Goal: Task Accomplishment & Management: Use online tool/utility

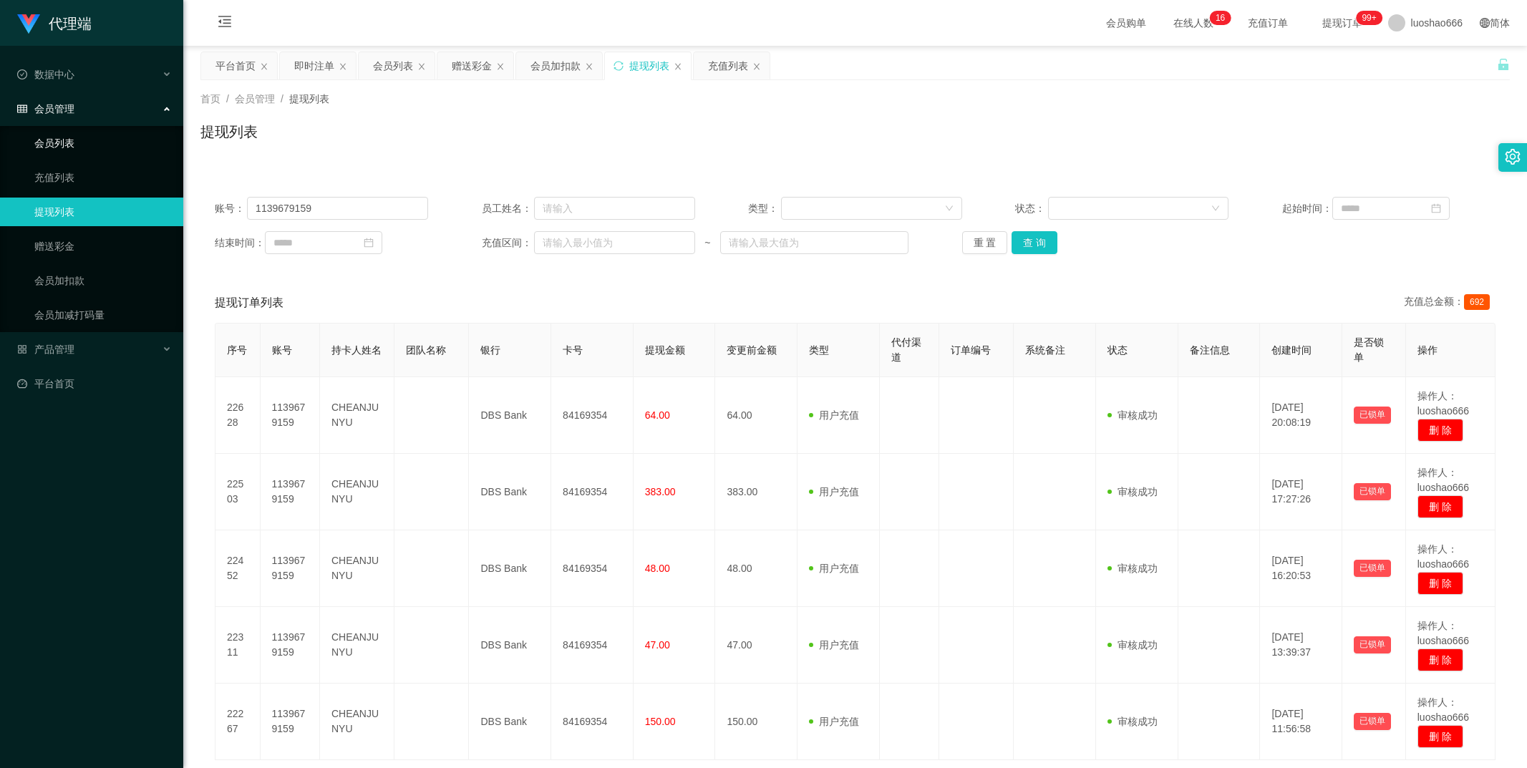
click at [98, 134] on link "会员列表" at bounding box center [102, 143] width 137 height 29
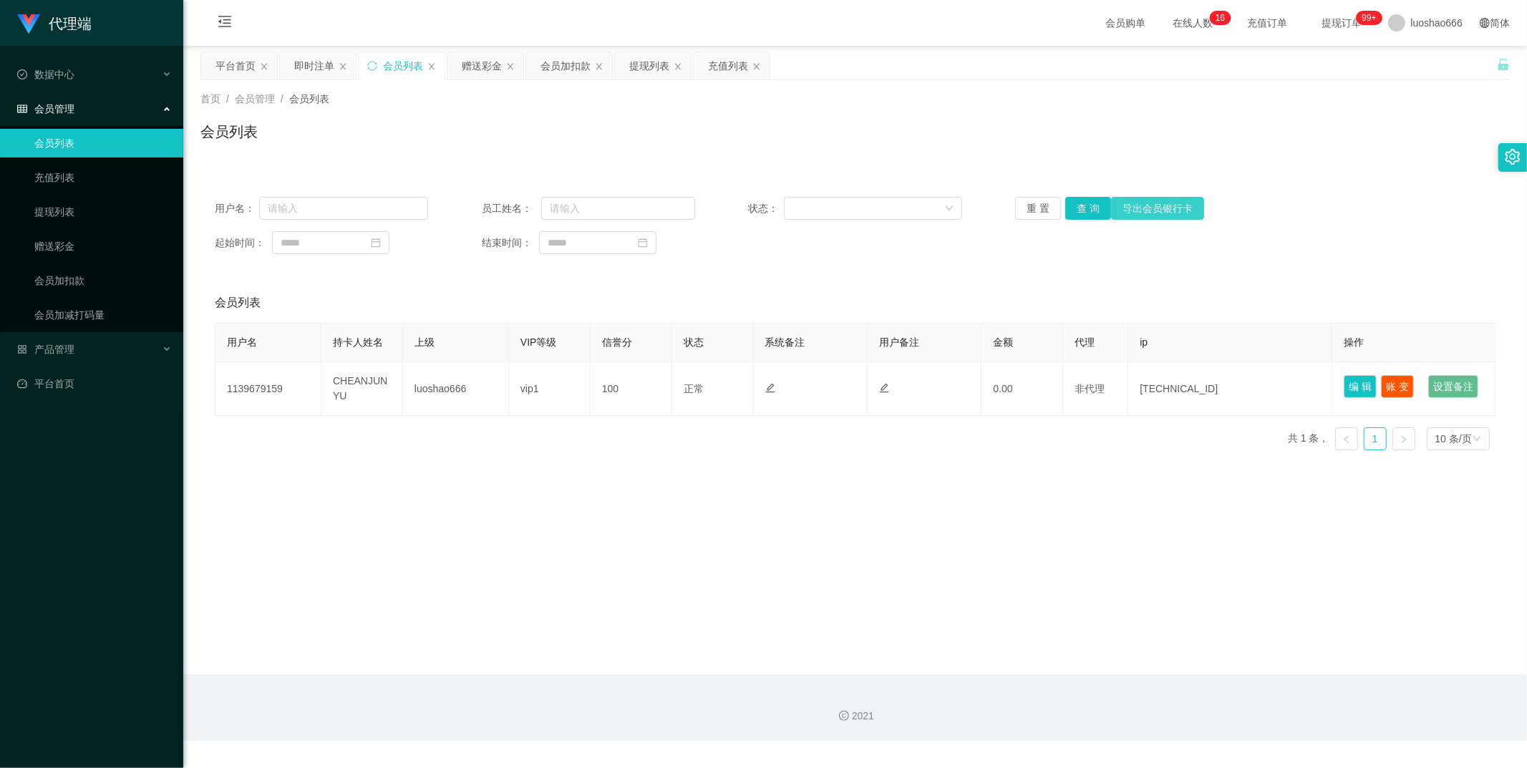
click at [1146, 211] on button "导出会员银行卡" at bounding box center [1157, 208] width 93 height 23
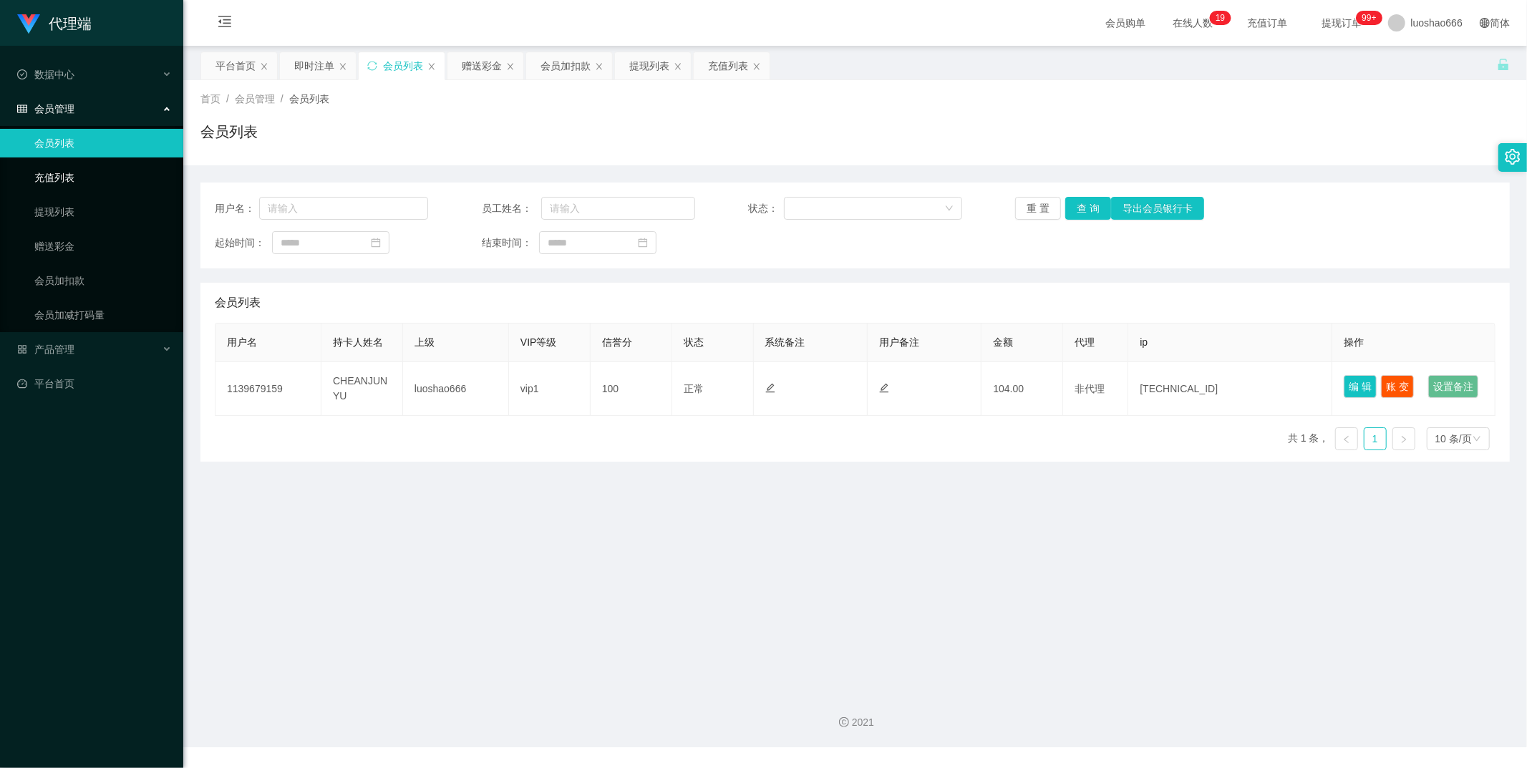
click at [82, 176] on link "充值列表" at bounding box center [102, 177] width 137 height 29
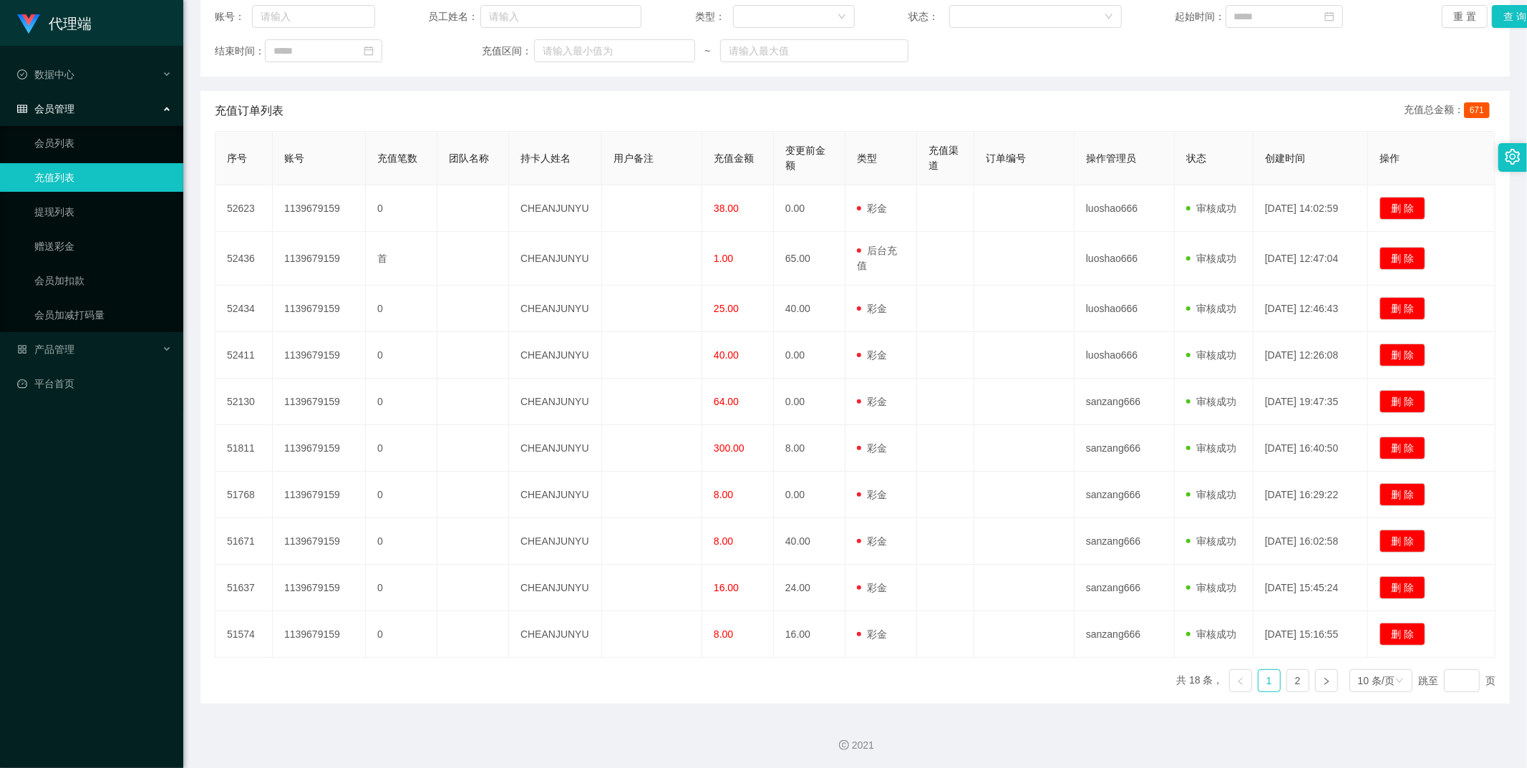
scroll to position [195, 0]
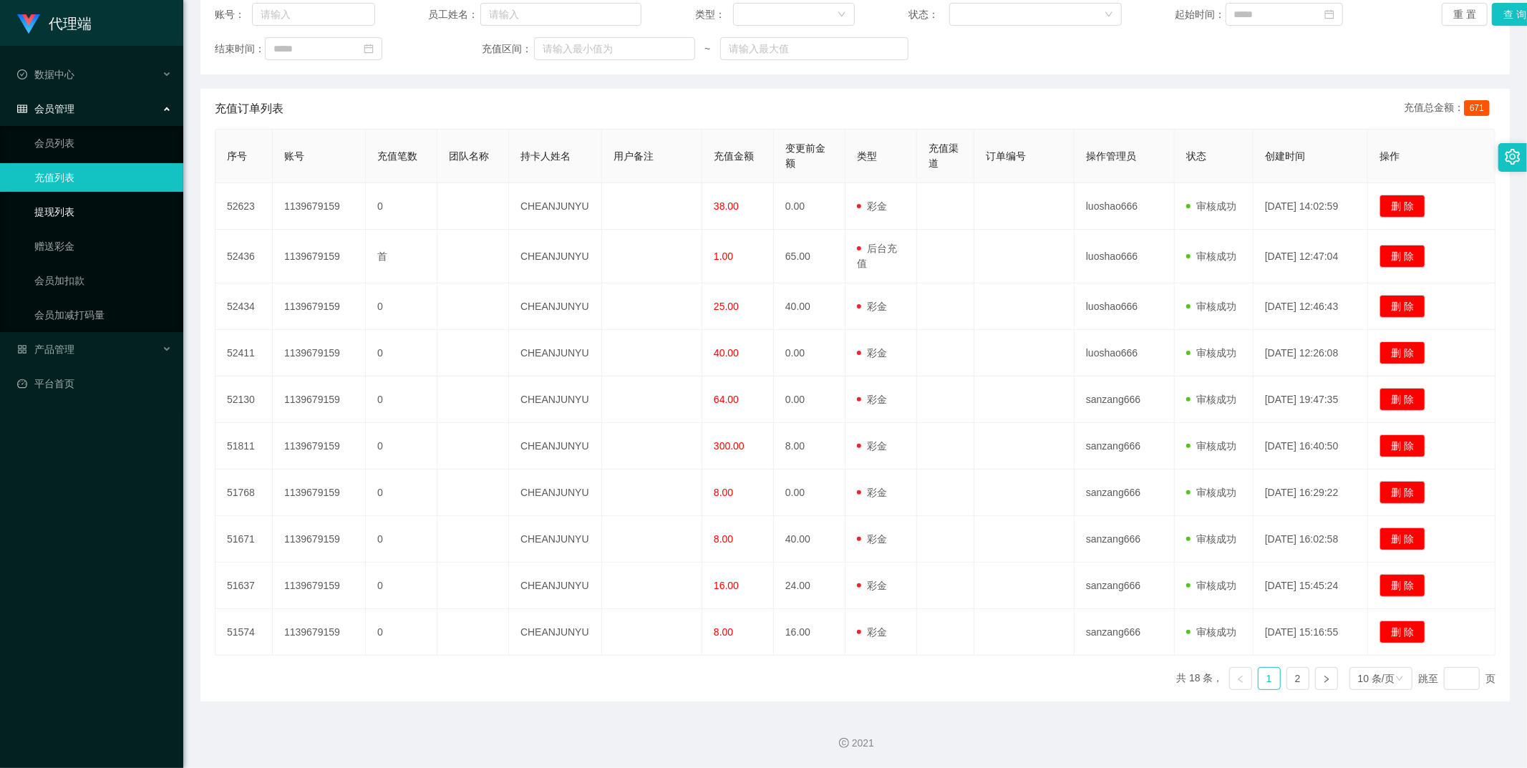
click at [104, 217] on link "提现列表" at bounding box center [102, 212] width 137 height 29
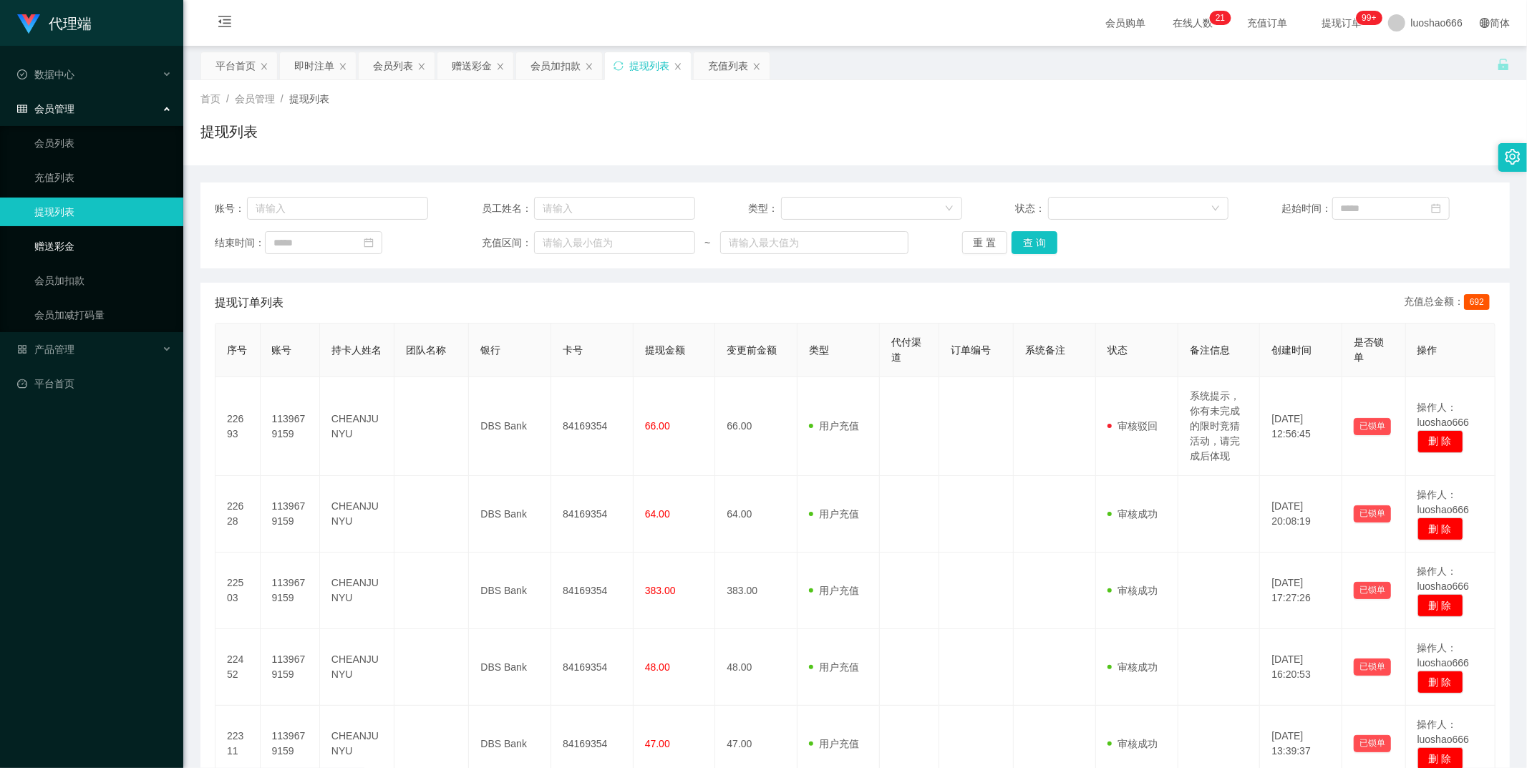
click at [100, 249] on link "赠送彩金" at bounding box center [102, 246] width 137 height 29
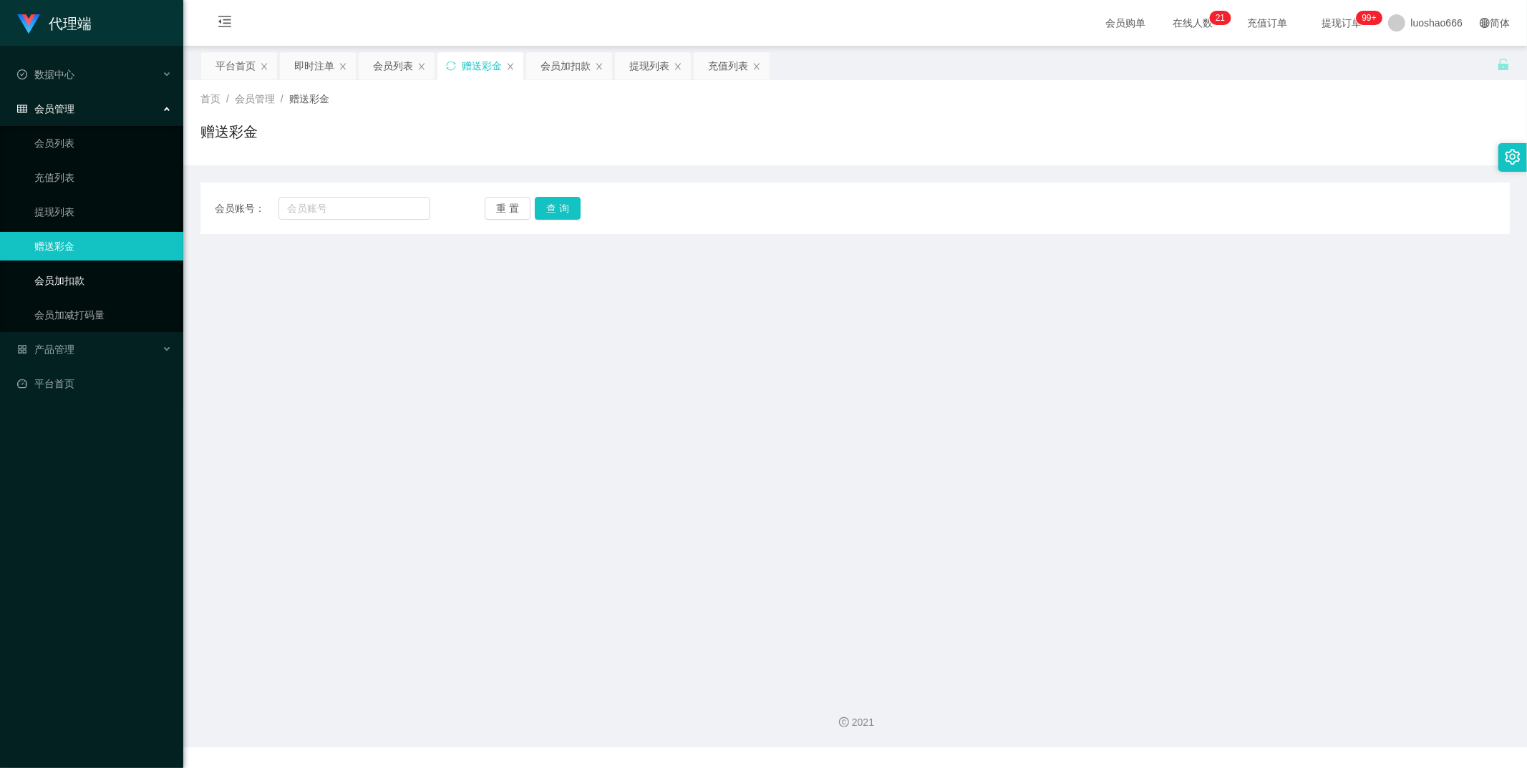
click at [138, 273] on link "会员加扣款" at bounding box center [102, 280] width 137 height 29
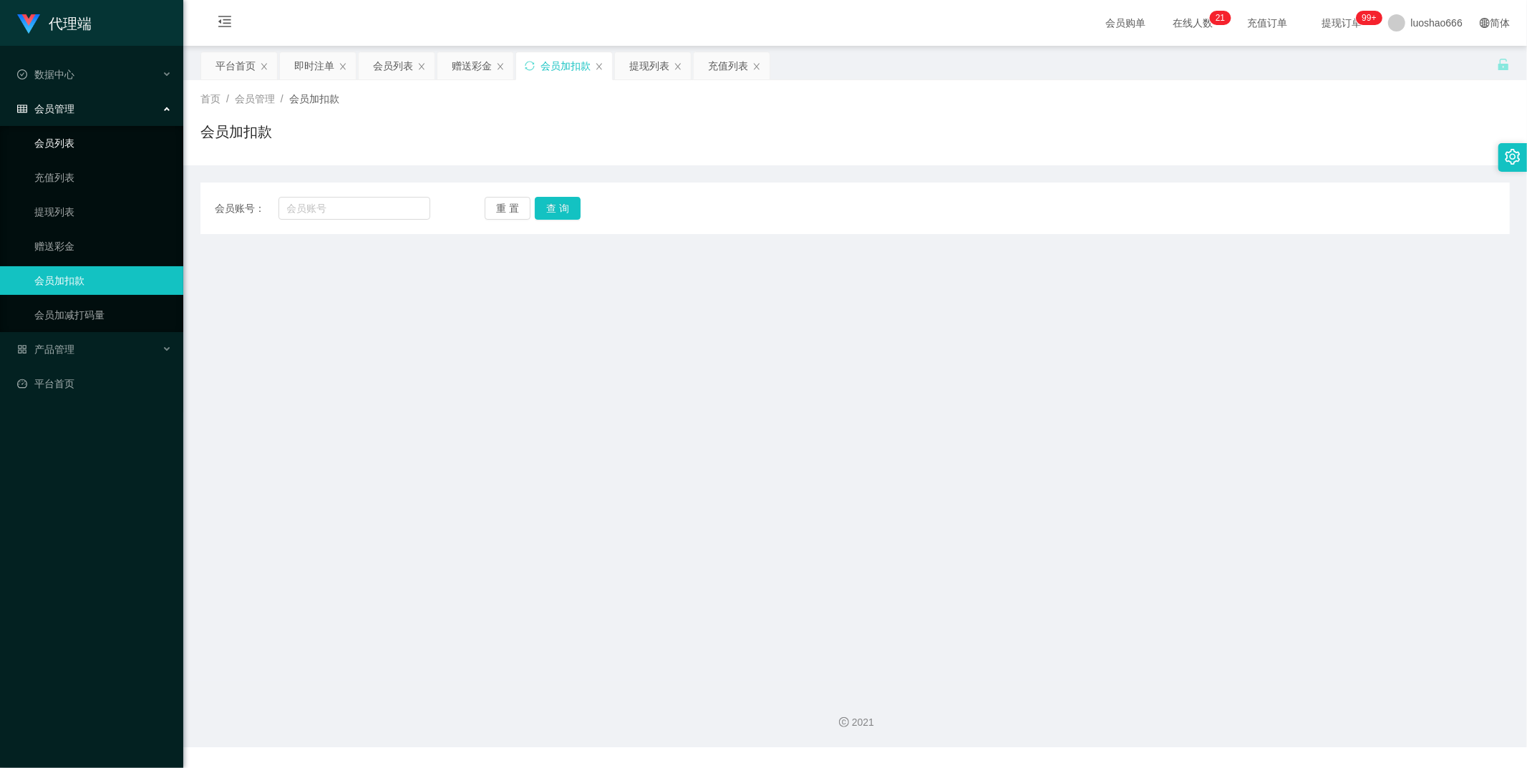
click at [110, 153] on link "会员列表" at bounding box center [102, 143] width 137 height 29
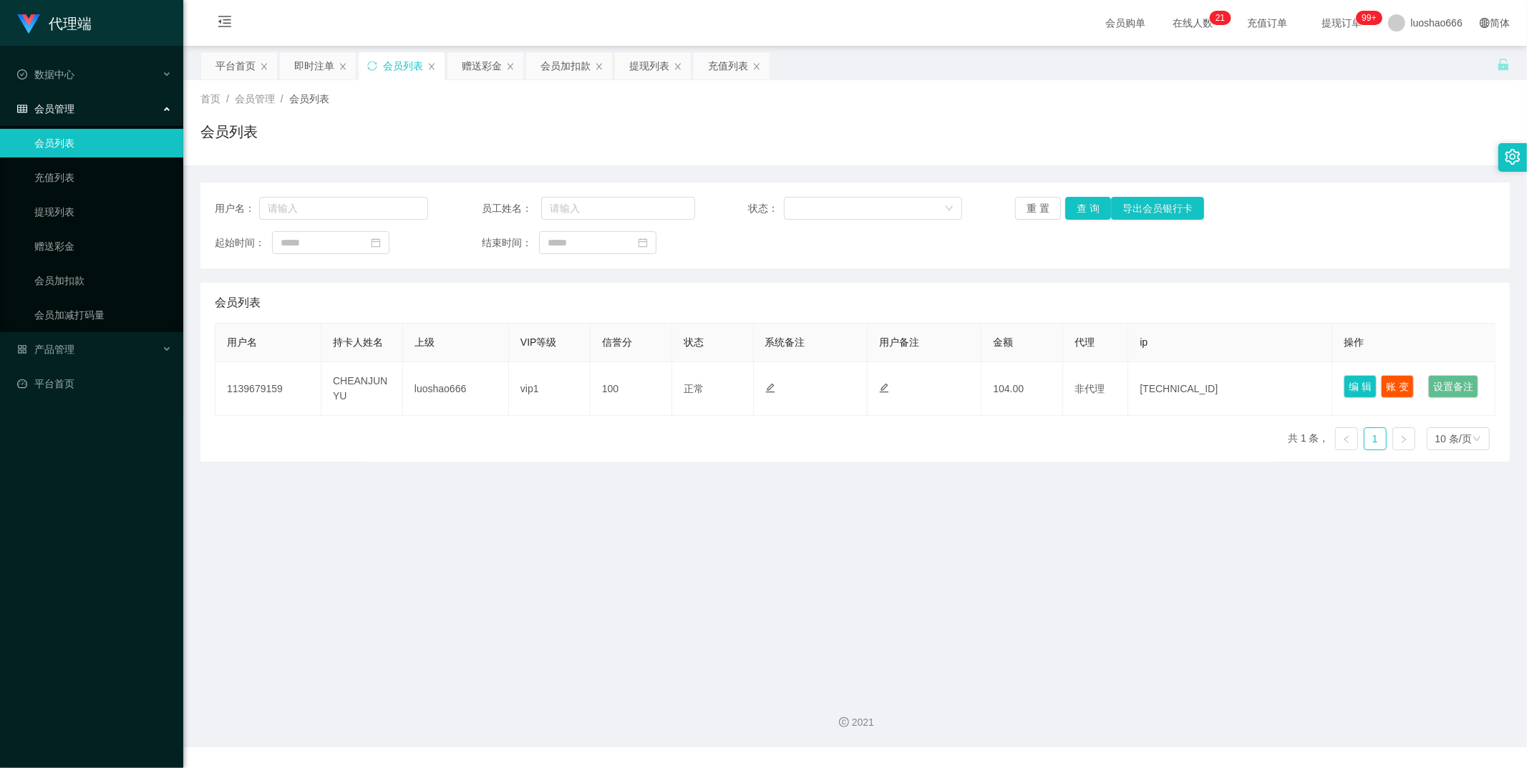
click at [98, 105] on div "会员管理" at bounding box center [91, 108] width 183 height 29
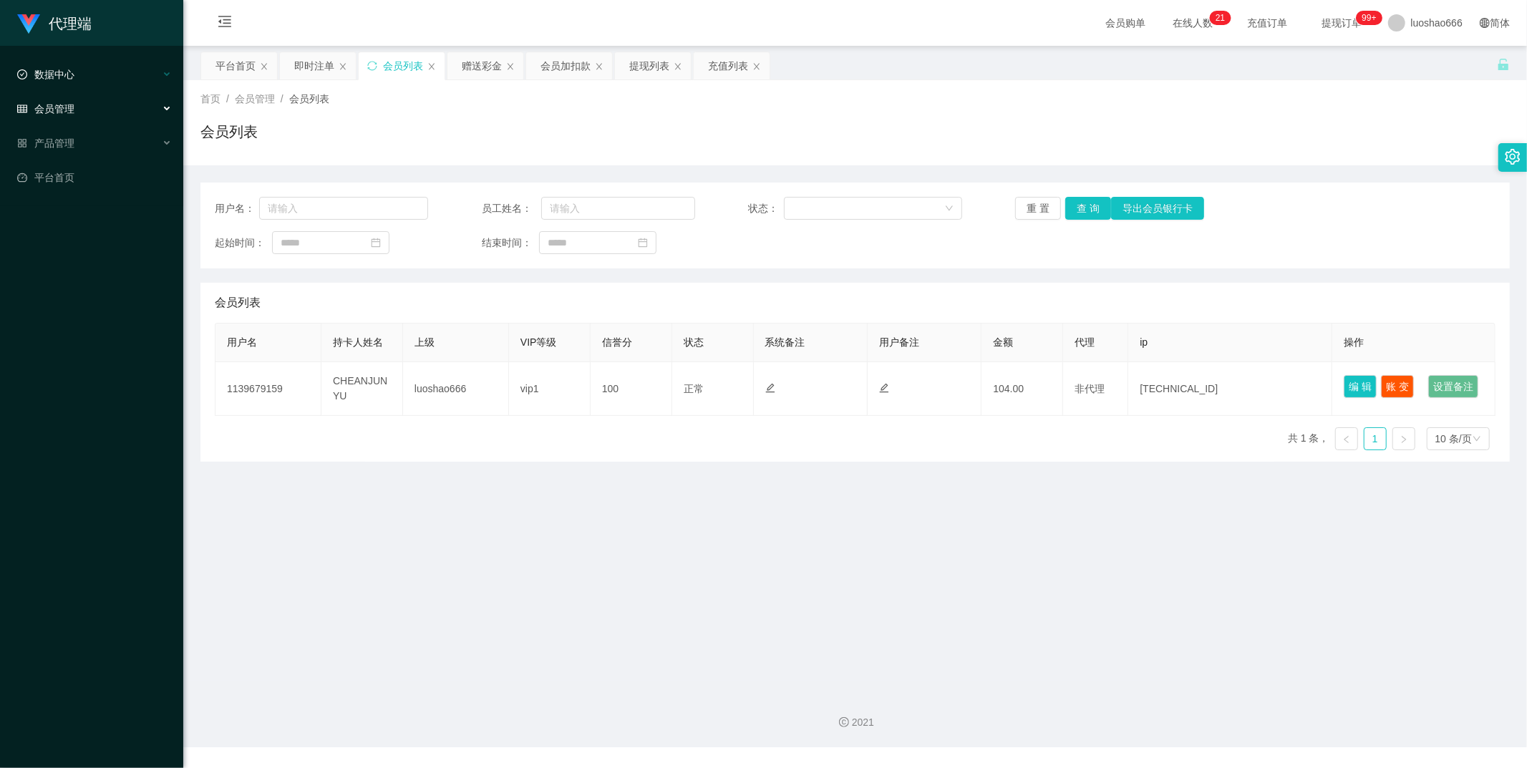
click at [104, 76] on div "数据中心" at bounding box center [91, 74] width 183 height 29
click at [96, 117] on link "员工统计" at bounding box center [102, 108] width 137 height 29
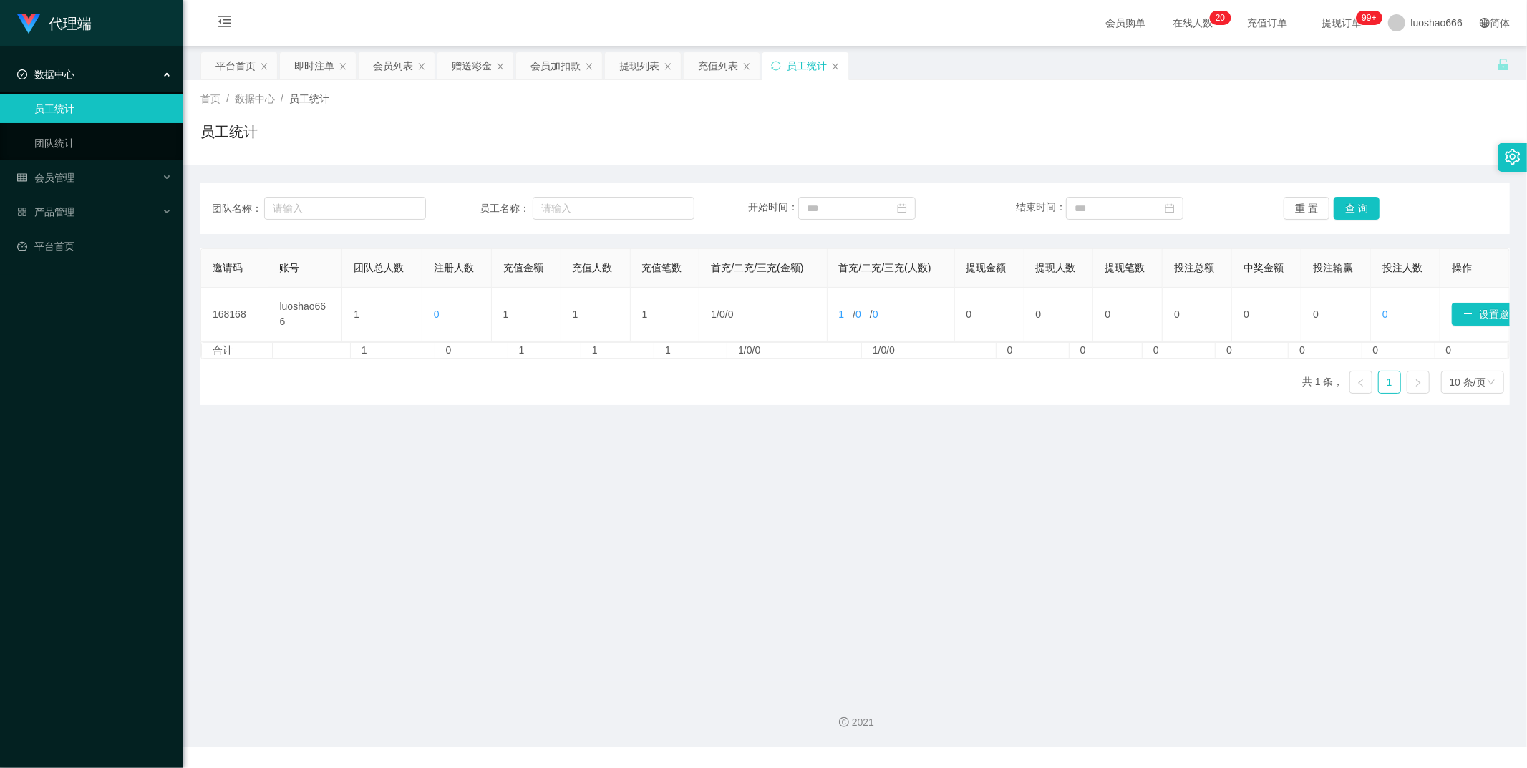
click at [102, 162] on ul "数据中心 员工统计 团队统计 会员管理 会员列表 充值列表 提现列表 赠送彩金 会员加扣款 会员加减打码量 产品管理 平台首页" at bounding box center [91, 160] width 183 height 229
click at [125, 138] on link "团队统计" at bounding box center [102, 143] width 137 height 29
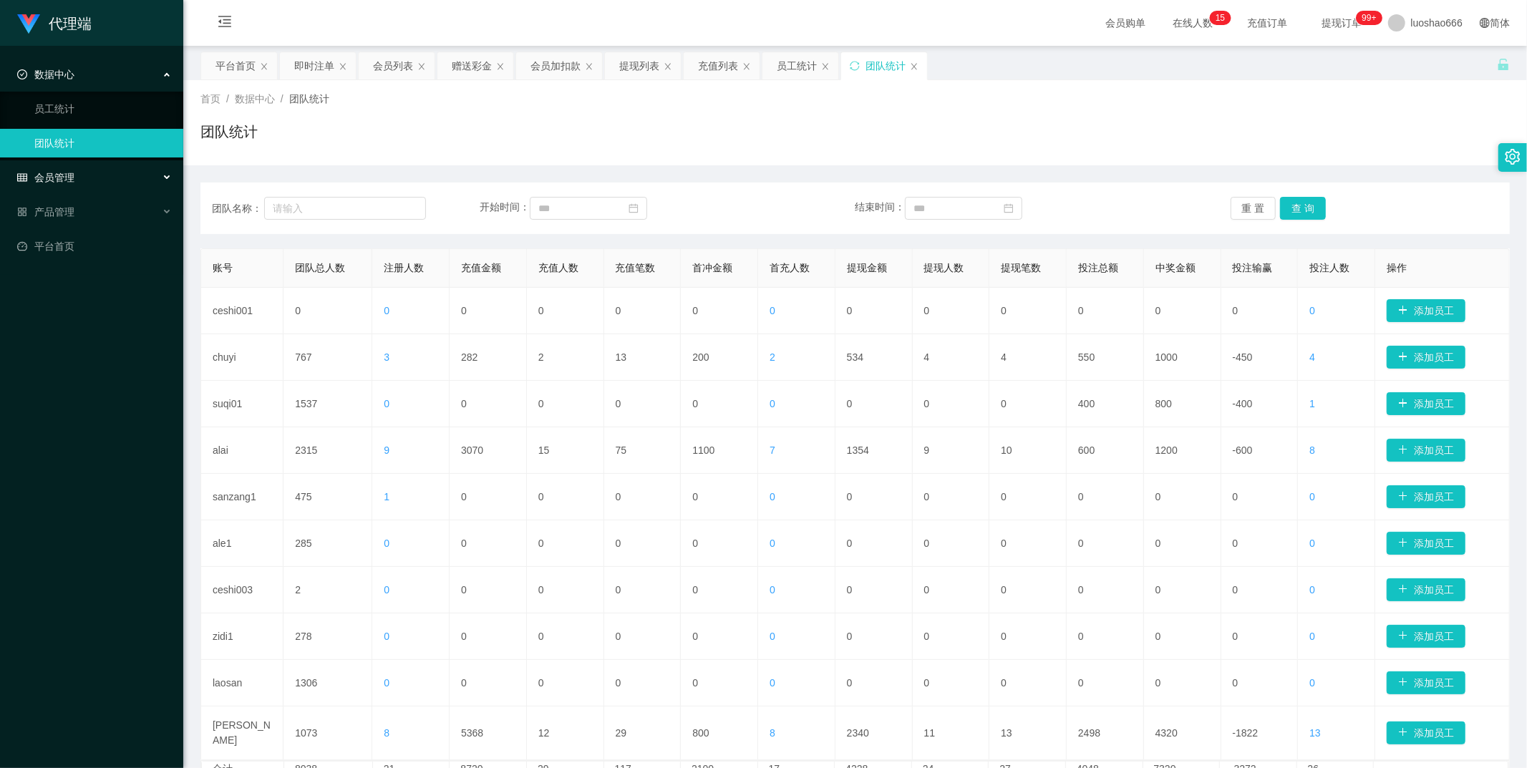
click at [62, 168] on div "会员管理" at bounding box center [91, 177] width 183 height 29
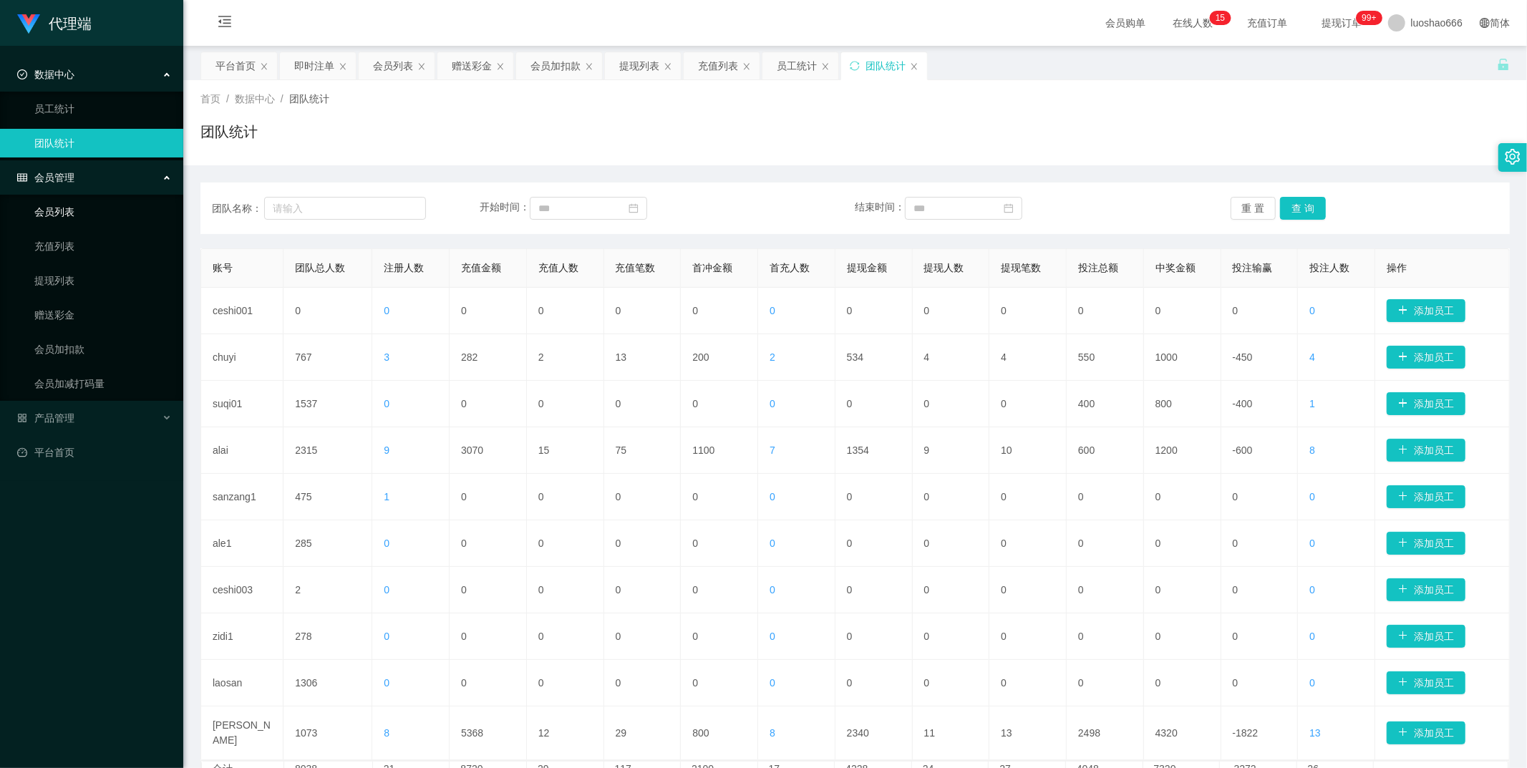
click at [108, 213] on link "会员列表" at bounding box center [102, 212] width 137 height 29
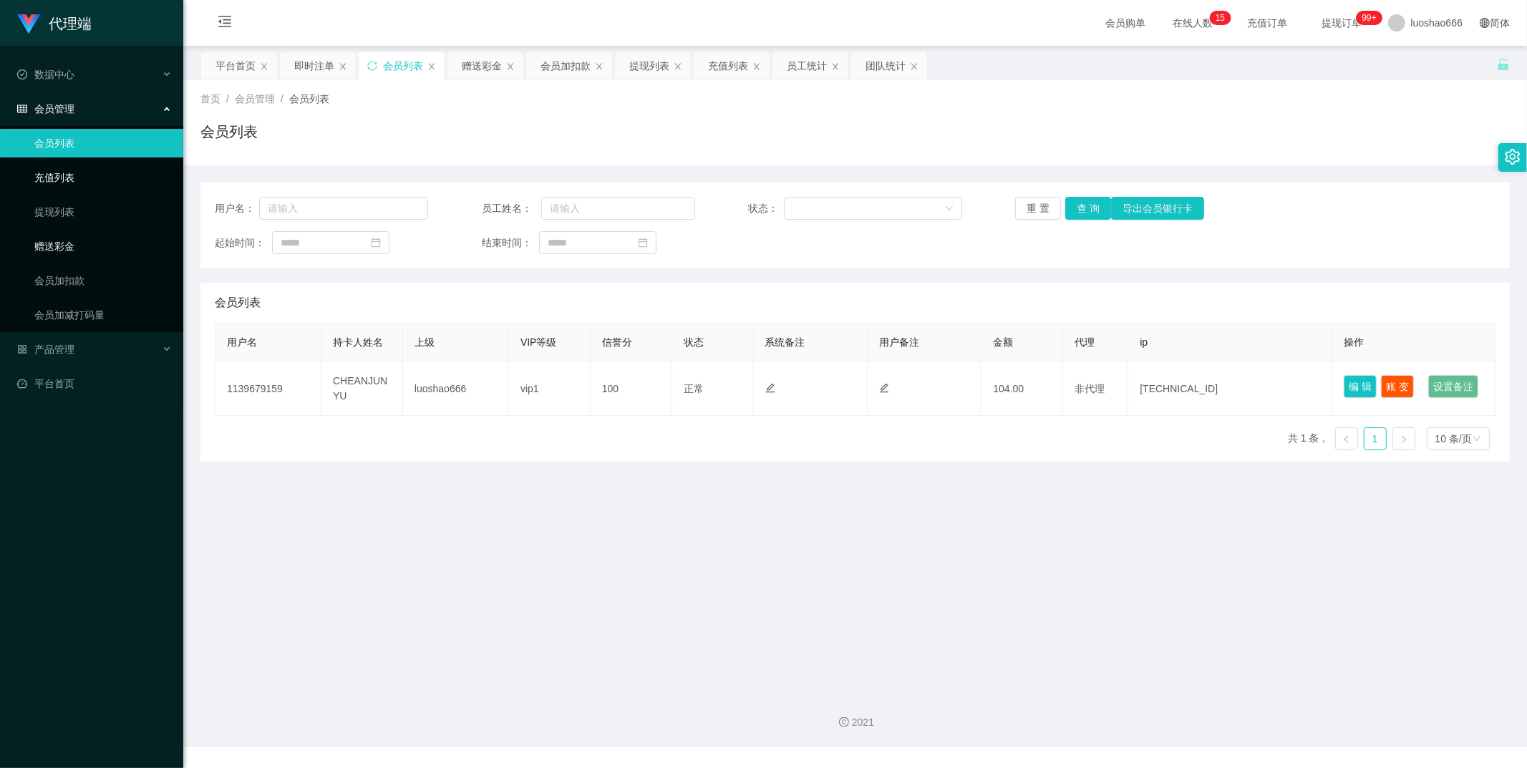
click at [112, 248] on link "赠送彩金" at bounding box center [102, 246] width 137 height 29
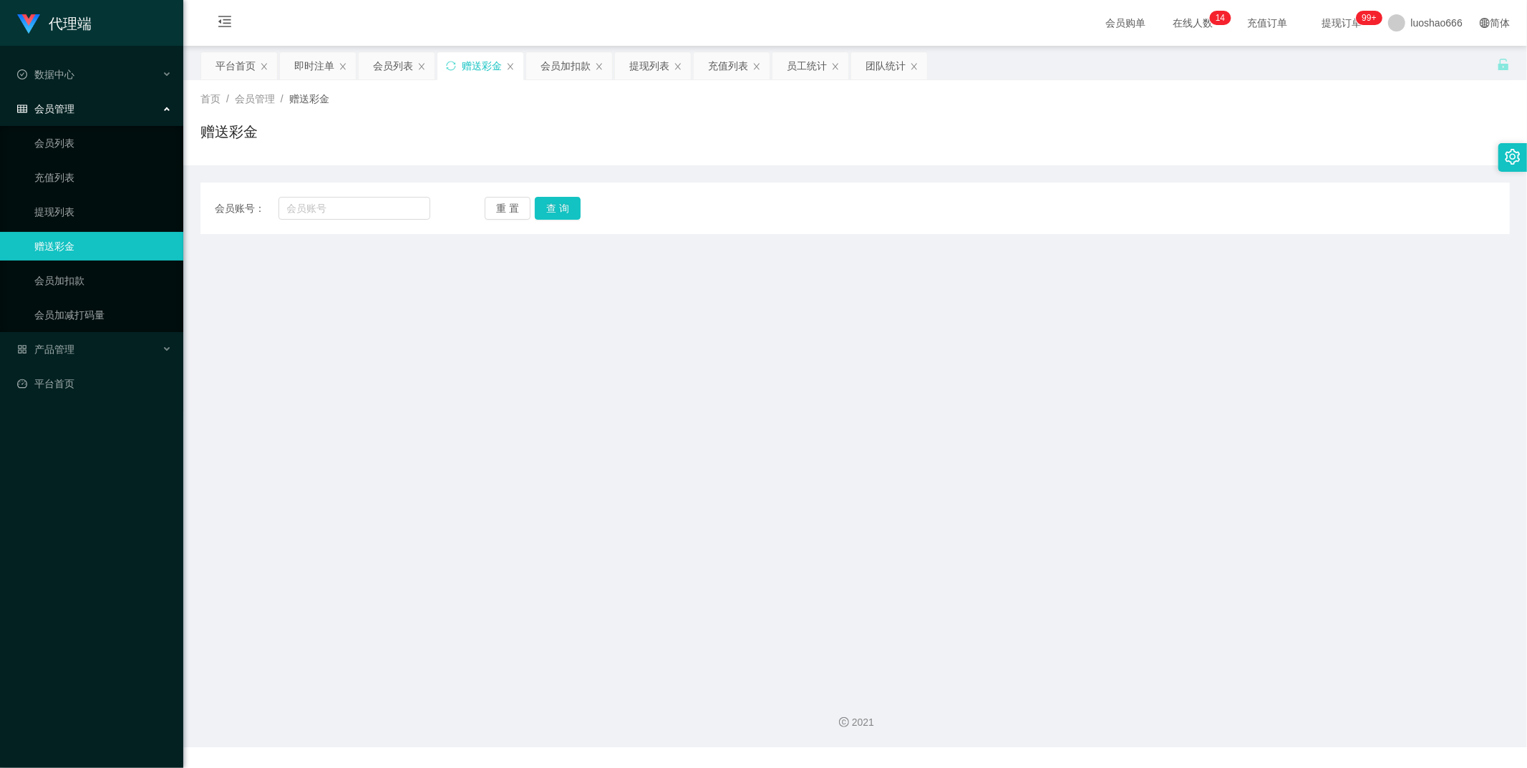
click at [115, 238] on link "赠送彩金" at bounding box center [102, 246] width 137 height 29
click at [119, 227] on ul "会员列表 充值列表 提现列表 赠送彩金 会员加扣款 会员加减打码量" at bounding box center [91, 229] width 183 height 206
click at [109, 247] on link "赠送彩金" at bounding box center [102, 246] width 137 height 29
click at [112, 294] on link "会员加扣款" at bounding box center [102, 280] width 137 height 29
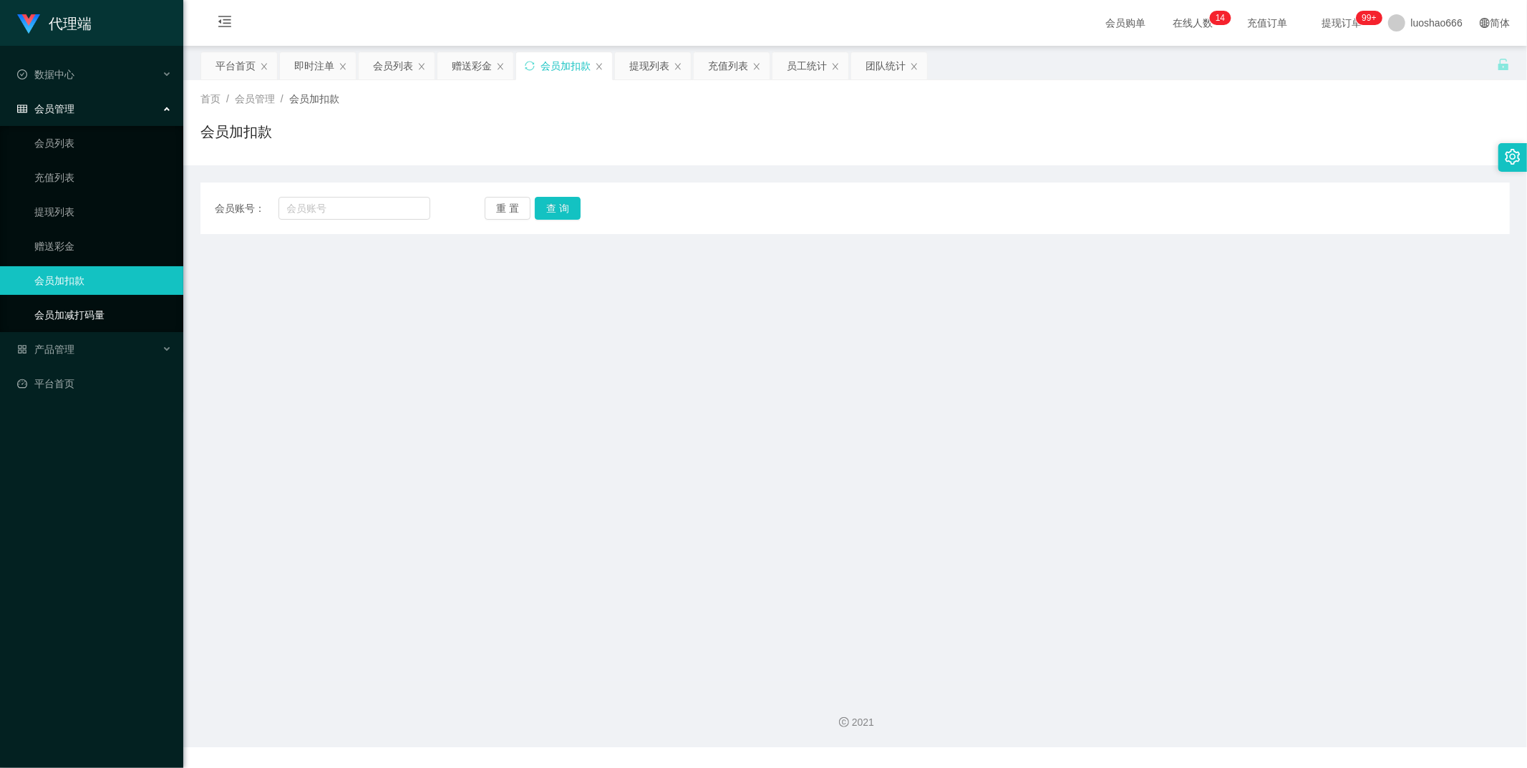
click at [113, 305] on link "会员加减打码量" at bounding box center [102, 315] width 137 height 29
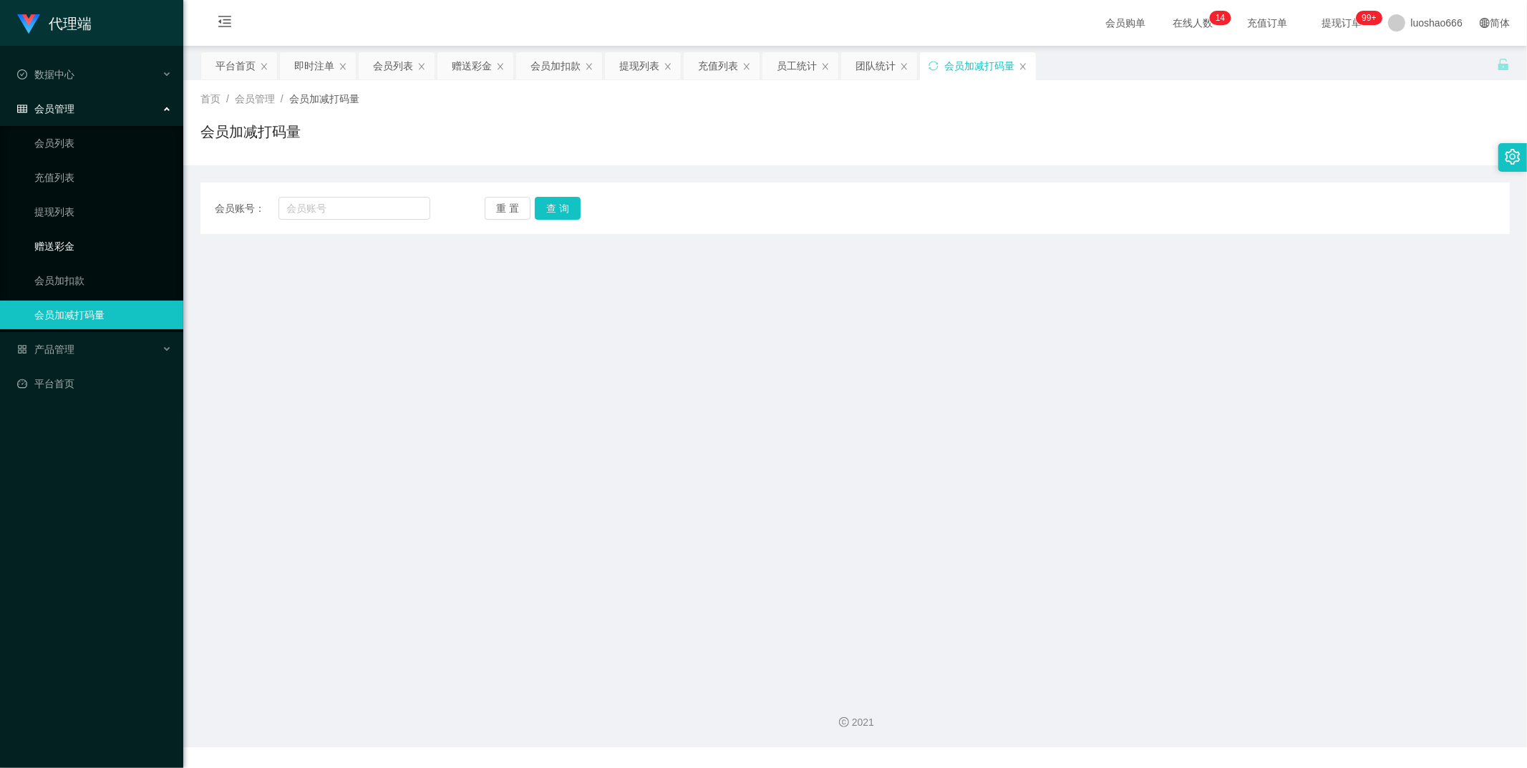
click at [96, 256] on link "赠送彩金" at bounding box center [102, 246] width 137 height 29
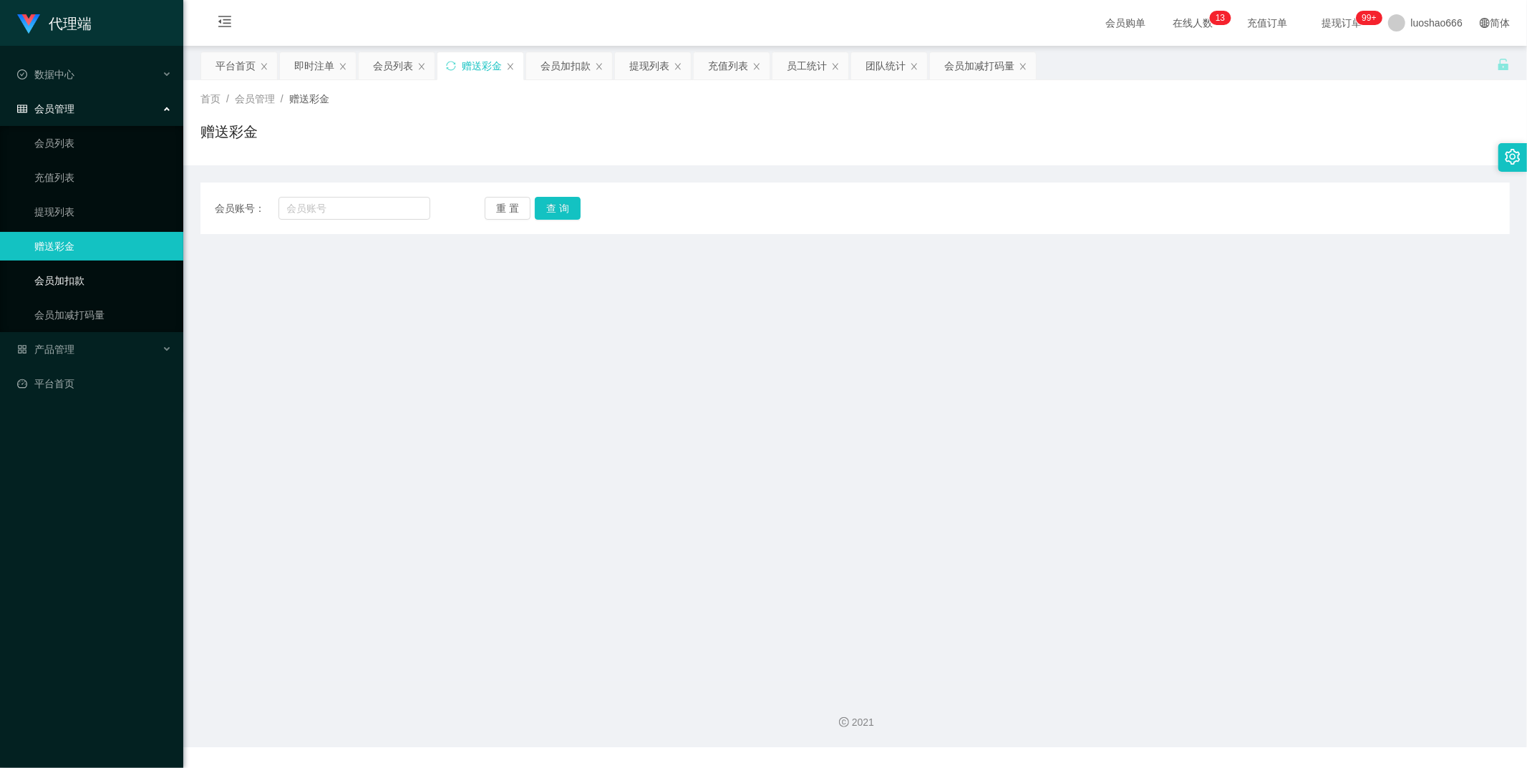
click at [97, 283] on link "会员加扣款" at bounding box center [102, 280] width 137 height 29
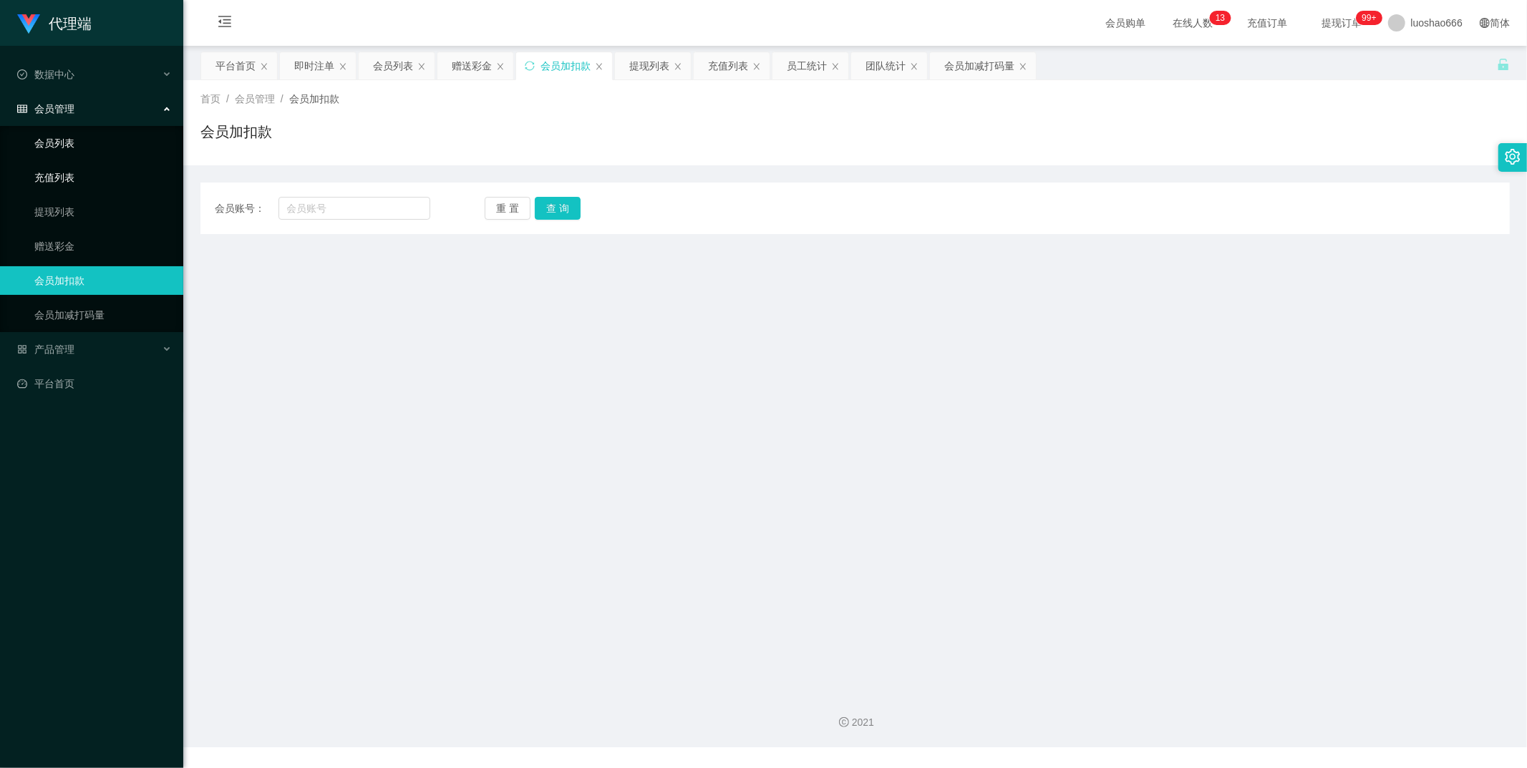
click at [102, 147] on link "会员列表" at bounding box center [102, 143] width 137 height 29
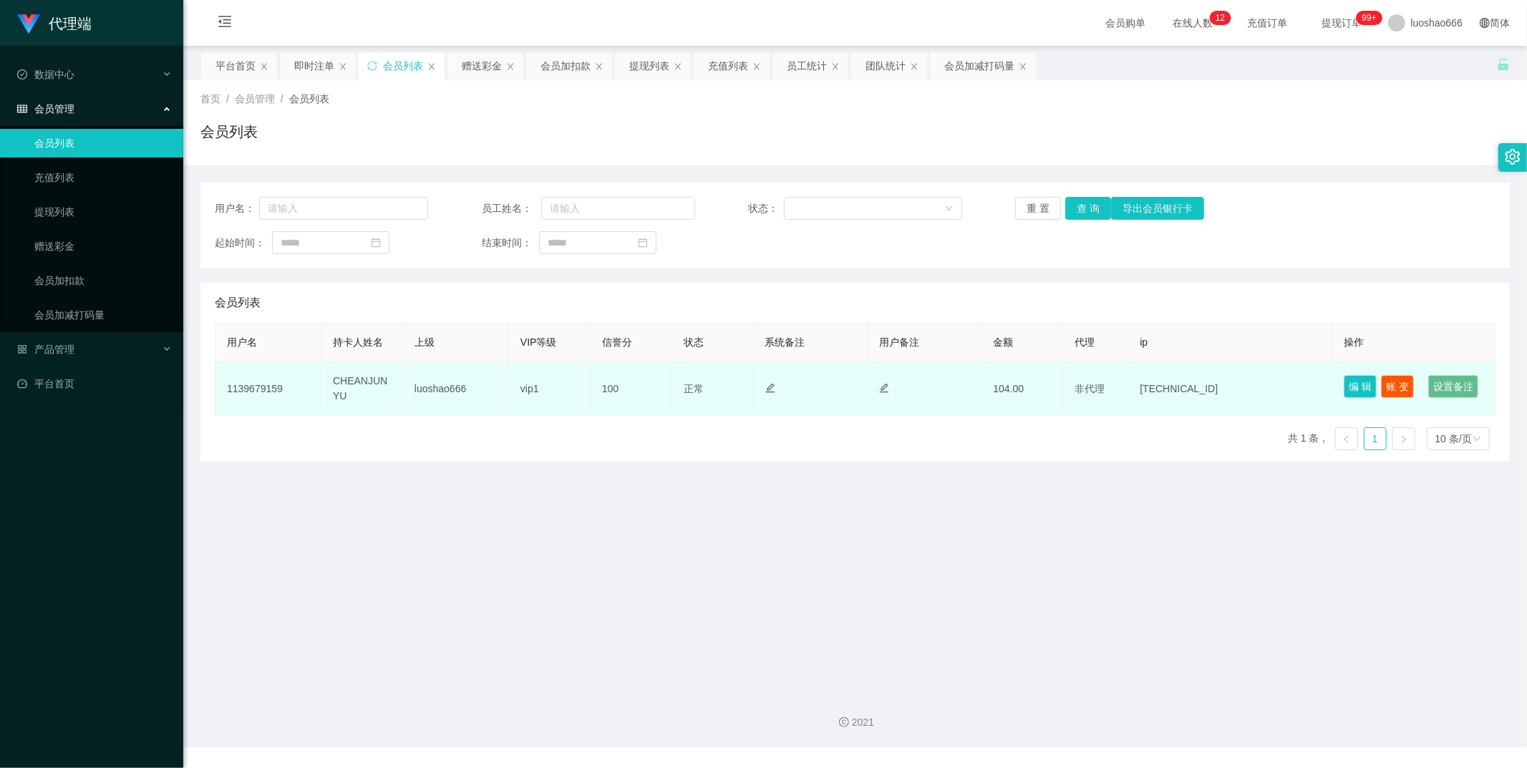
drag, startPoint x: 638, startPoint y: 519, endPoint x: 613, endPoint y: 382, distance: 139.1
click at [638, 518] on main "关闭左侧 关闭右侧 关闭其它 刷新页面 平台首页 即时注单 会员列表 赠送彩金 会员加扣款 提现列表 充值列表 员工统计 团队统计 会员加减打码量 首页 / …" at bounding box center [854, 363] width 1343 height 635
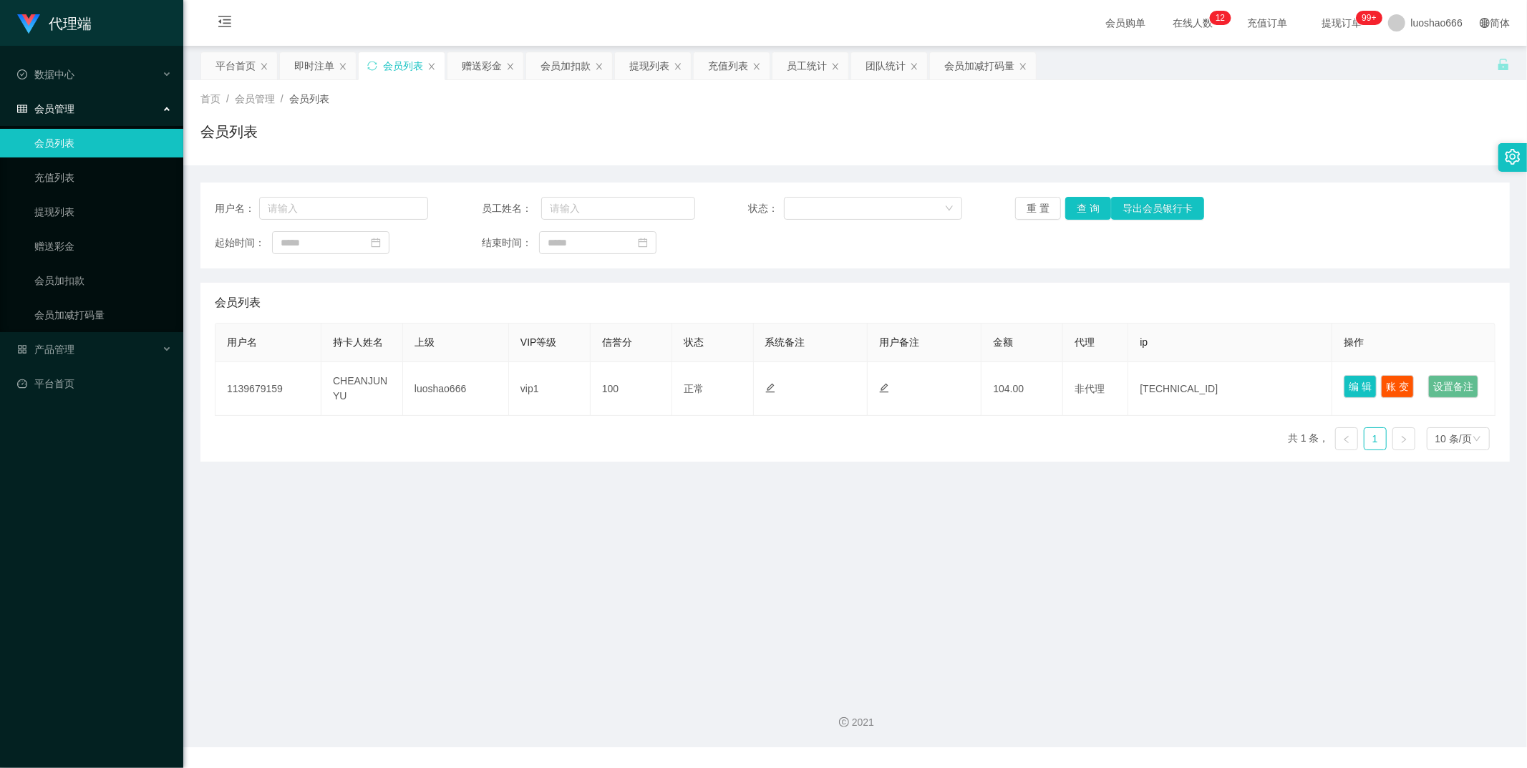
drag, startPoint x: 324, startPoint y: 189, endPoint x: 320, endPoint y: 195, distance: 7.7
click at [324, 190] on div "用户名： 员工姓名： 状态： 重 置 查 询 导出会员银行卡 起始时间： 结束时间：" at bounding box center [854, 226] width 1309 height 86
click at [320, 195] on div "用户名： 员工姓名： 状态： 重 置 查 询 导出会员银行卡 起始时间： 结束时间：" at bounding box center [854, 226] width 1309 height 86
click at [301, 223] on div "用户名： 员工姓名： 状态： 重 置 查 询 导出会员银行卡 起始时间： 结束时间：" at bounding box center [854, 226] width 1309 height 86
click at [318, 195] on div "用户名： 员工姓名： 状态： 重 置 查 询 导出会员银行卡 起始时间： 结束时间：" at bounding box center [854, 226] width 1309 height 86
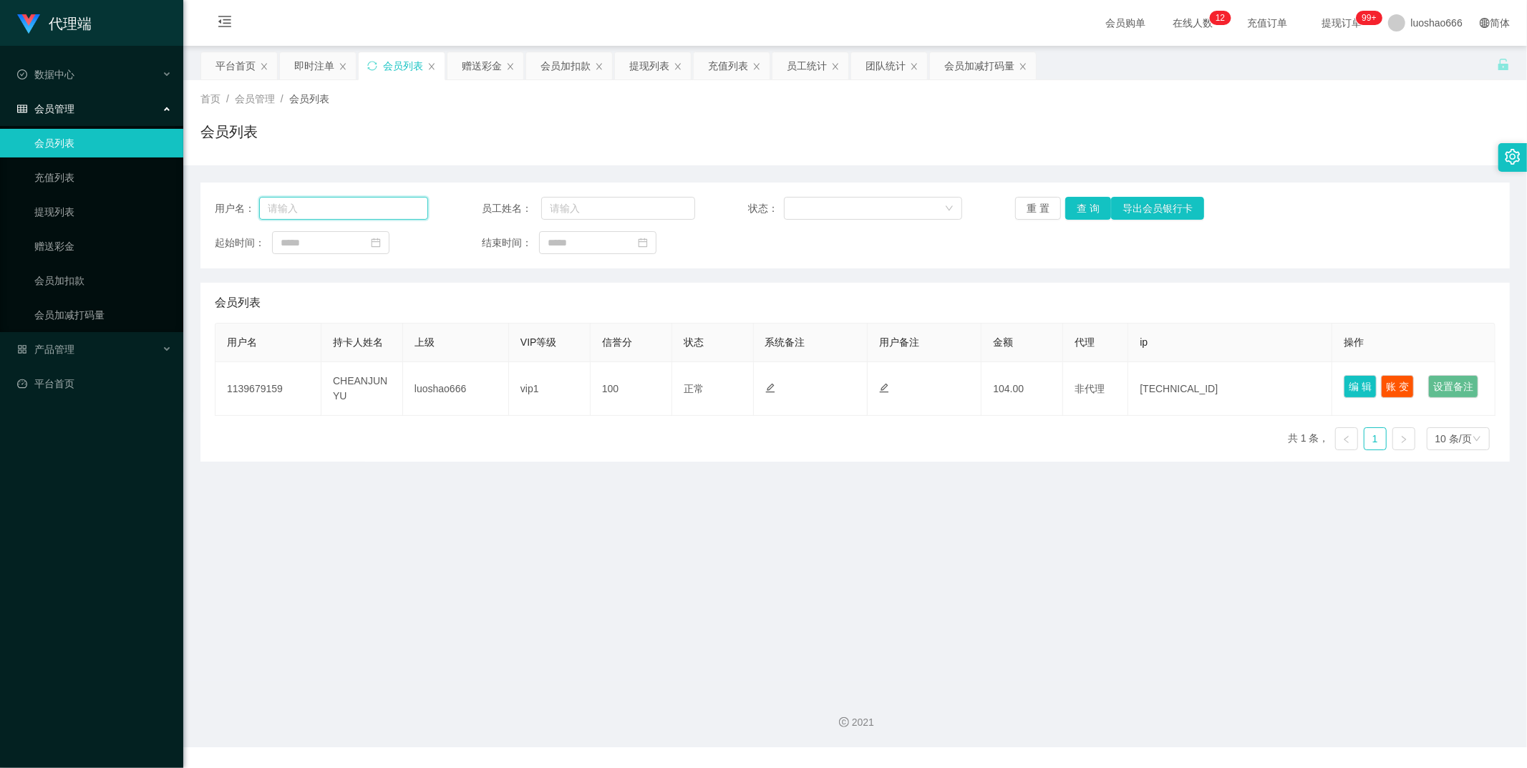
click at [311, 203] on input "text" at bounding box center [343, 208] width 169 height 23
type input "1234567"
click at [1096, 216] on button "查 询" at bounding box center [1088, 208] width 46 height 23
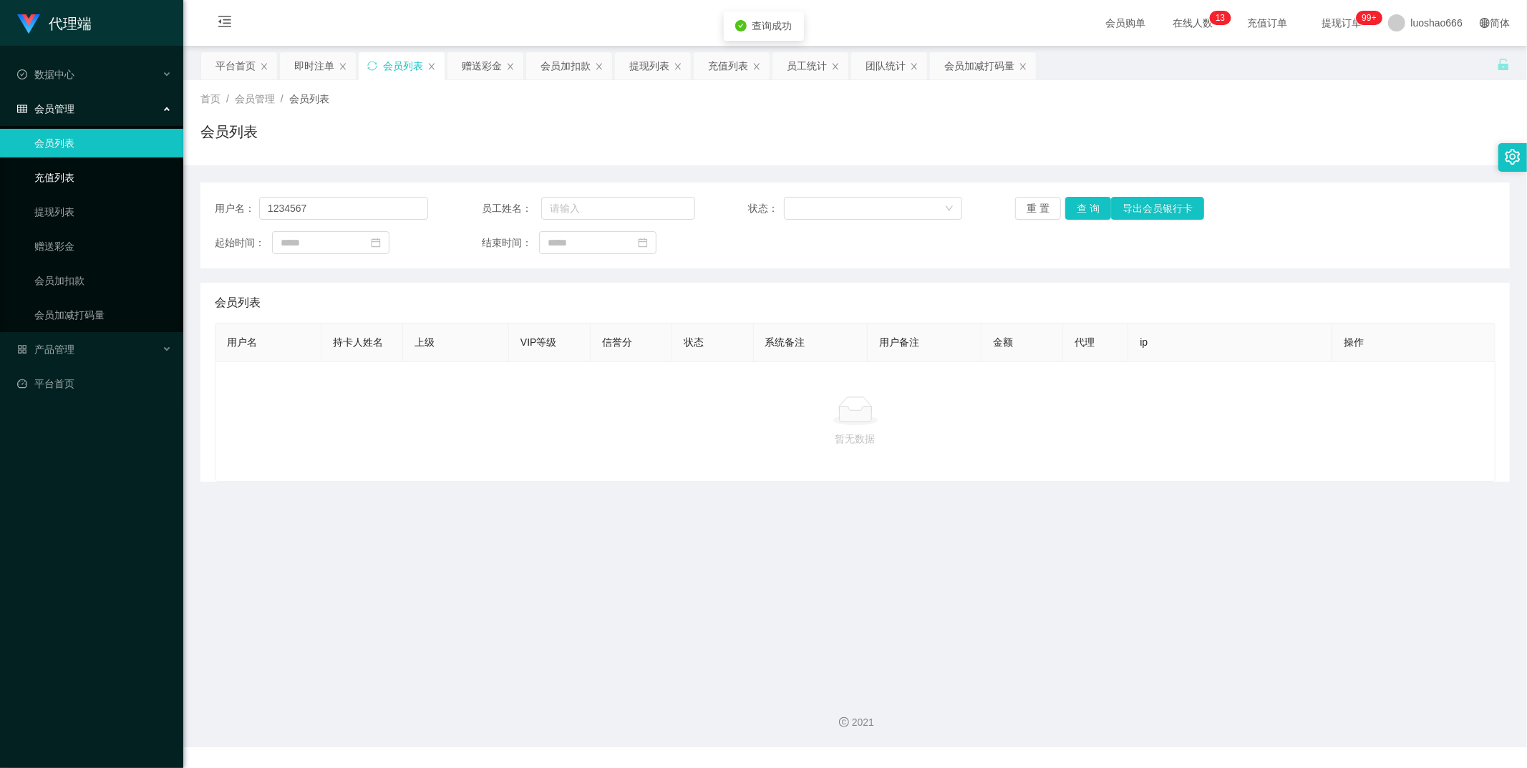
click at [81, 190] on link "充值列表" at bounding box center [102, 177] width 137 height 29
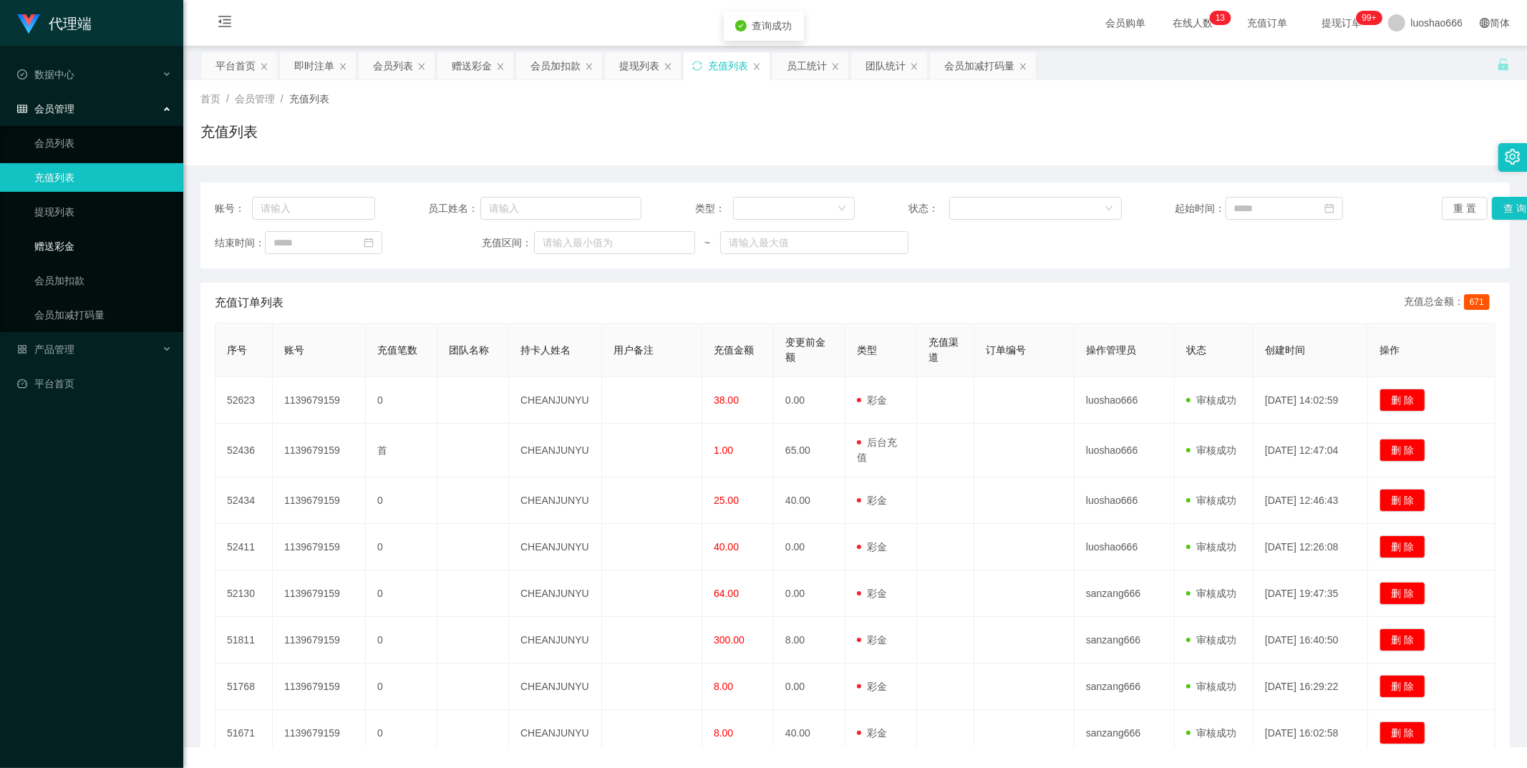
click at [76, 259] on link "赠送彩金" at bounding box center [102, 246] width 137 height 29
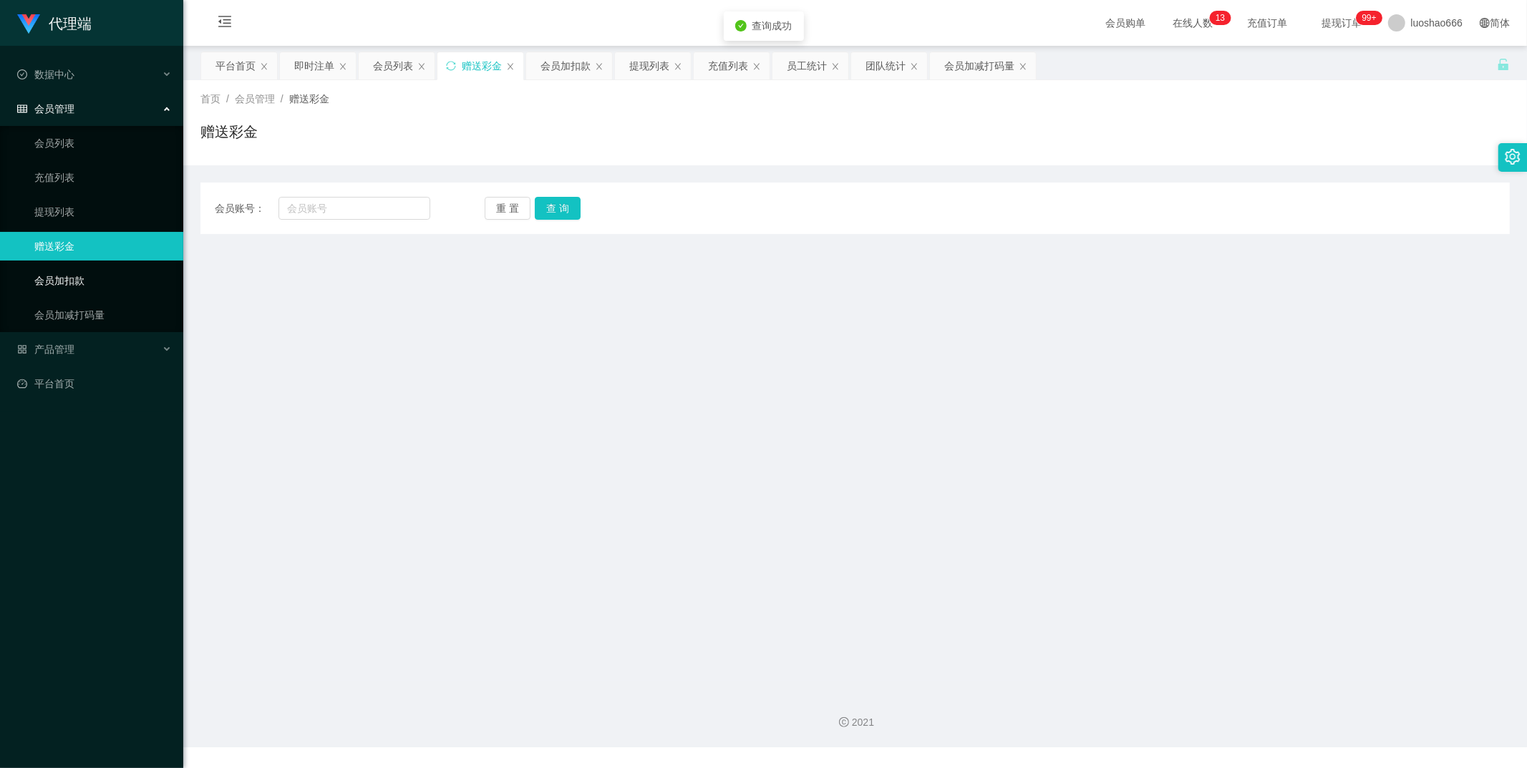
click at [82, 282] on link "会员加扣款" at bounding box center [102, 280] width 137 height 29
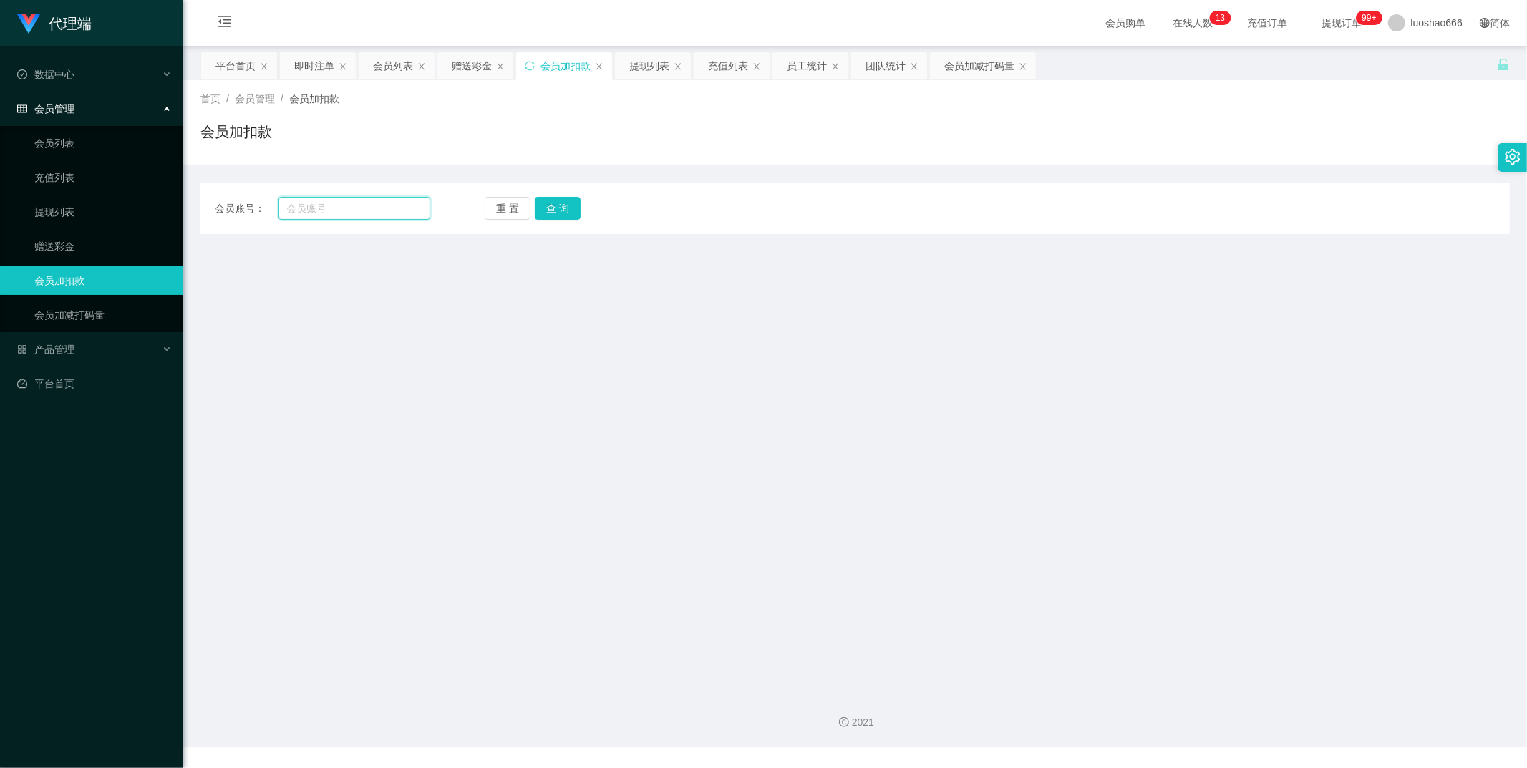
click at [366, 203] on input "text" at bounding box center [354, 208] width 152 height 23
type input "1234567"
click at [564, 216] on button "查 询" at bounding box center [558, 208] width 46 height 23
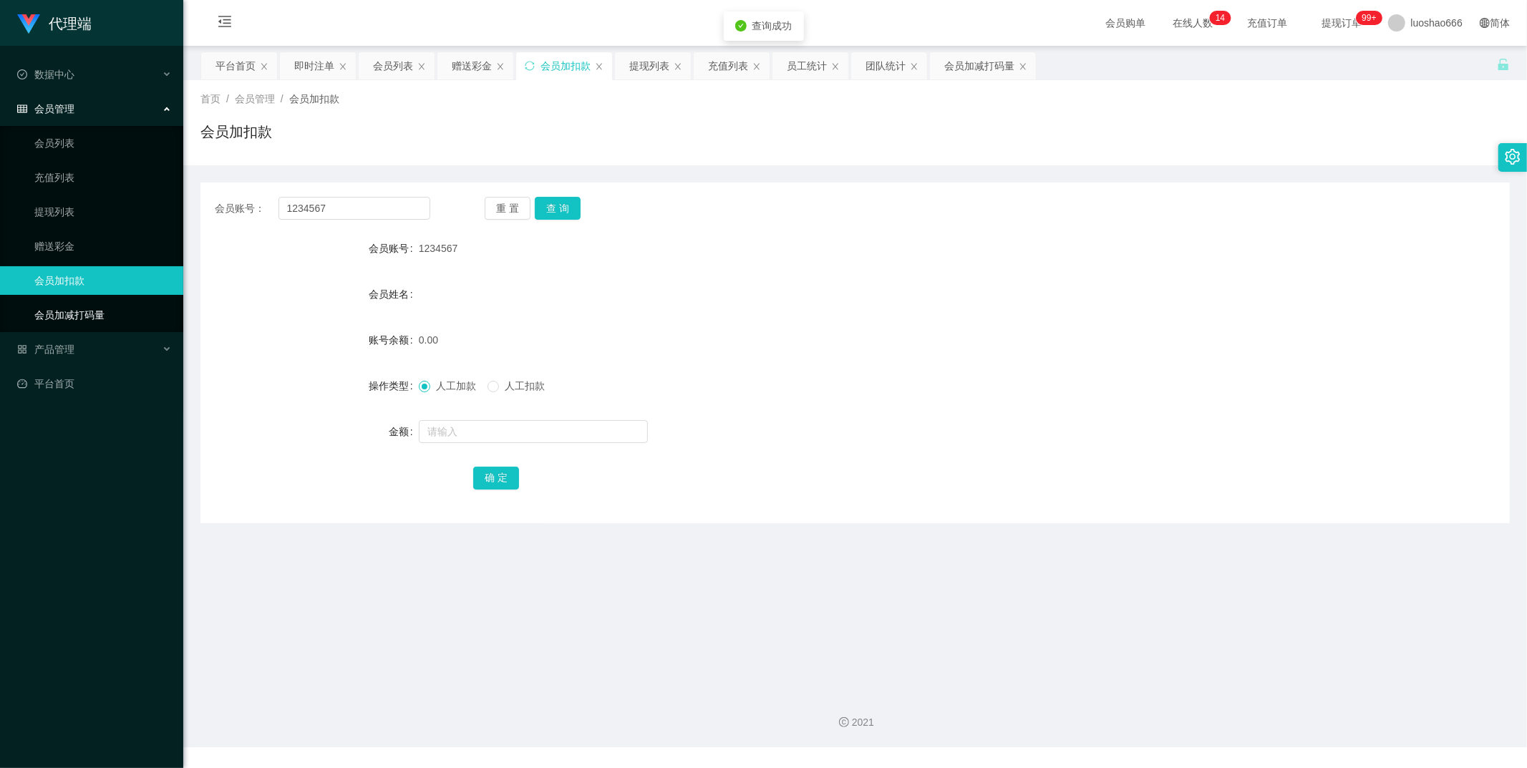
click at [89, 328] on link "会员加减打码量" at bounding box center [102, 315] width 137 height 29
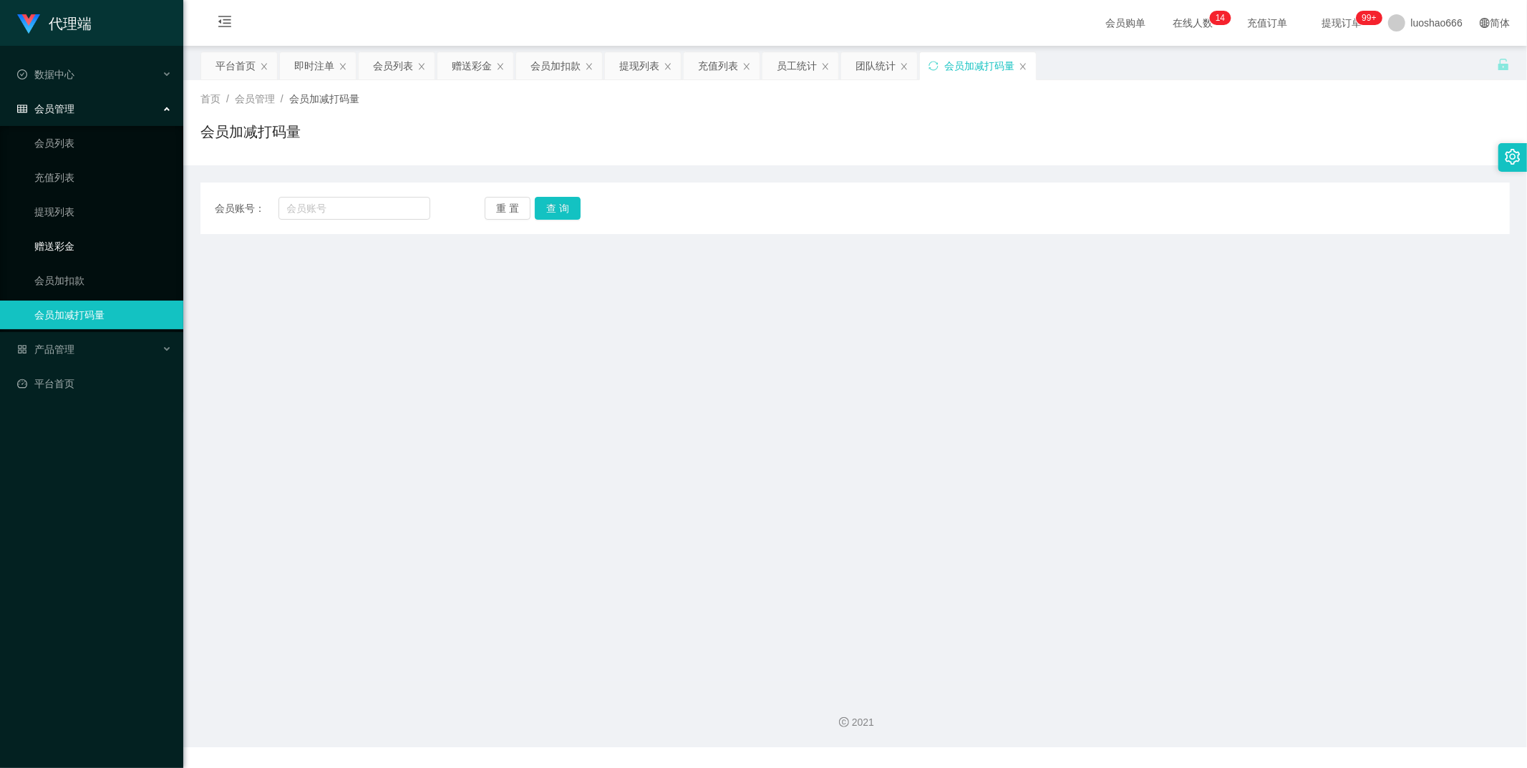
click at [72, 248] on link "赠送彩金" at bounding box center [102, 246] width 137 height 29
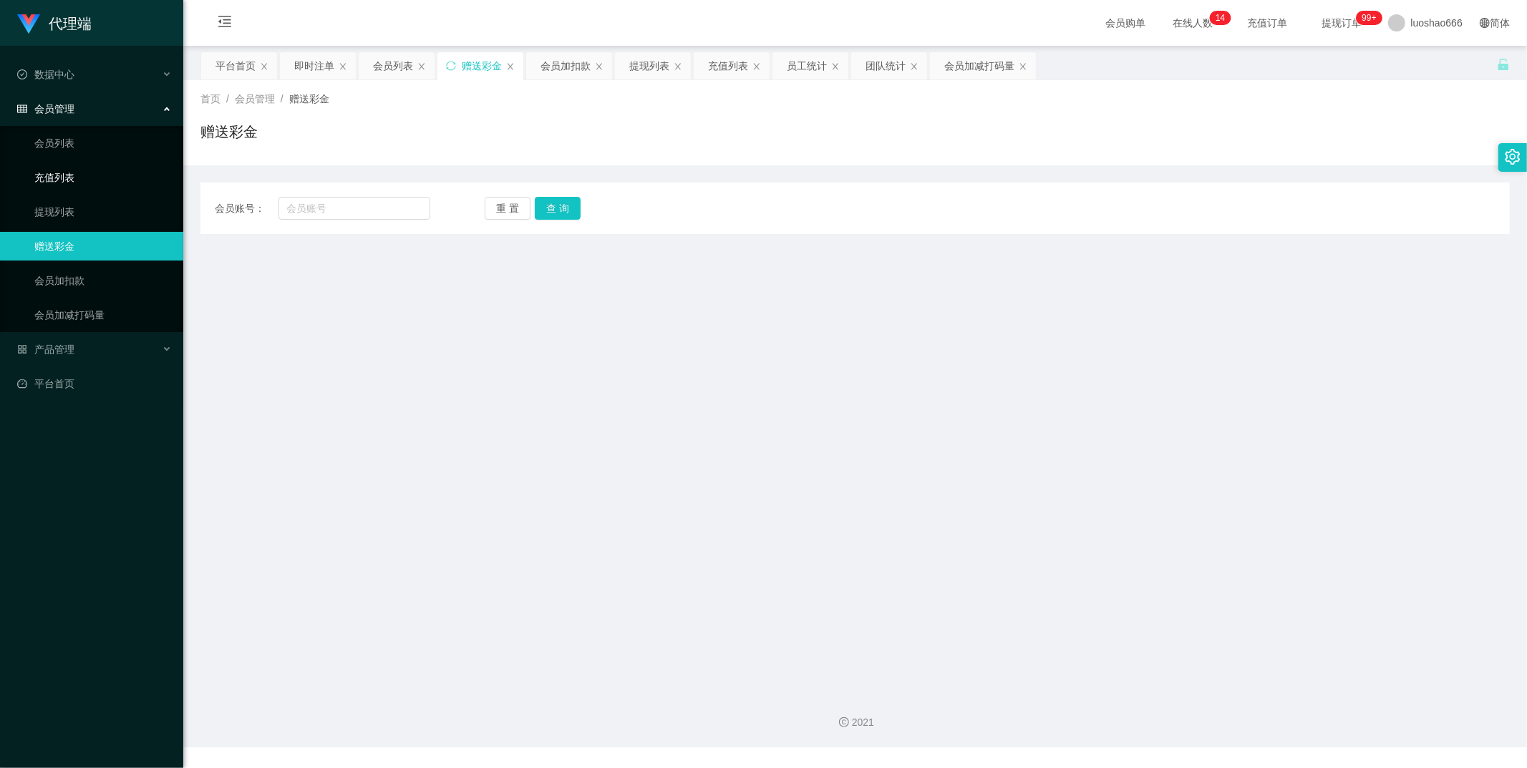
click at [110, 176] on link "充值列表" at bounding box center [102, 177] width 137 height 29
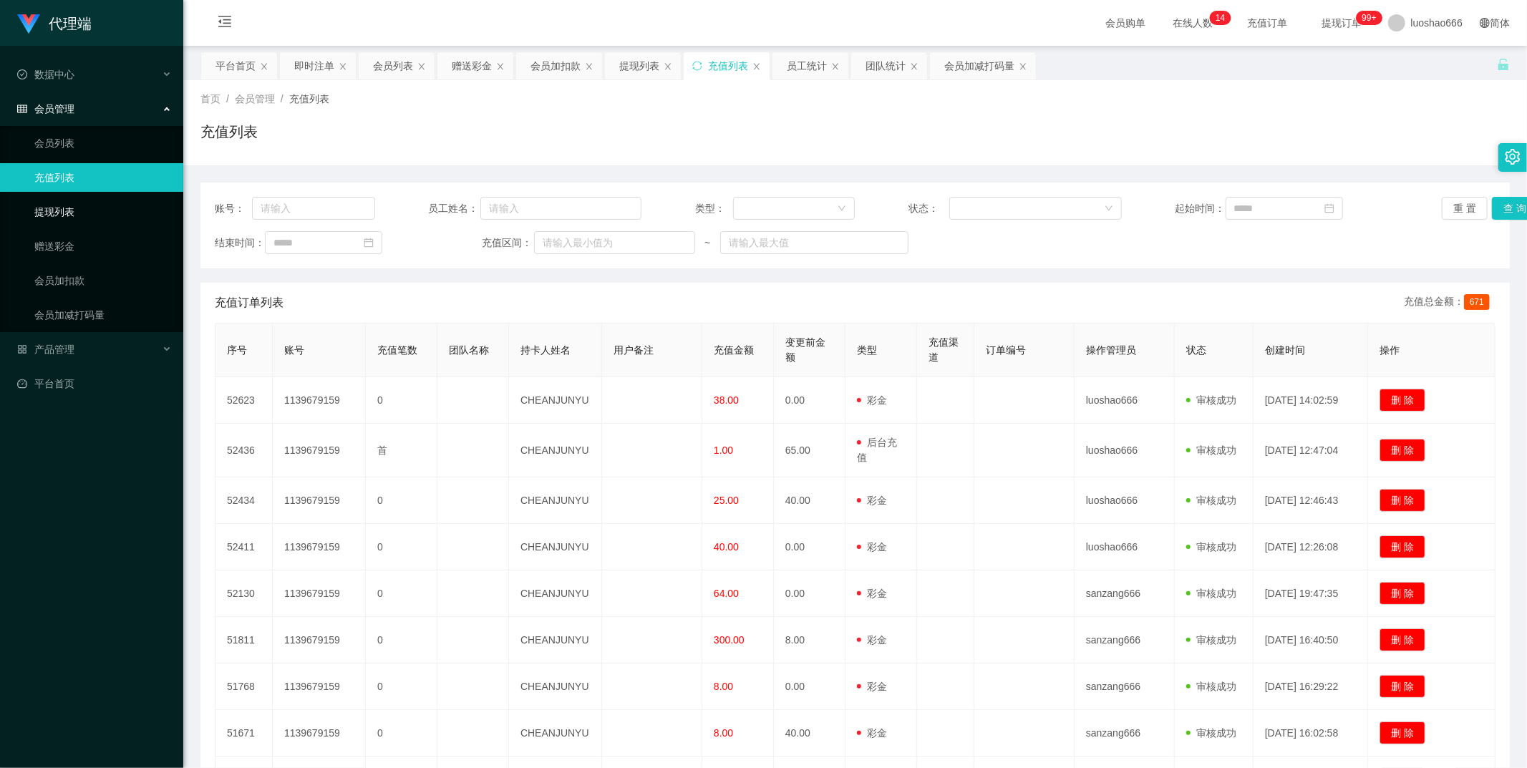
click at [104, 213] on link "提现列表" at bounding box center [102, 212] width 137 height 29
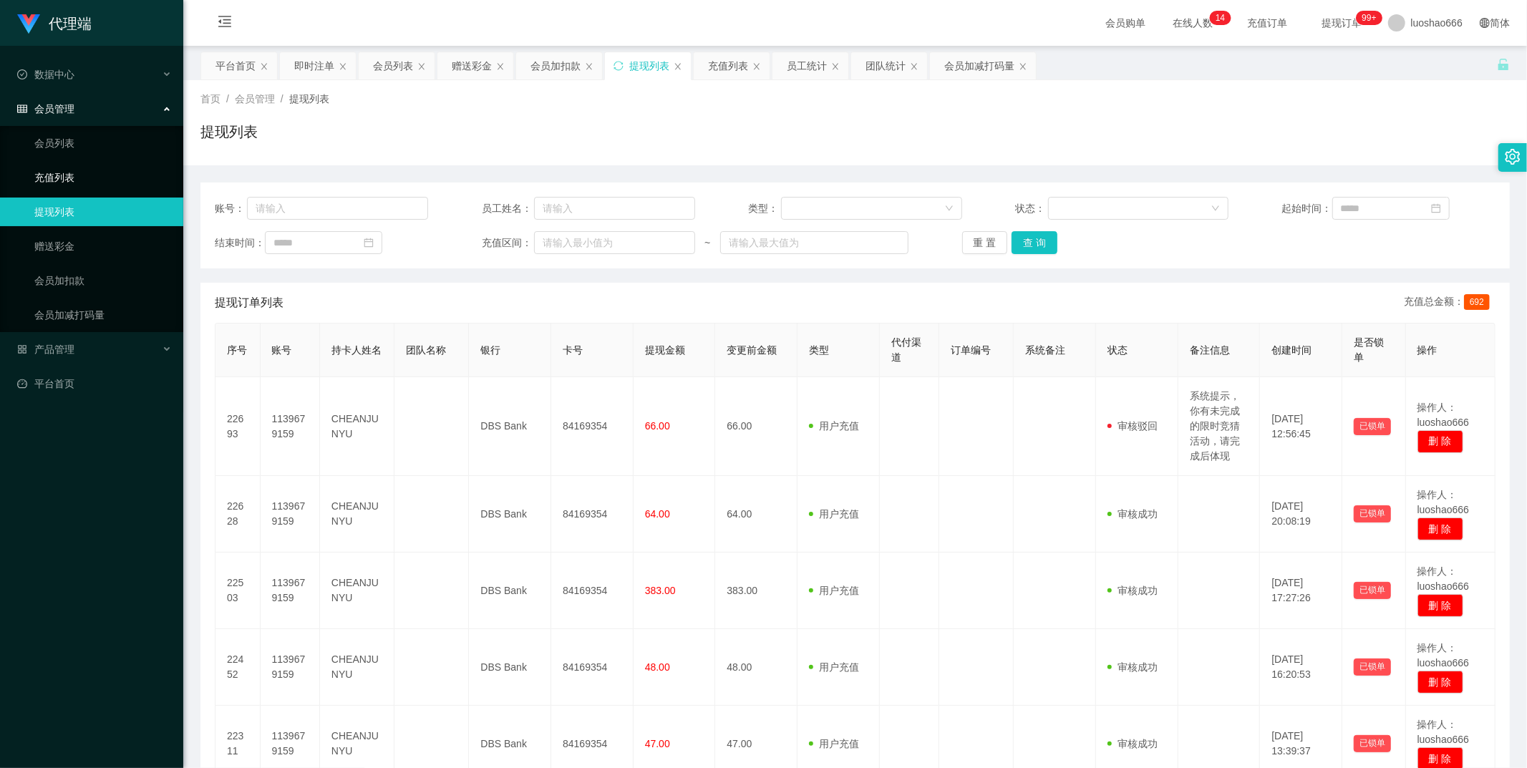
click at [107, 169] on link "充值列表" at bounding box center [102, 177] width 137 height 29
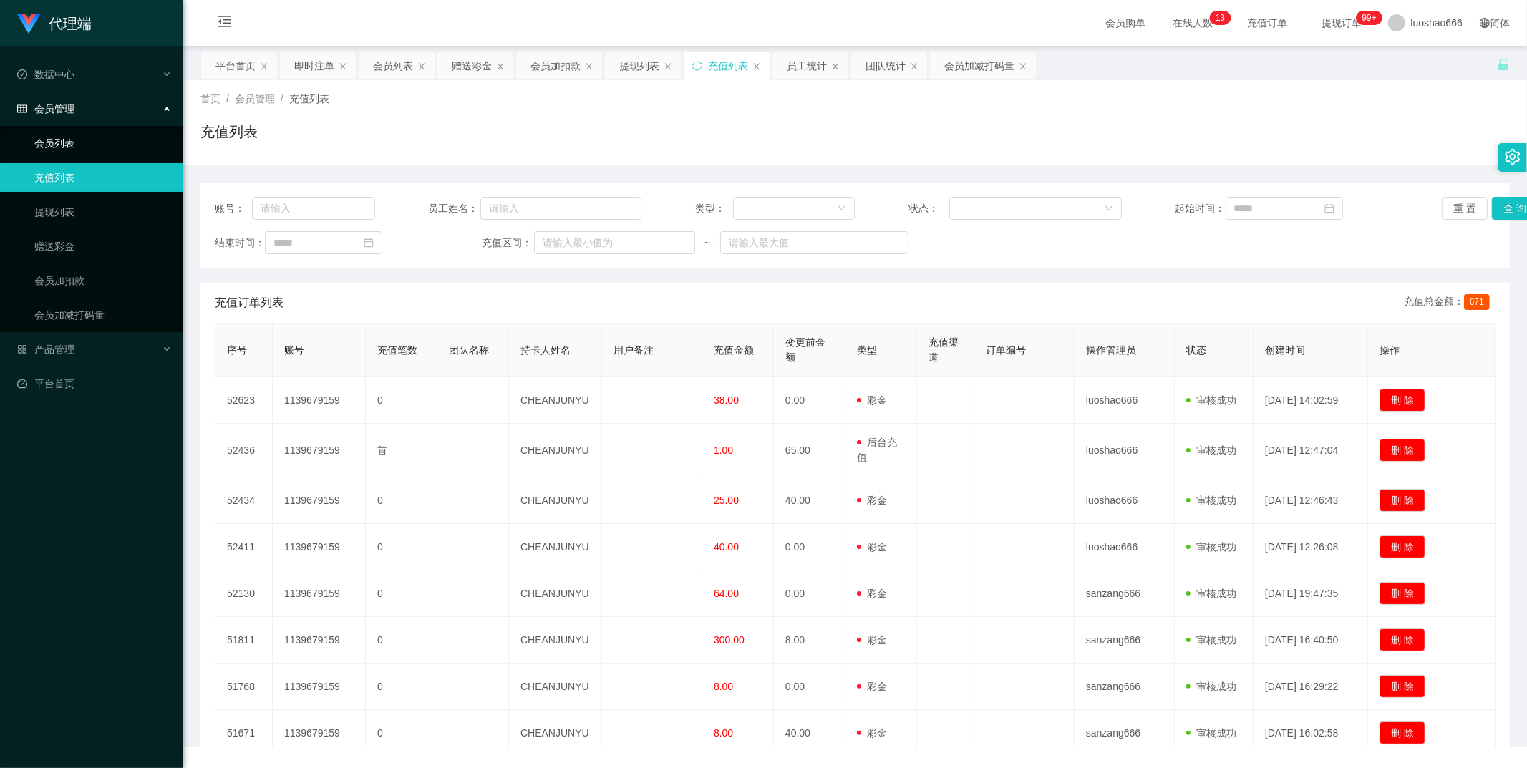
click at [130, 133] on link "会员列表" at bounding box center [102, 143] width 137 height 29
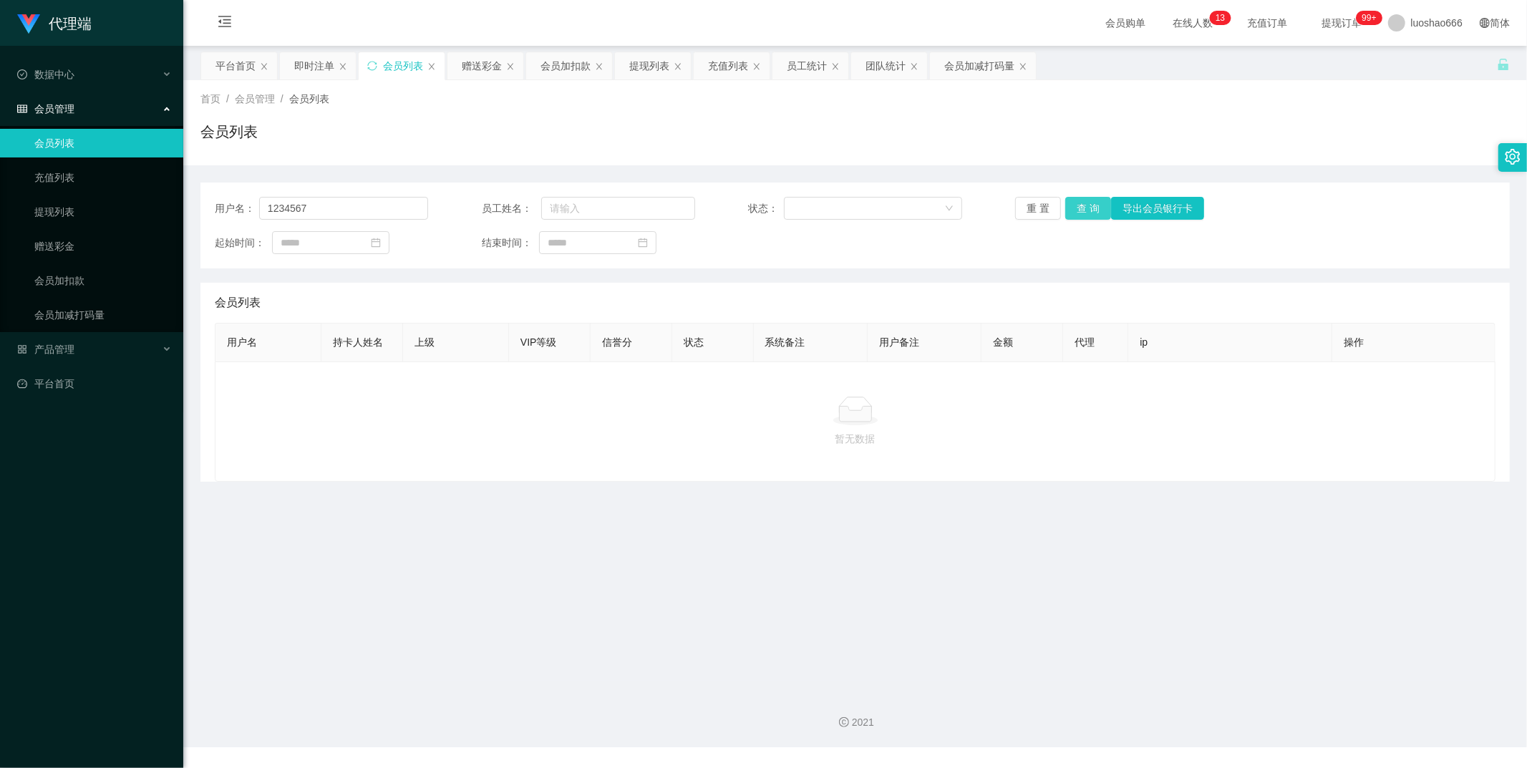
click at [1076, 208] on button "查 询" at bounding box center [1088, 208] width 46 height 23
click at [72, 75] on span "数据中心" at bounding box center [45, 74] width 57 height 11
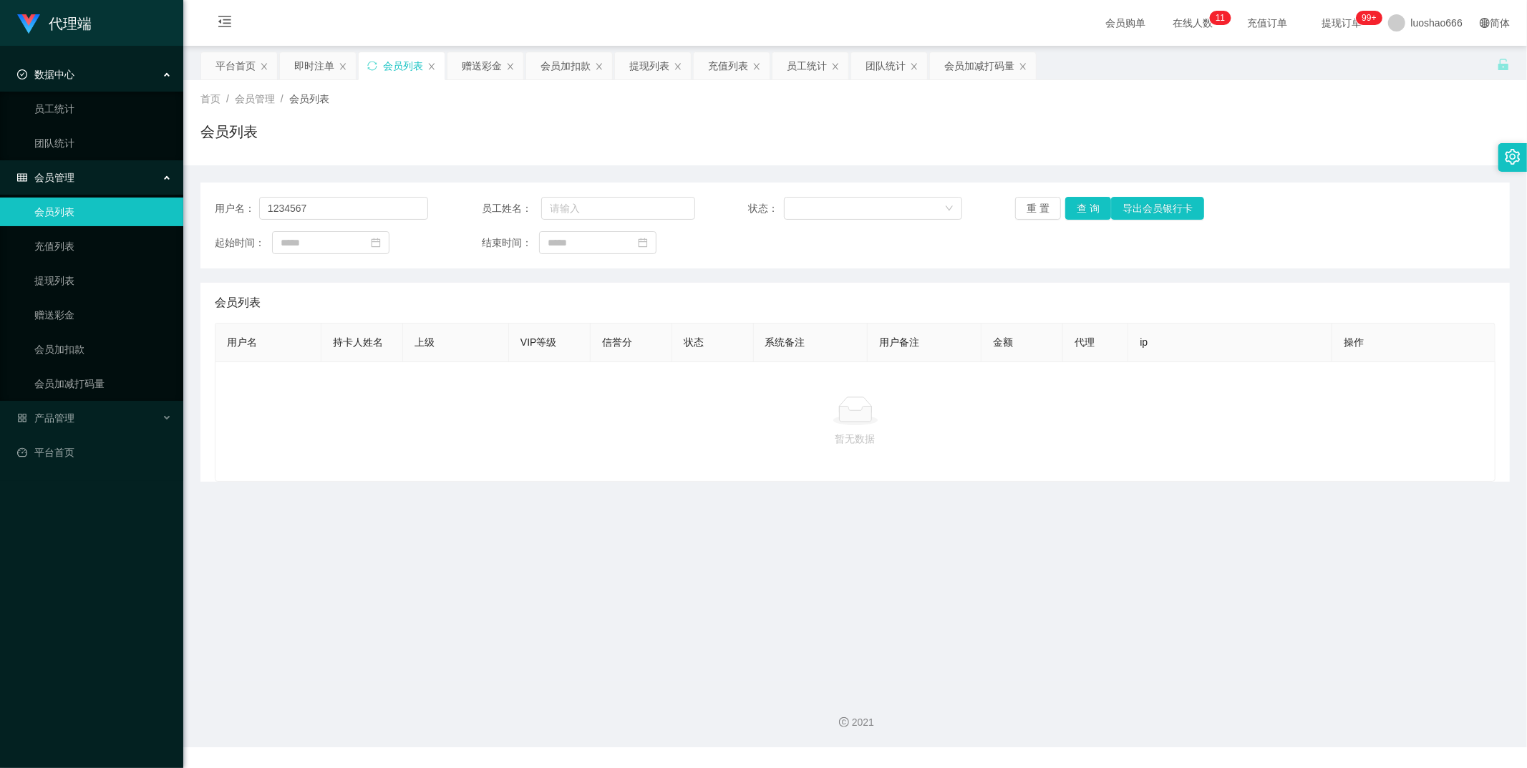
click at [102, 190] on div "会员管理" at bounding box center [91, 177] width 183 height 29
click at [113, 412] on div "产品管理" at bounding box center [91, 418] width 183 height 29
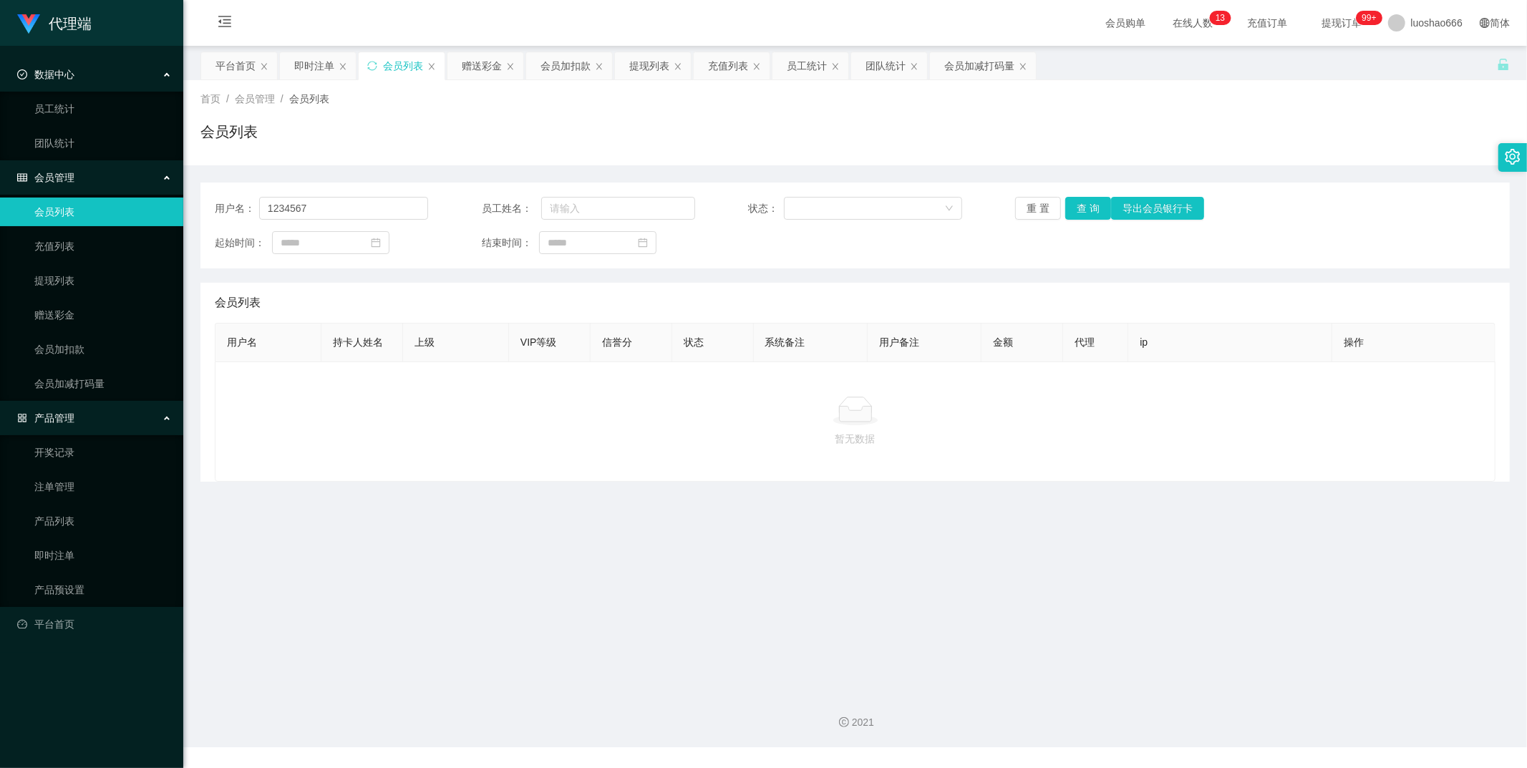
click at [1521, 158] on div at bounding box center [1512, 157] width 29 height 29
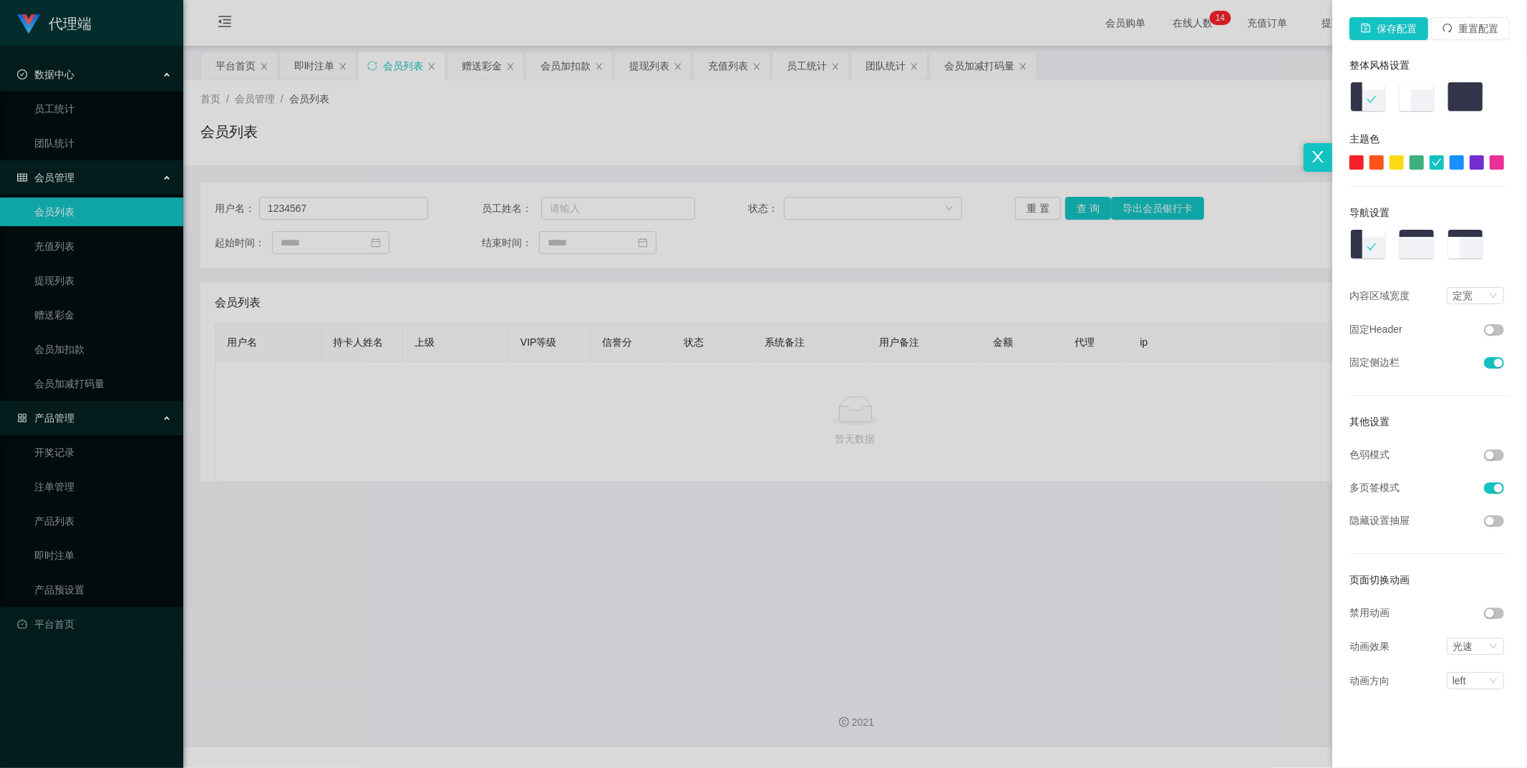
click at [1413, 109] on img at bounding box center [1416, 98] width 37 height 32
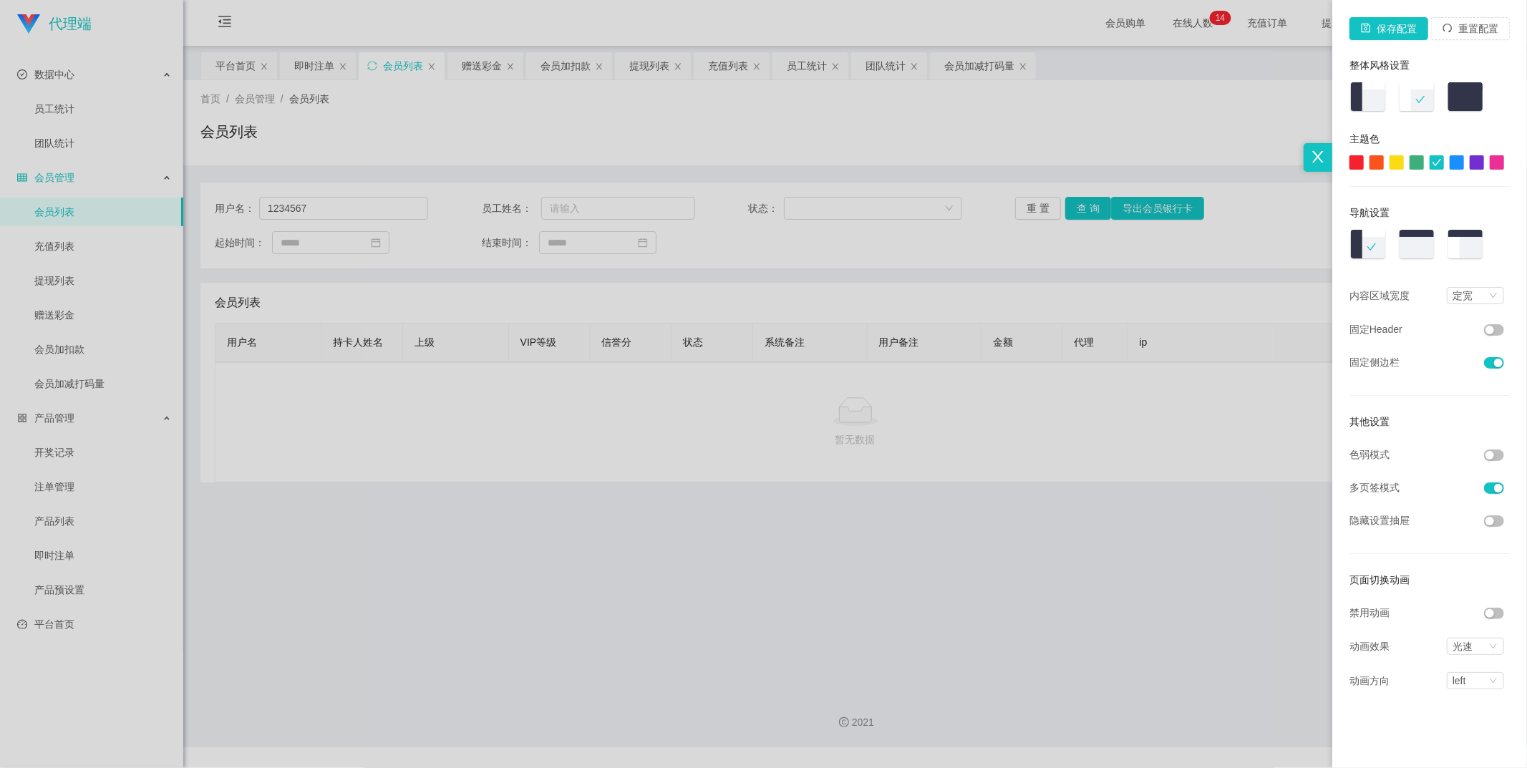
click at [1492, 162] on div at bounding box center [1496, 162] width 14 height 14
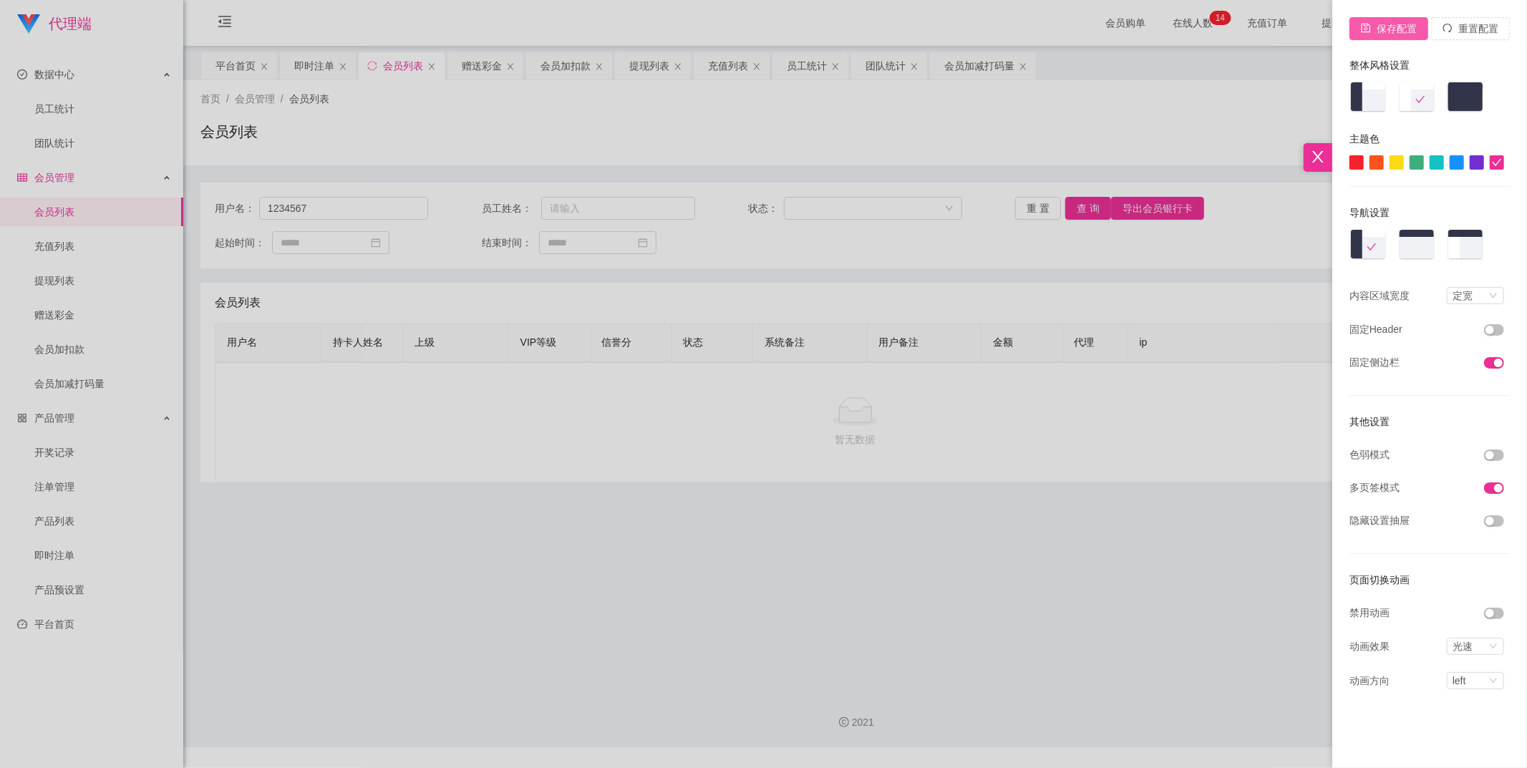
click at [1407, 31] on button "保存配置" at bounding box center [1388, 28] width 79 height 23
click at [1274, 66] on div at bounding box center [763, 384] width 1527 height 768
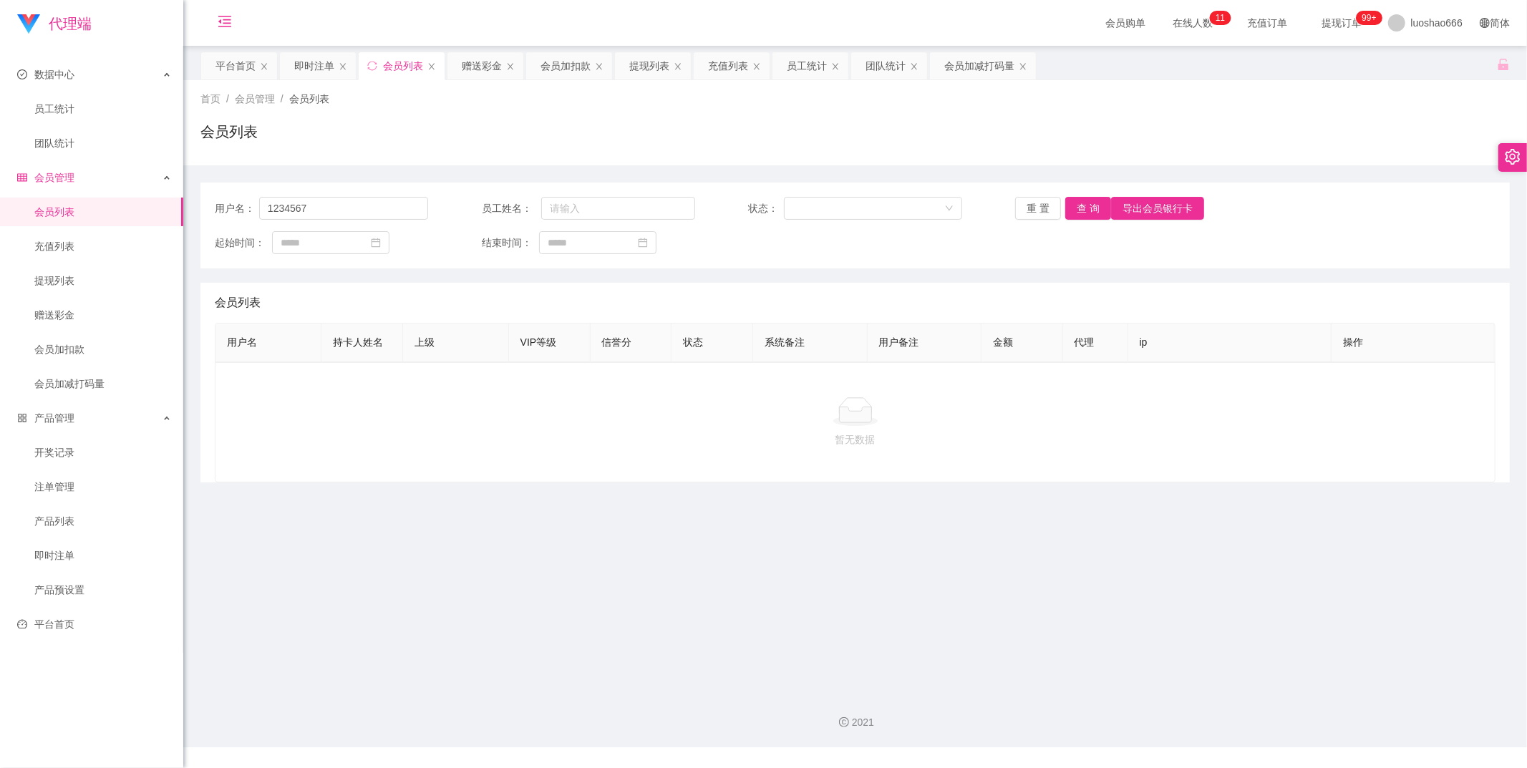
click at [225, 17] on icon "图标: menu-fold" at bounding box center [225, 21] width 14 height 14
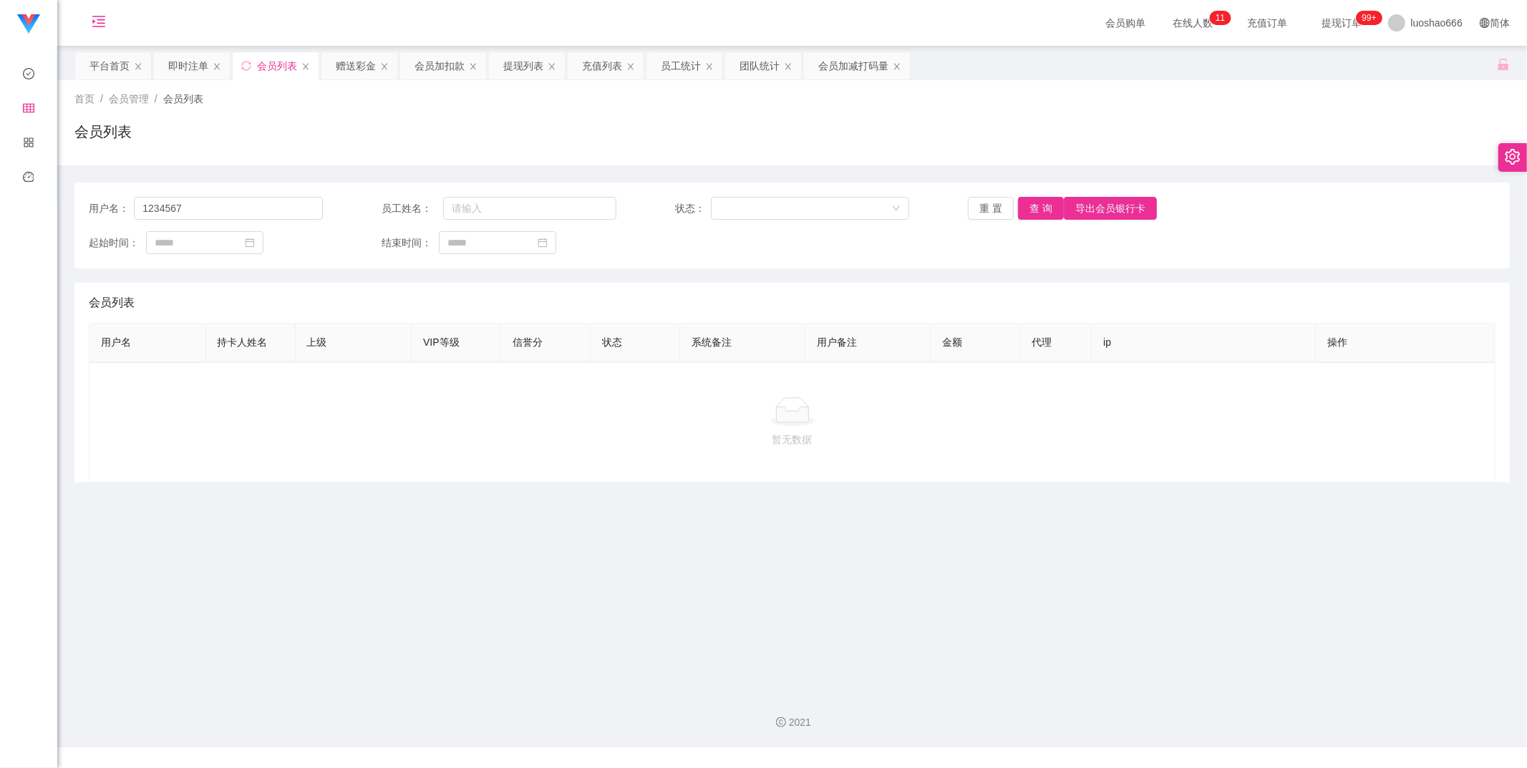
click at [87, 26] on icon "图标: menu-unfold" at bounding box center [98, 24] width 49 height 46
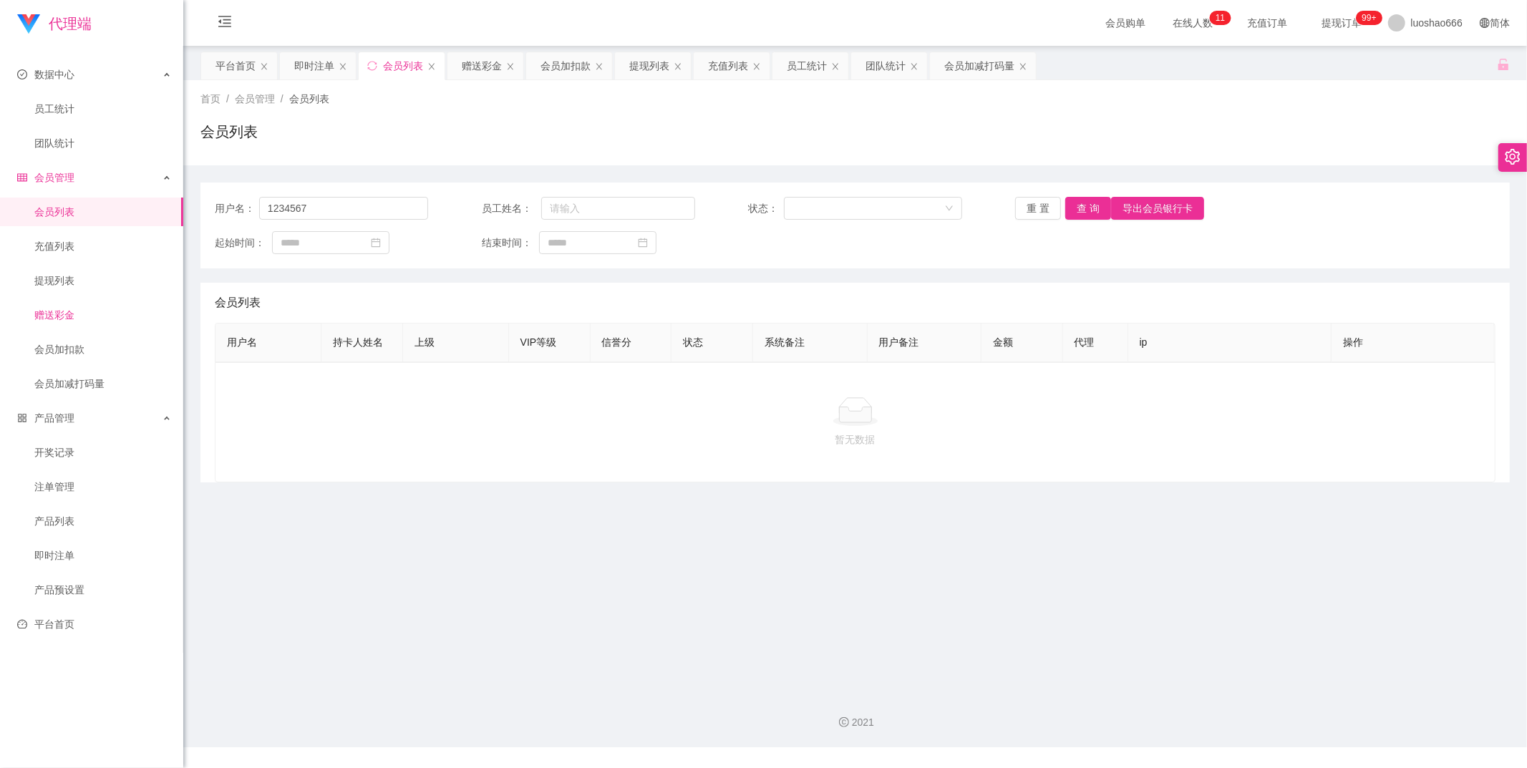
click at [81, 318] on link "赠送彩金" at bounding box center [102, 315] width 137 height 29
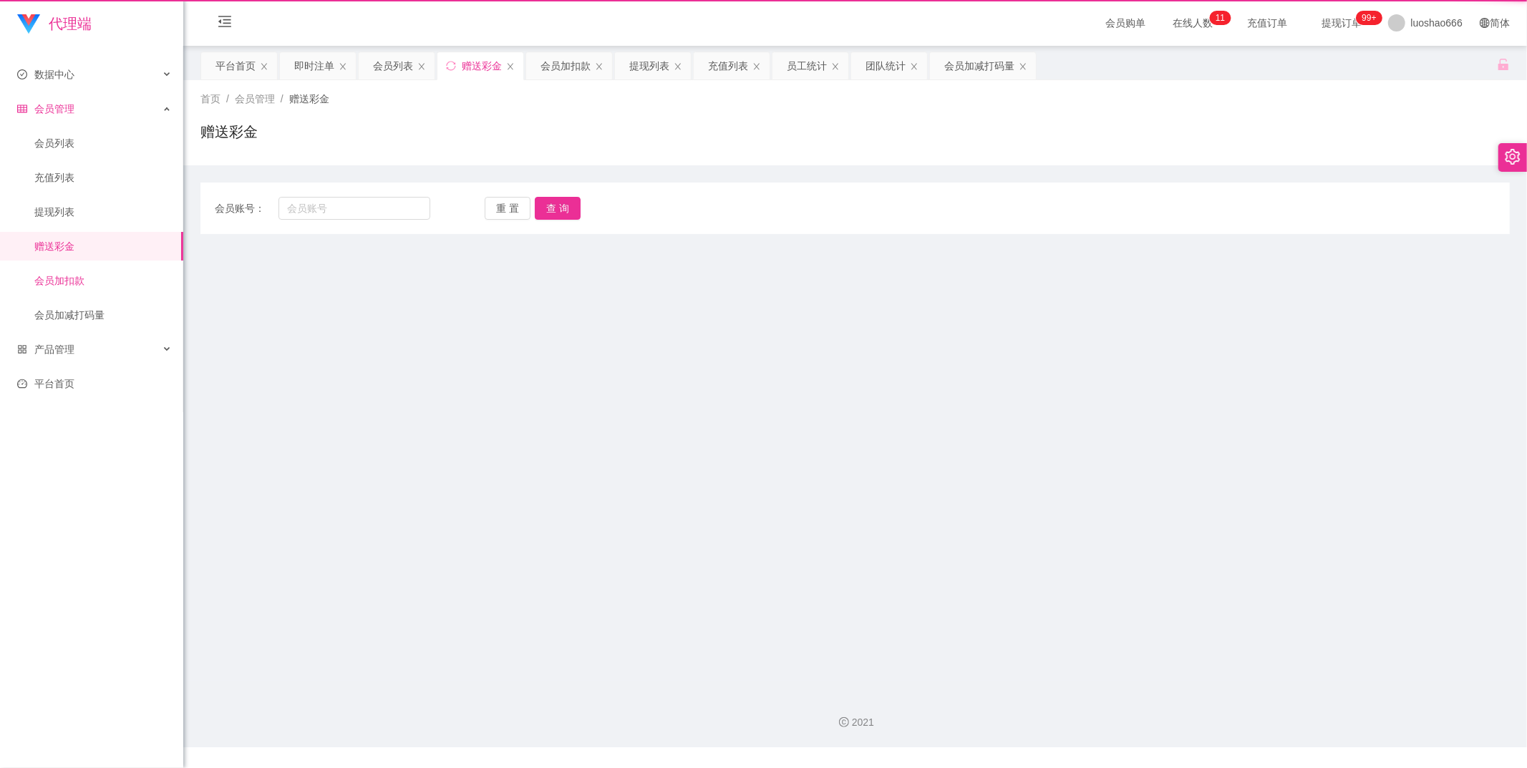
click at [82, 288] on link "会员加扣款" at bounding box center [102, 280] width 137 height 29
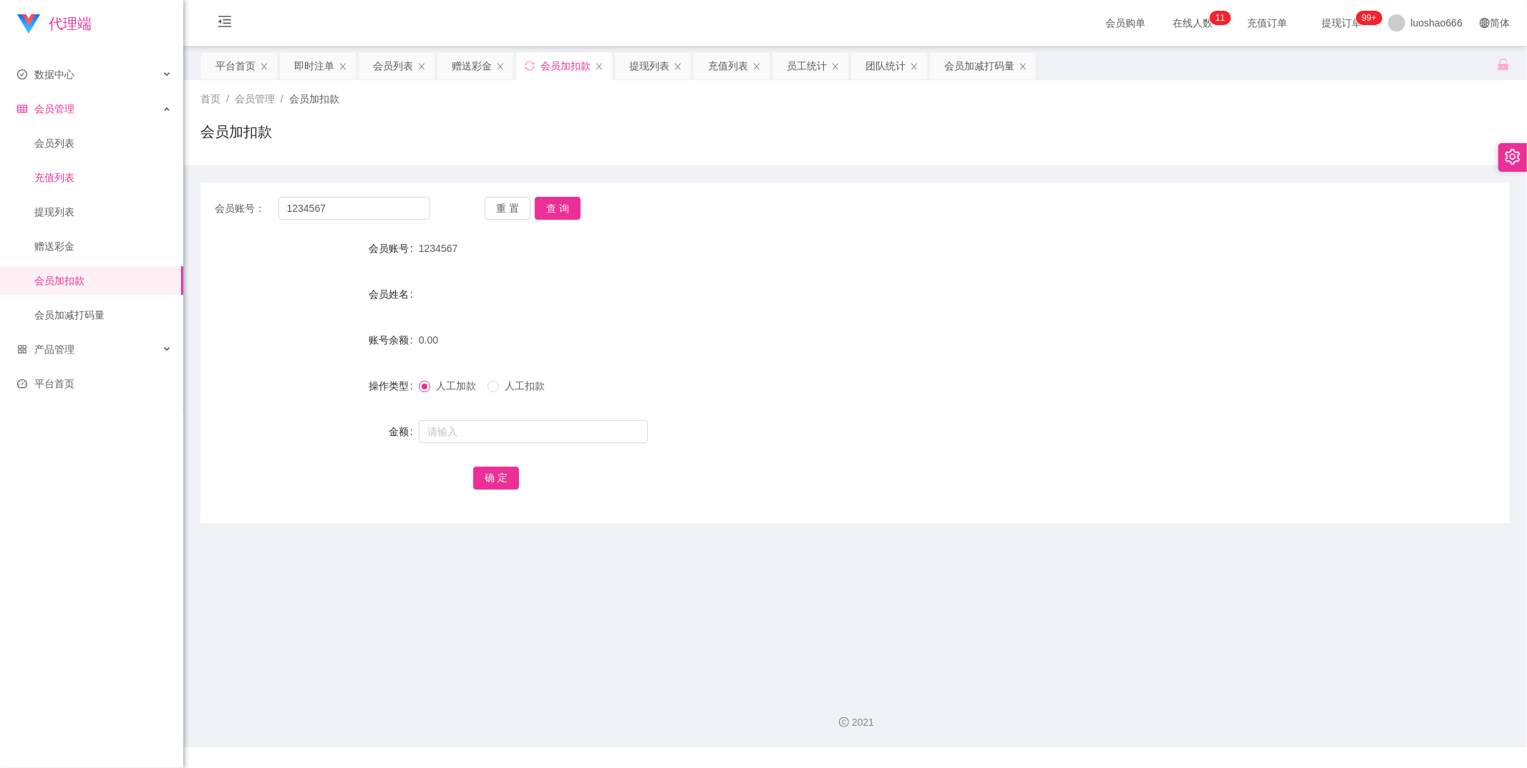
click at [77, 181] on link "充值列表" at bounding box center [102, 177] width 137 height 29
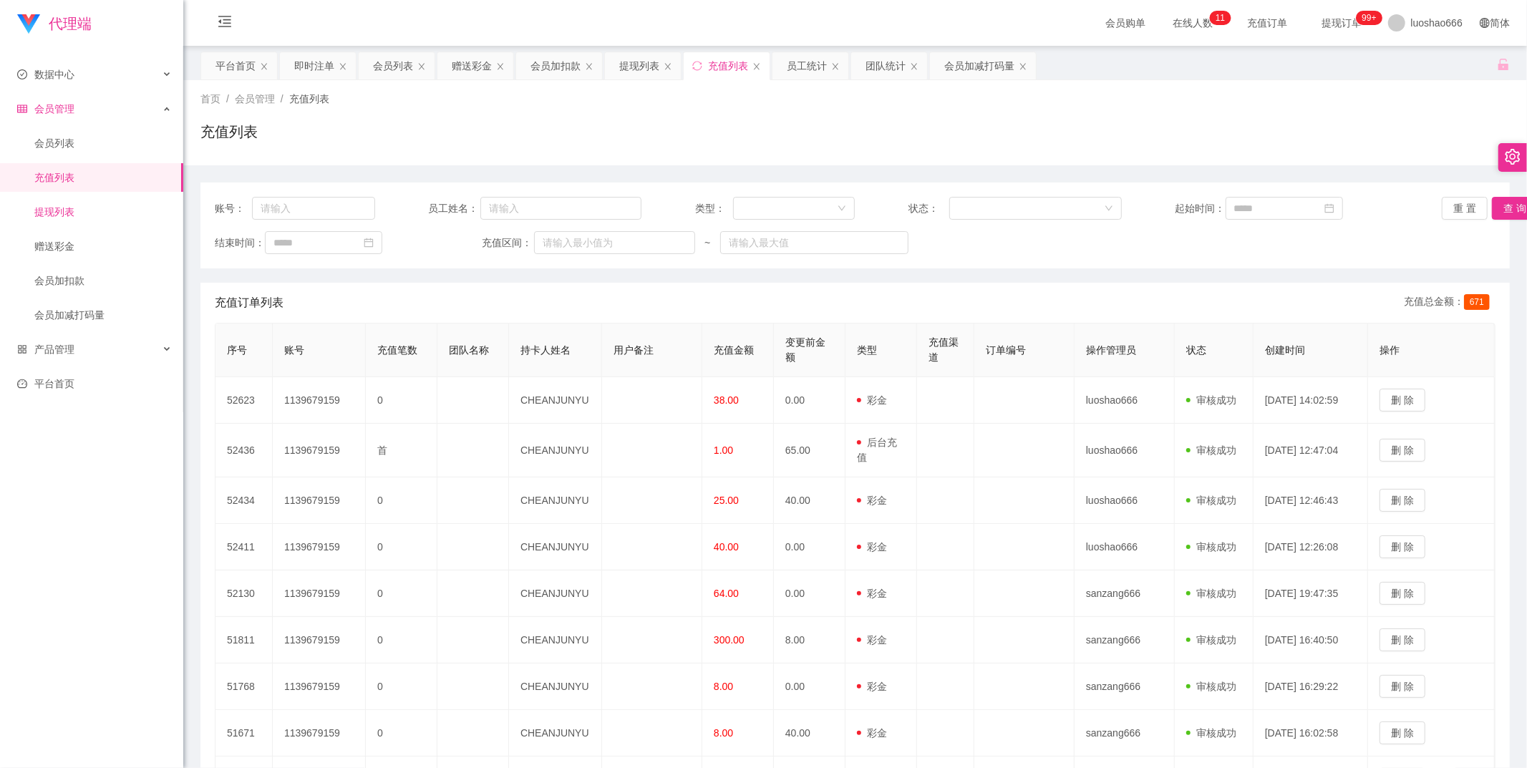
click at [95, 215] on link "提现列表" at bounding box center [102, 212] width 137 height 29
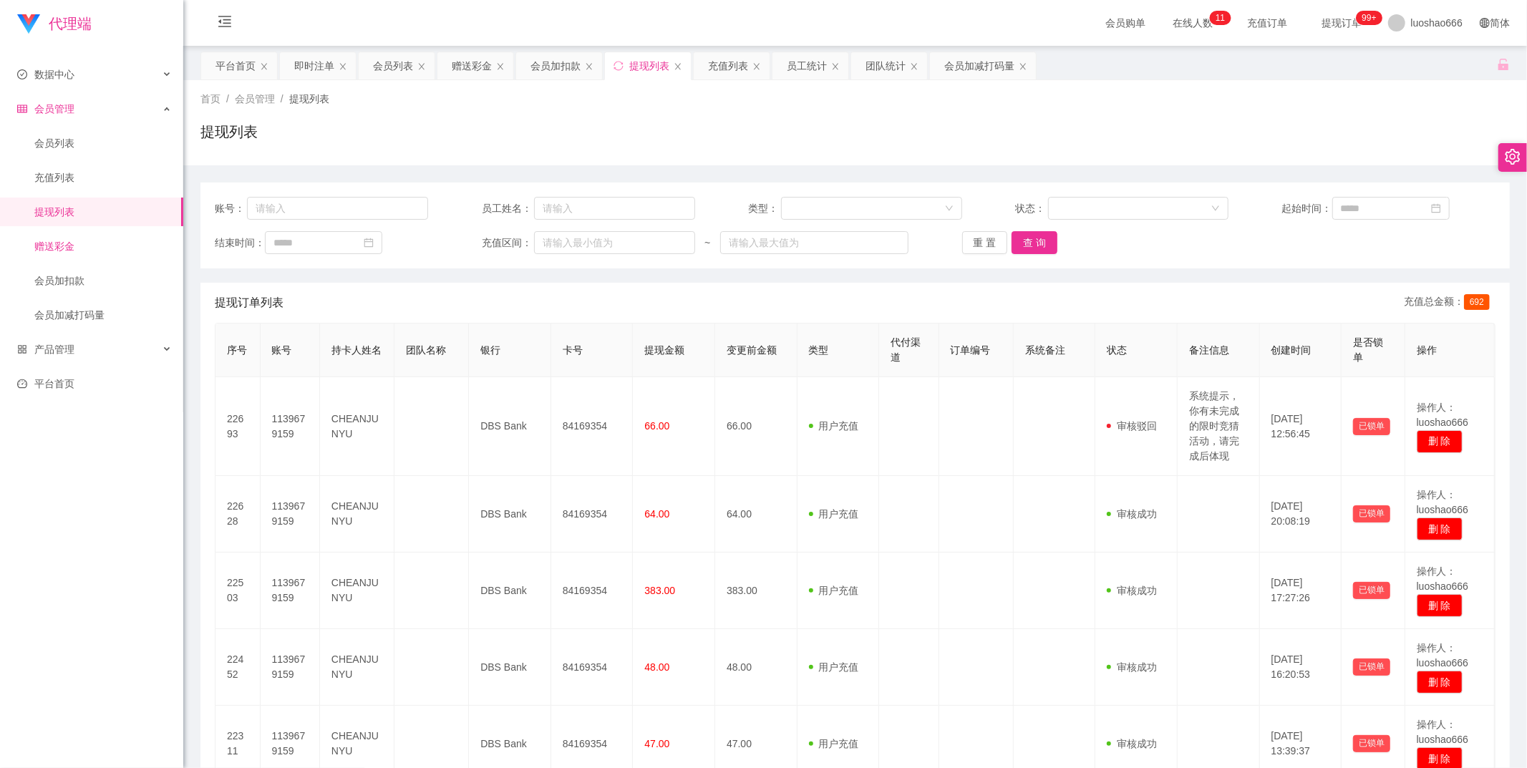
click at [97, 238] on link "赠送彩金" at bounding box center [102, 246] width 137 height 29
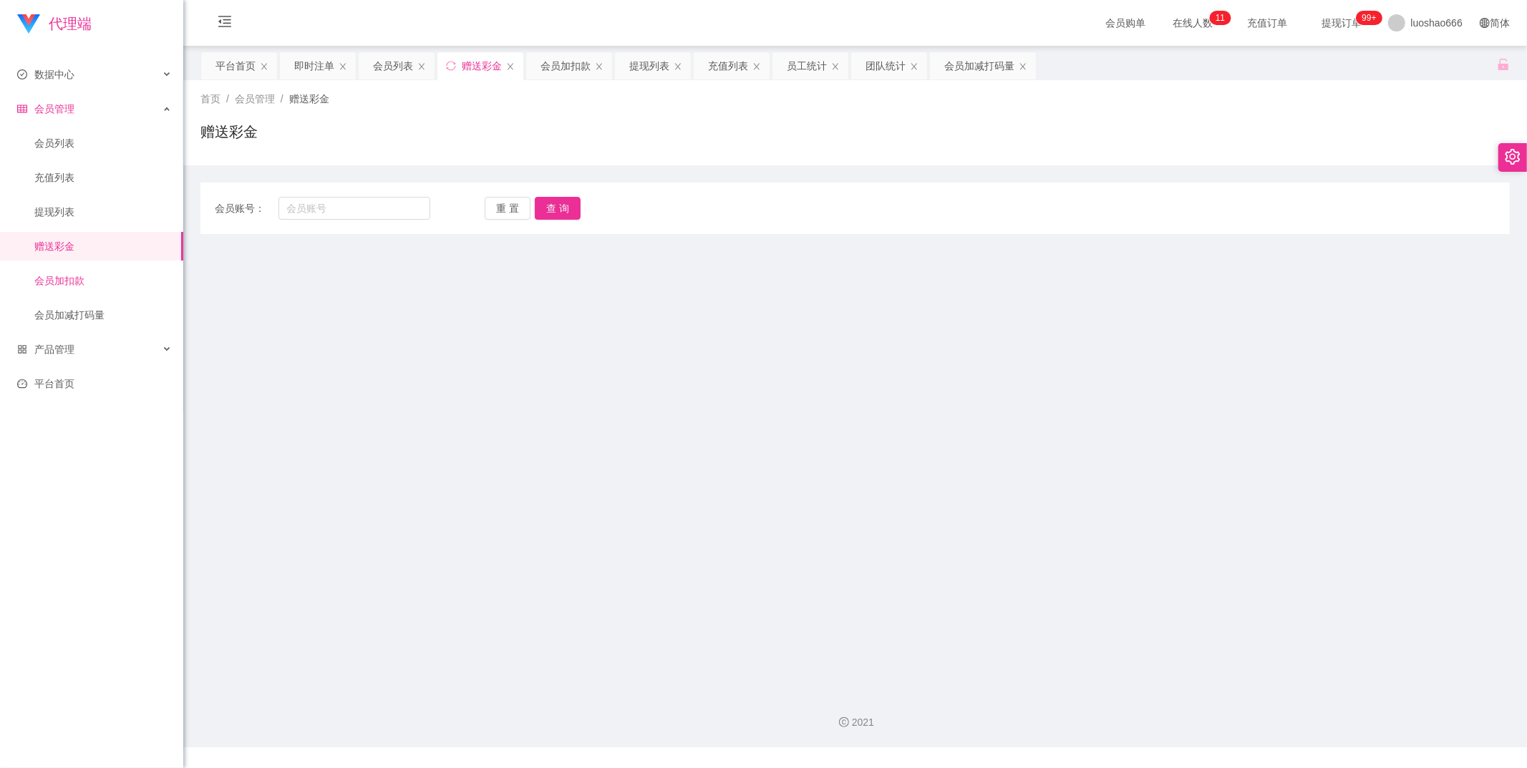
click at [99, 291] on link "会员加扣款" at bounding box center [102, 280] width 137 height 29
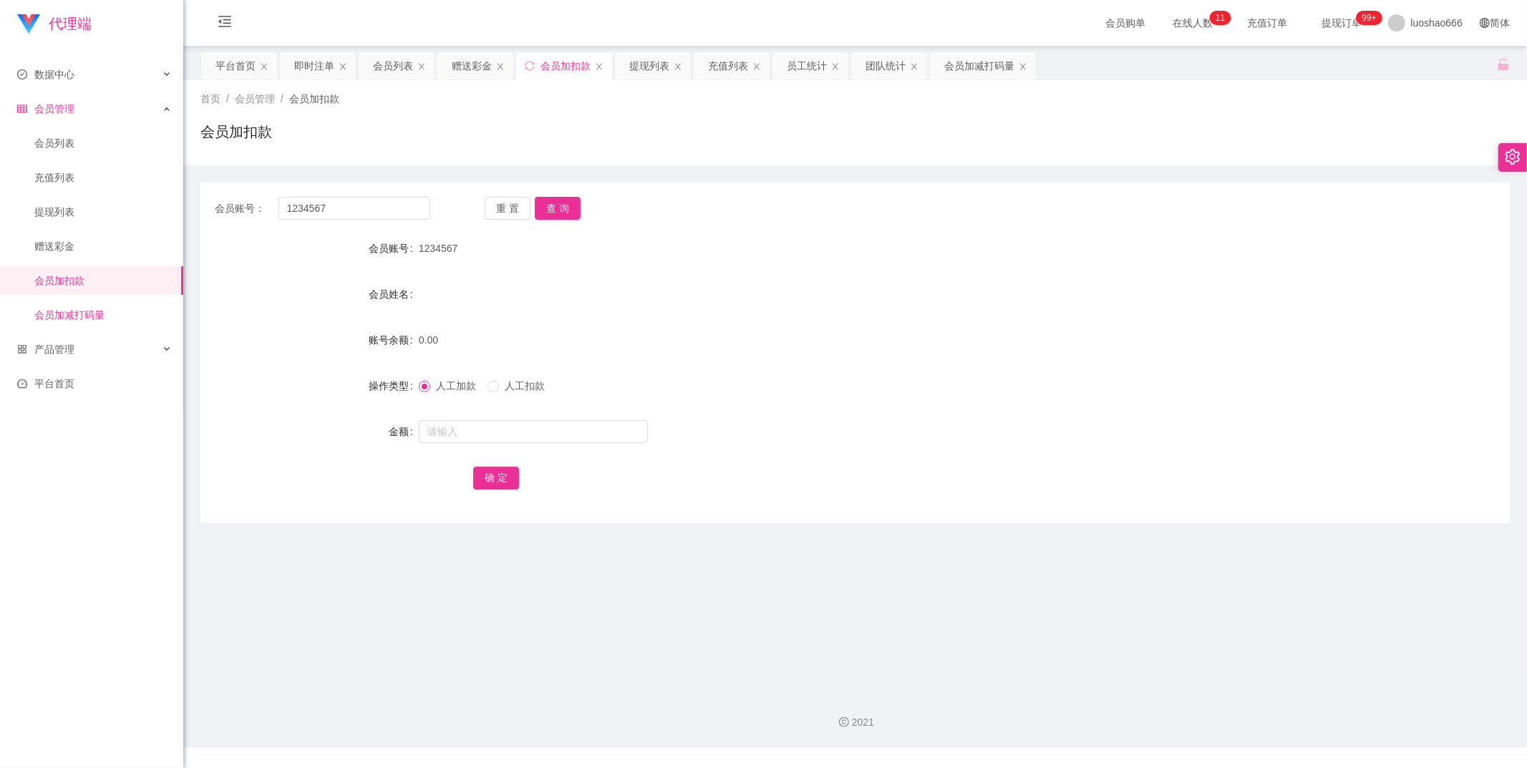
click at [113, 319] on link "会员加减打码量" at bounding box center [102, 315] width 137 height 29
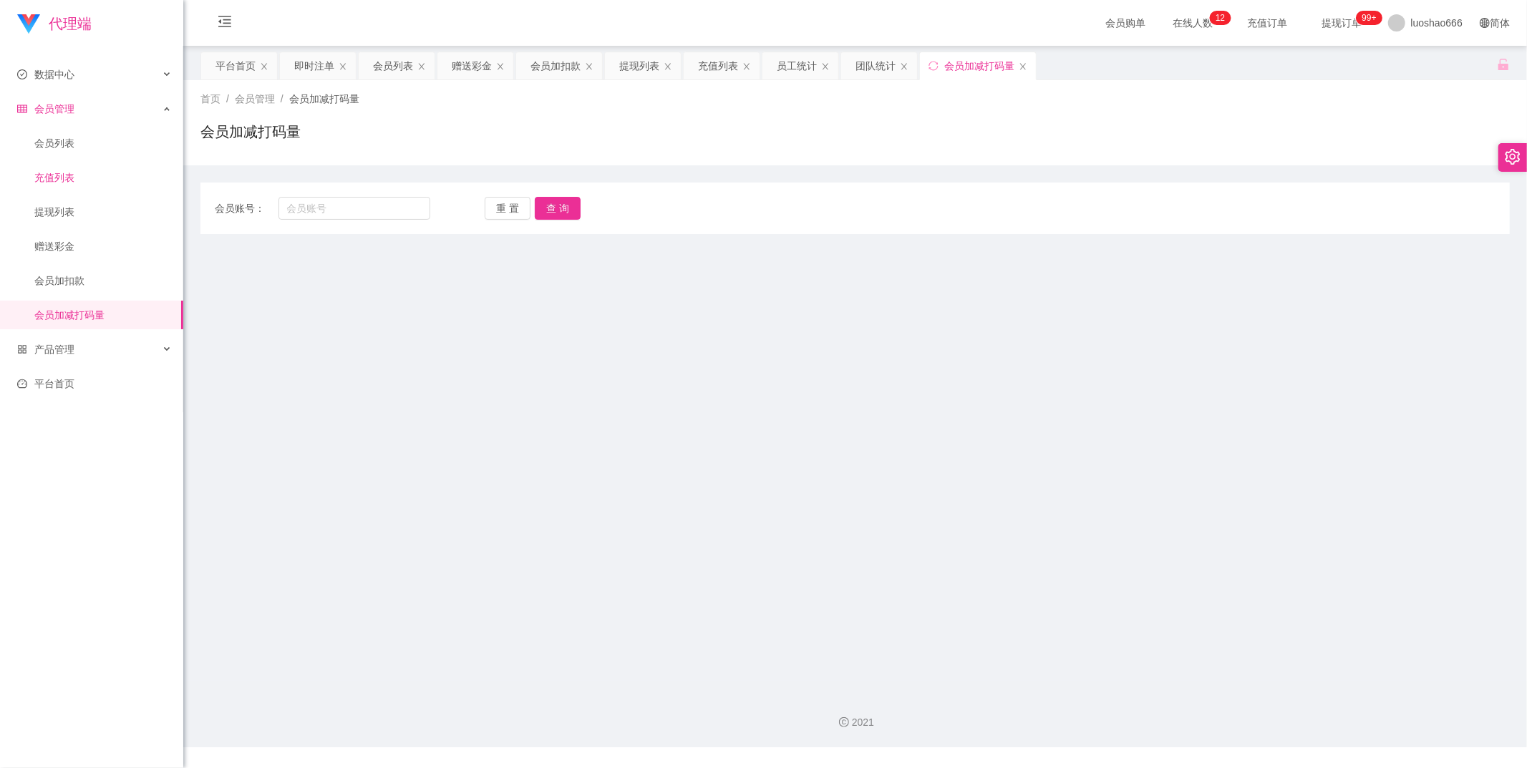
click at [110, 190] on link "充值列表" at bounding box center [102, 177] width 137 height 29
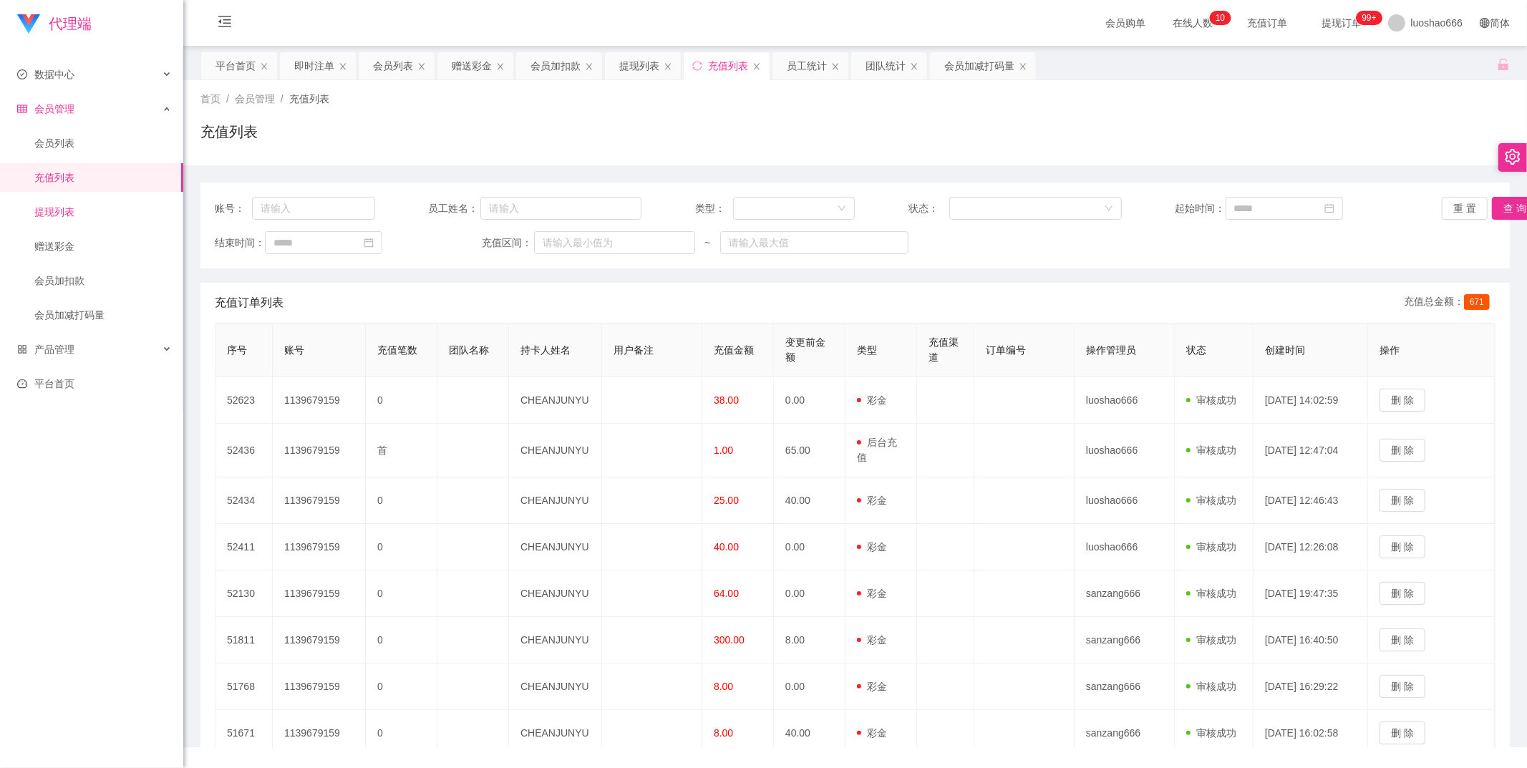
click at [111, 205] on link "提现列表" at bounding box center [102, 212] width 137 height 29
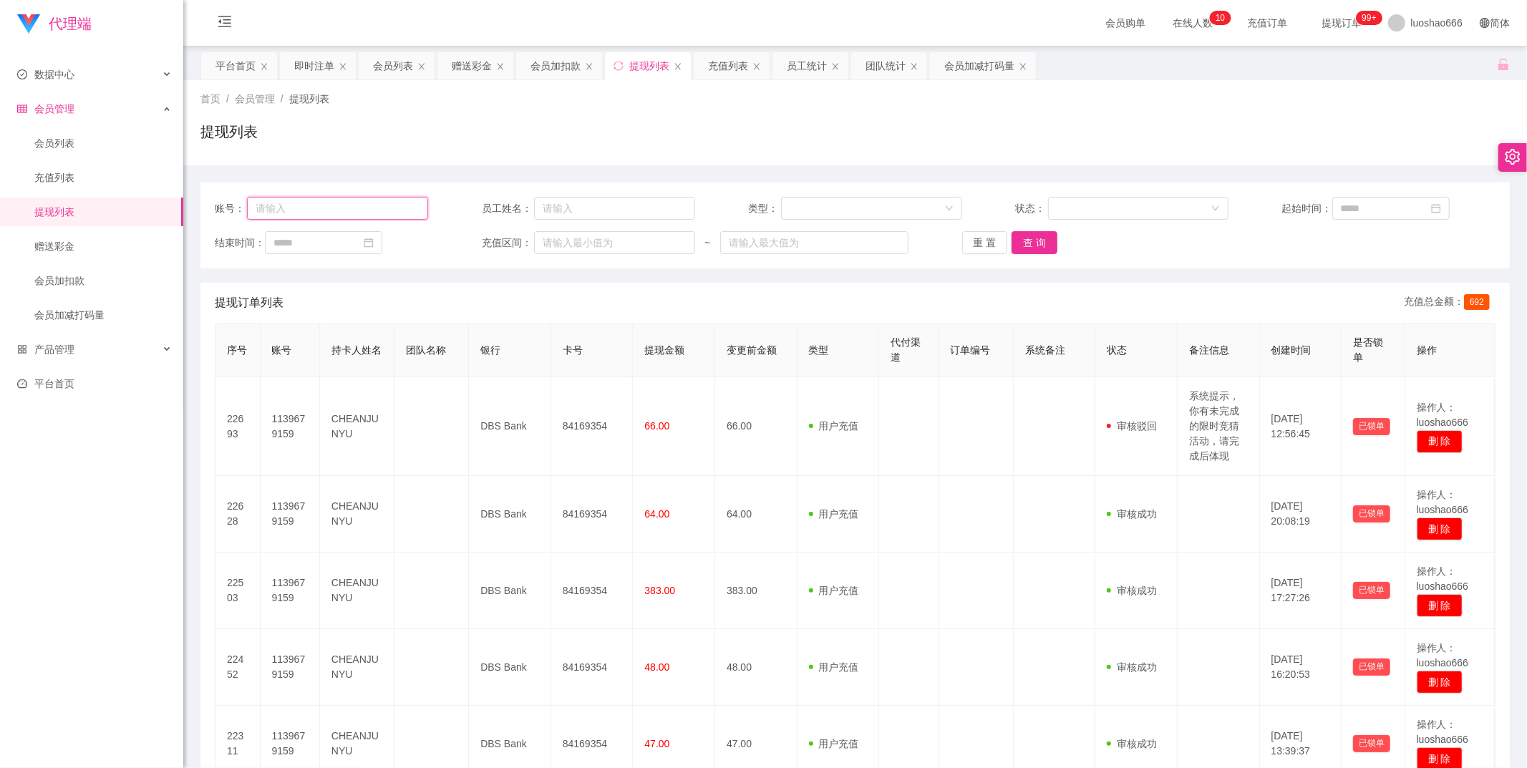
paste input "1139679159"
type input "1139679159"
click at [88, 256] on link "赠送彩金" at bounding box center [102, 246] width 137 height 29
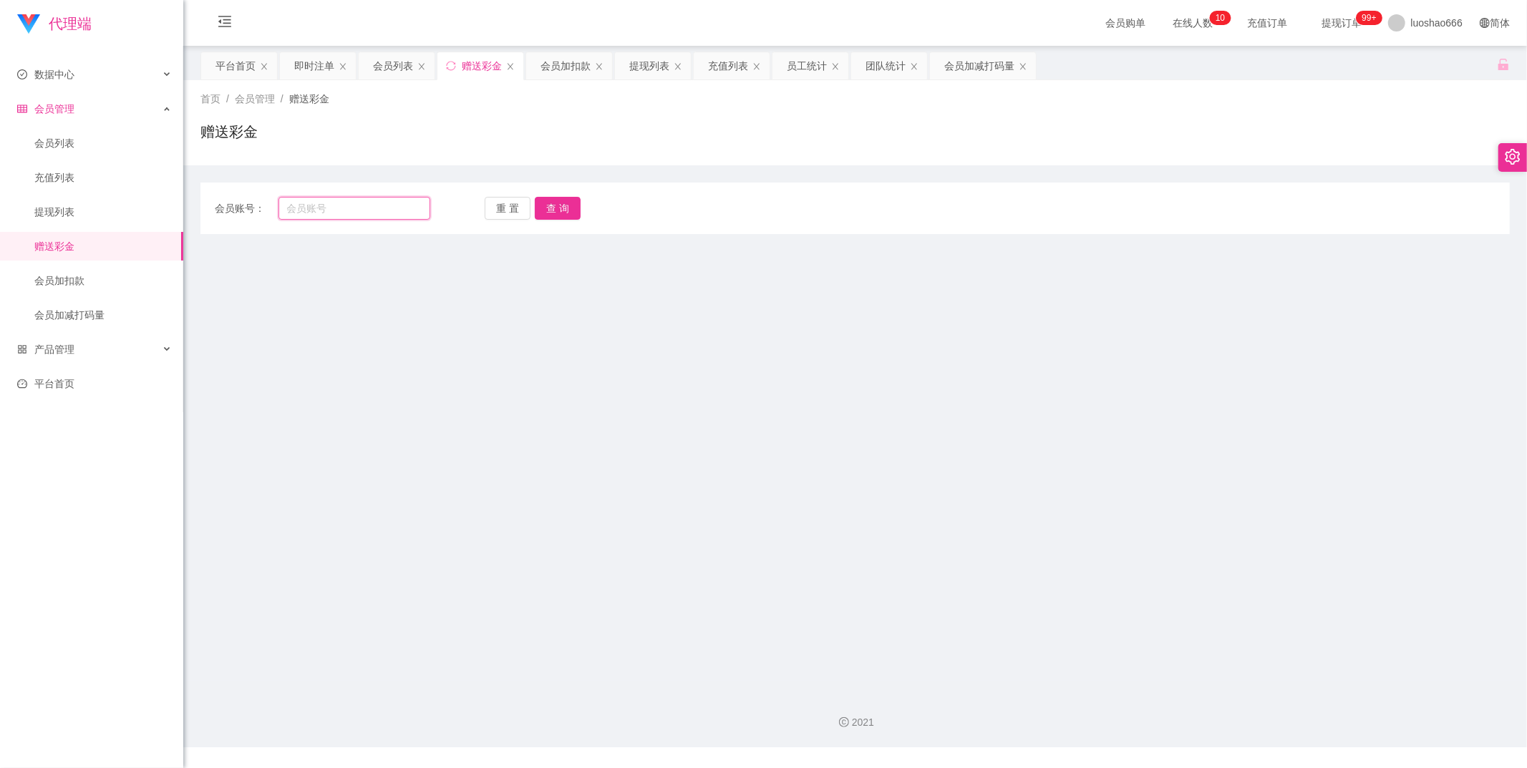
paste input "1139679159"
type input "1139679159"
click at [540, 215] on button "查 询" at bounding box center [558, 208] width 46 height 23
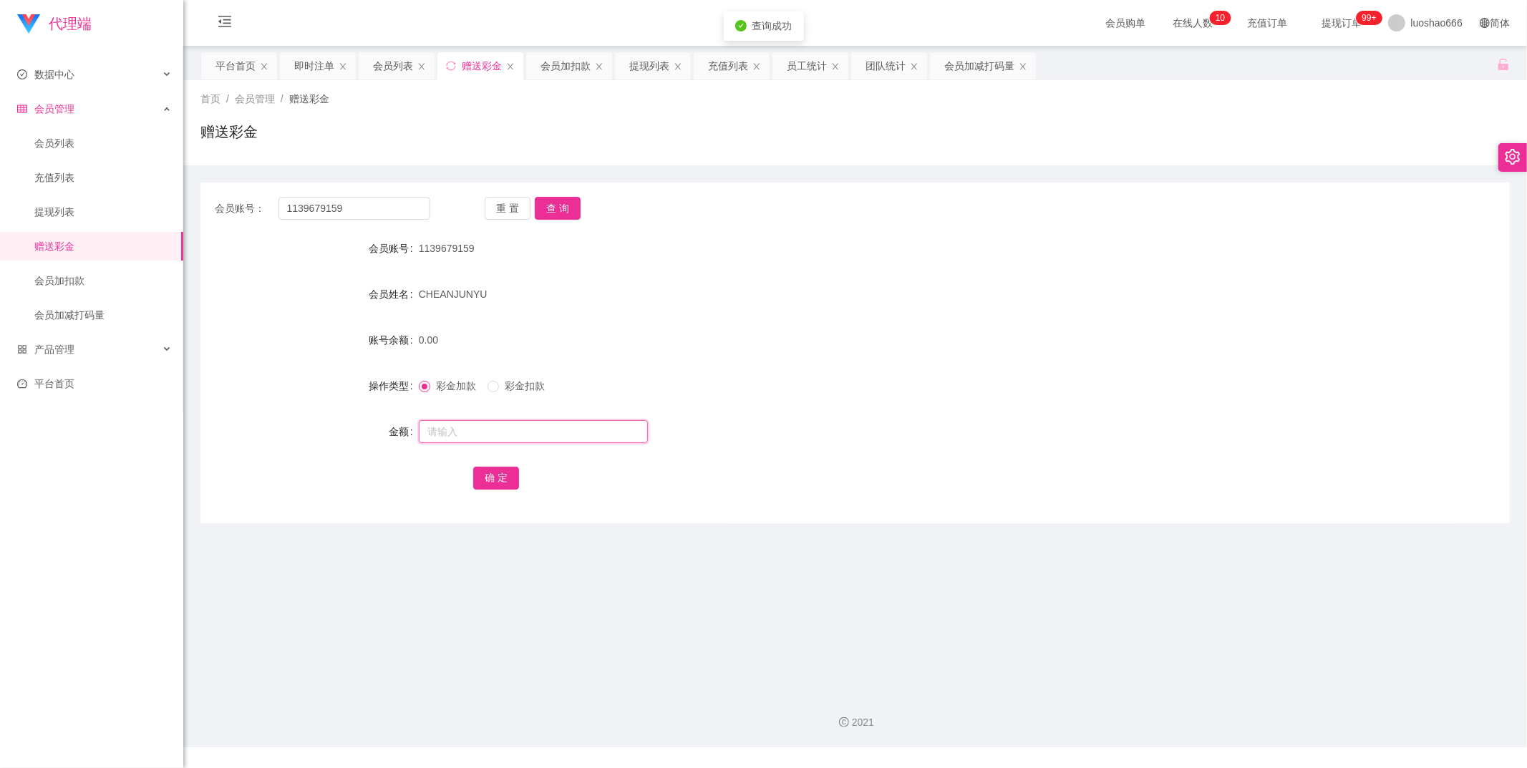
click at [540, 420] on input "text" at bounding box center [533, 431] width 229 height 23
click at [538, 433] on input "text" at bounding box center [533, 431] width 229 height 23
type input "48"
click at [511, 475] on button "确 定" at bounding box center [496, 478] width 46 height 23
click at [406, 54] on div "会员列表" at bounding box center [393, 65] width 40 height 27
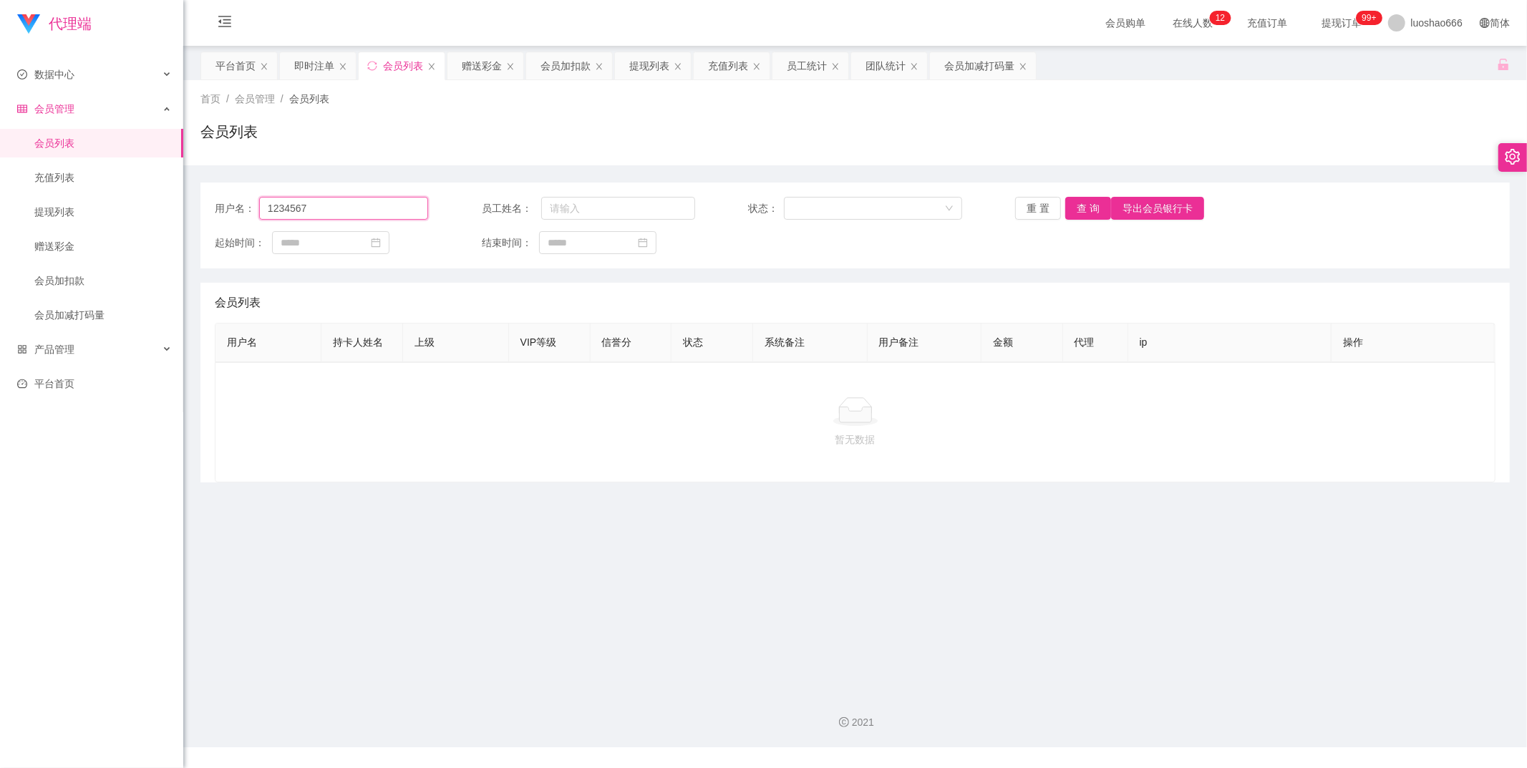
click at [371, 205] on input "1234567" at bounding box center [343, 208] width 169 height 23
click at [1159, 206] on button "导出会员银行卡" at bounding box center [1157, 208] width 93 height 23
click at [1101, 209] on button "查 询" at bounding box center [1088, 208] width 46 height 23
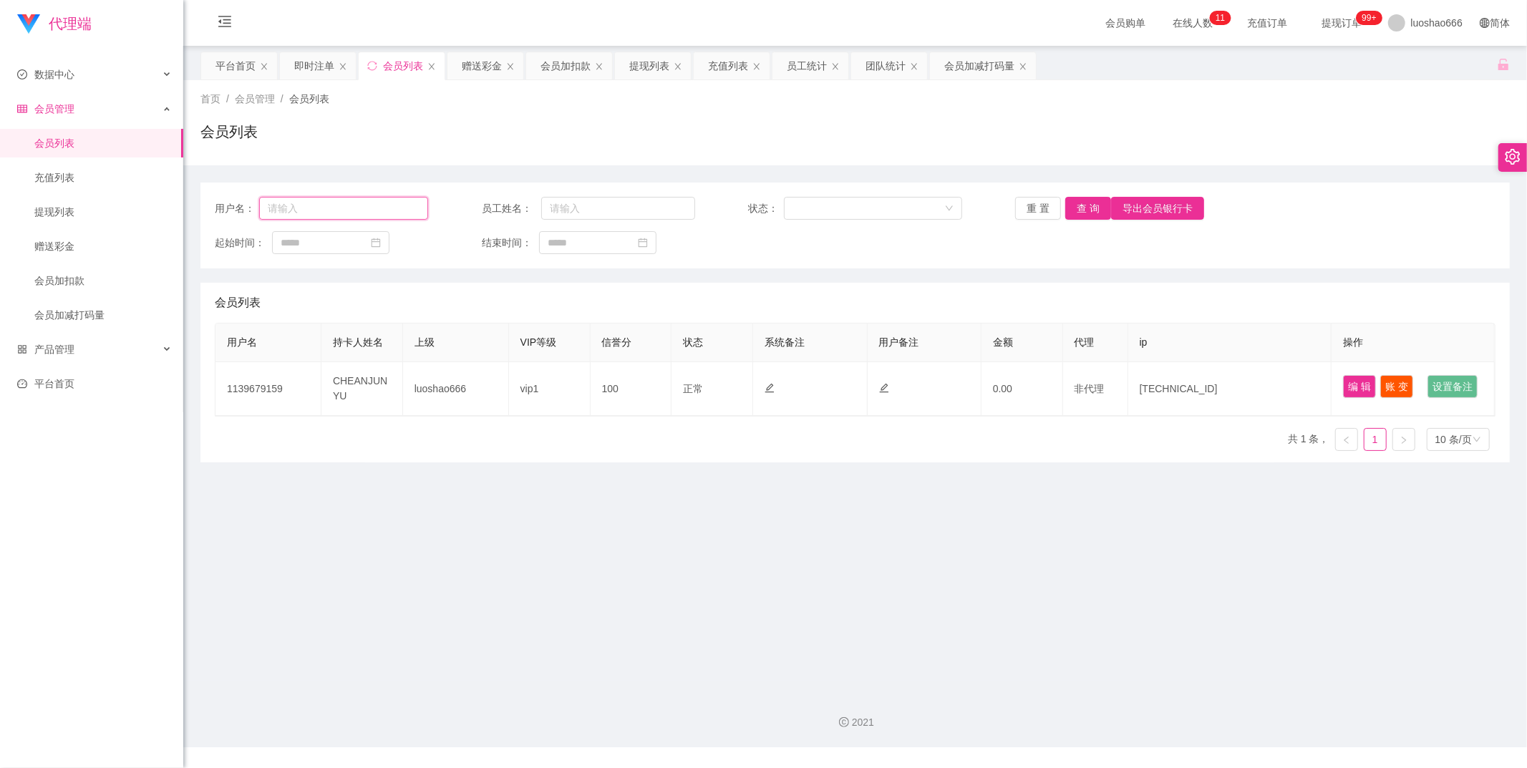
click at [390, 202] on input "text" at bounding box center [343, 208] width 169 height 23
click at [1070, 205] on button "查 询" at bounding box center [1088, 208] width 46 height 23
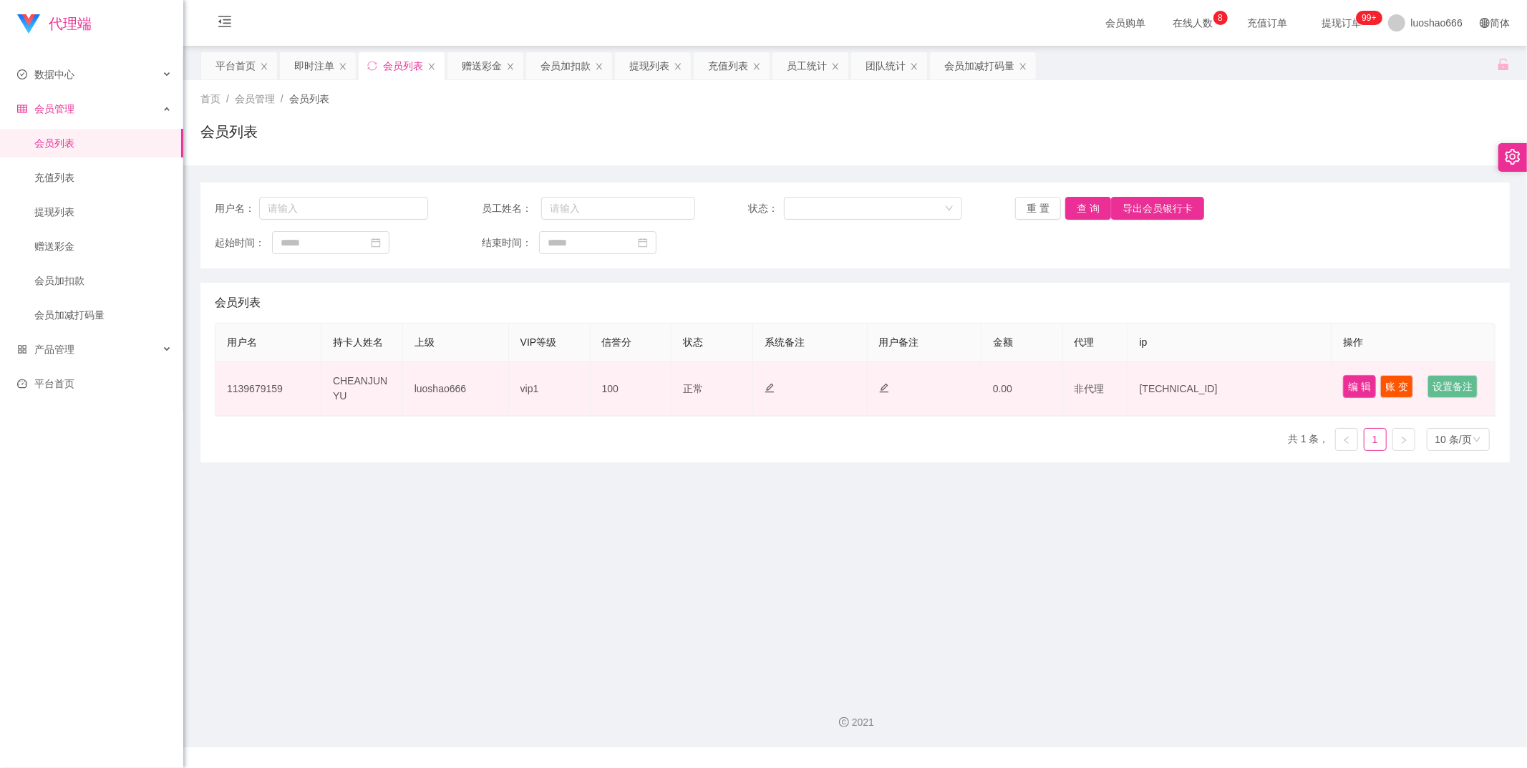
click at [1355, 377] on button "编 辑" at bounding box center [1359, 386] width 33 height 23
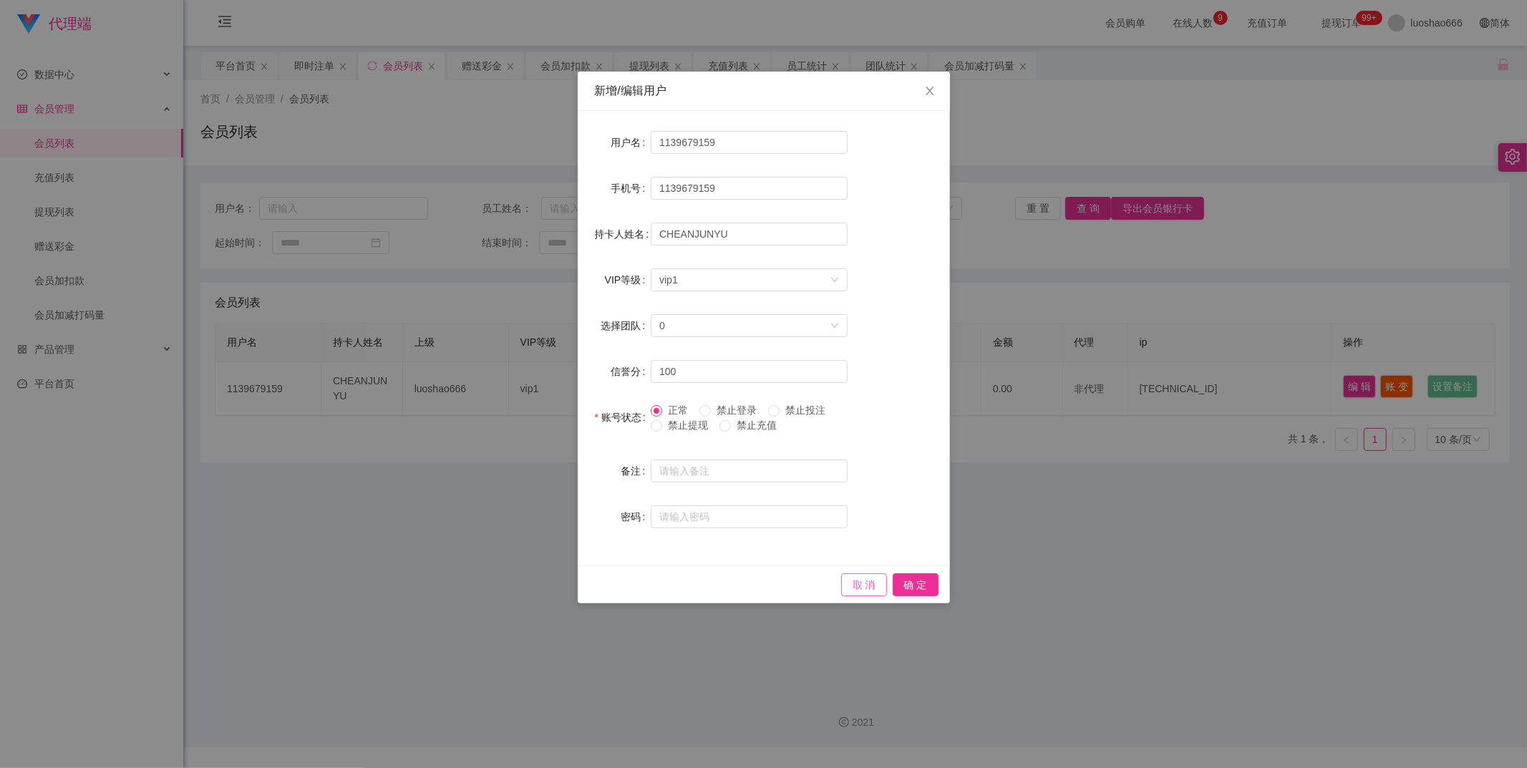
click at [859, 582] on button "取 消" at bounding box center [864, 584] width 46 height 23
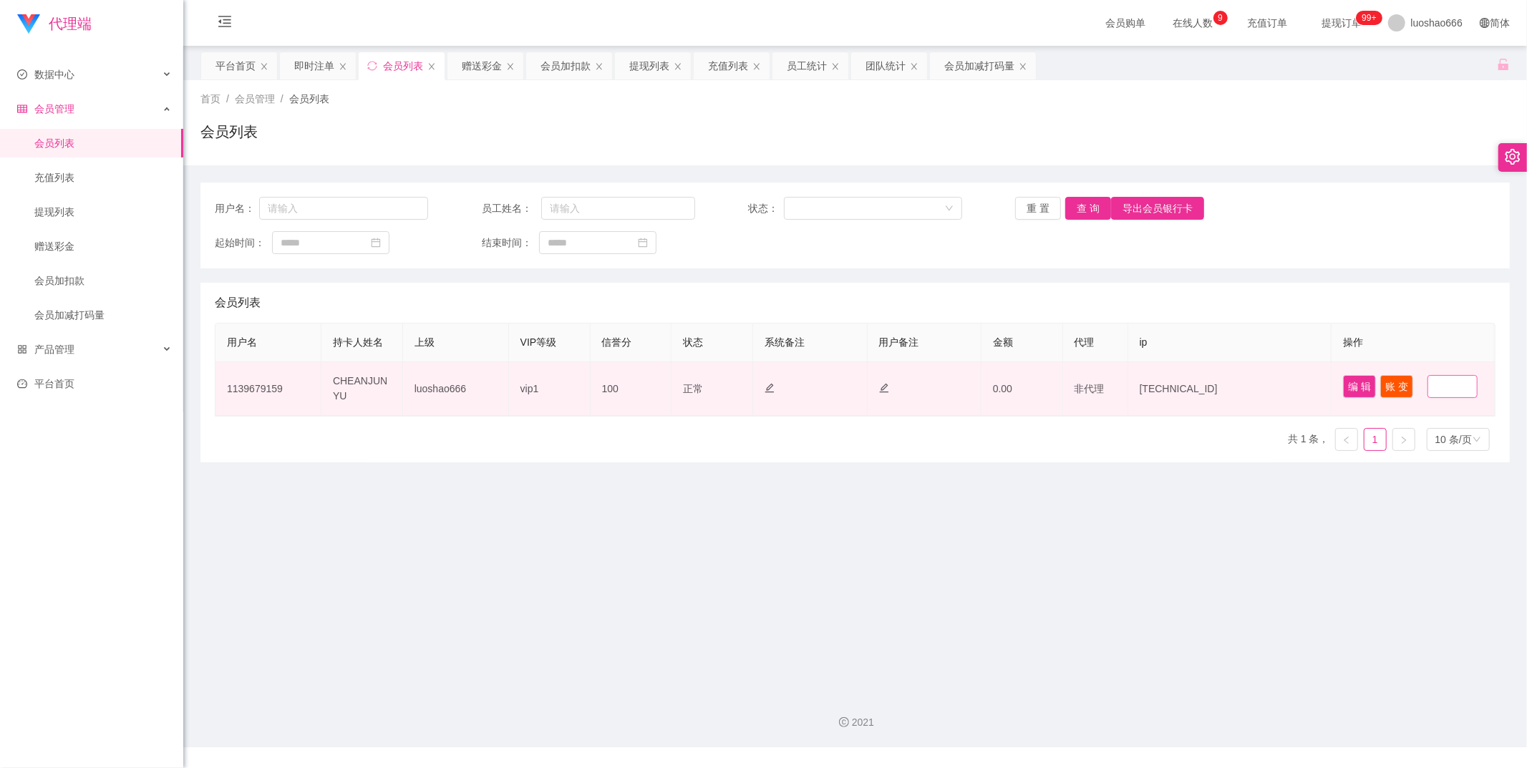
click at [1427, 398] on button "设置备注" at bounding box center [1452, 386] width 50 height 23
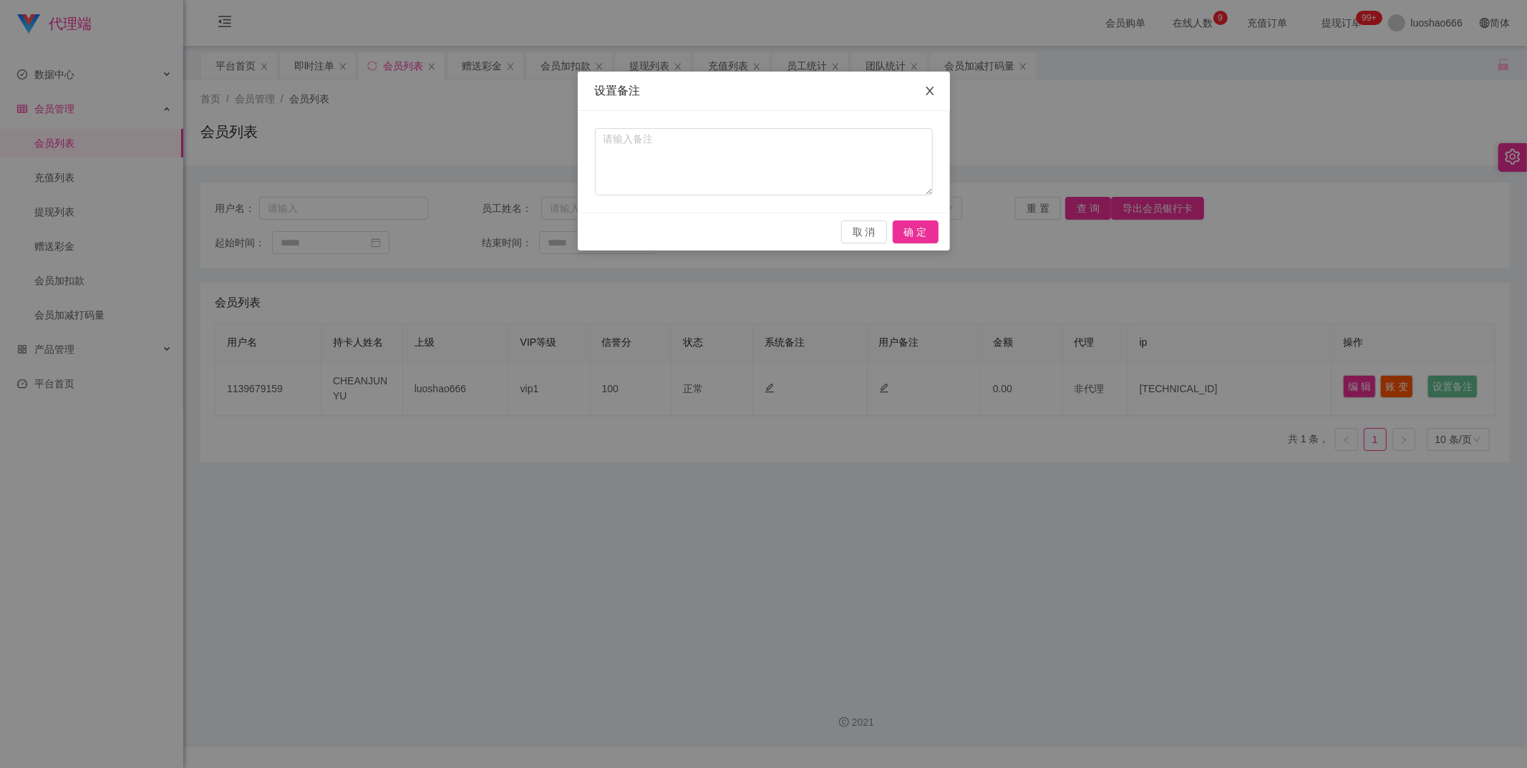
click at [932, 104] on span "Close" at bounding box center [930, 92] width 40 height 40
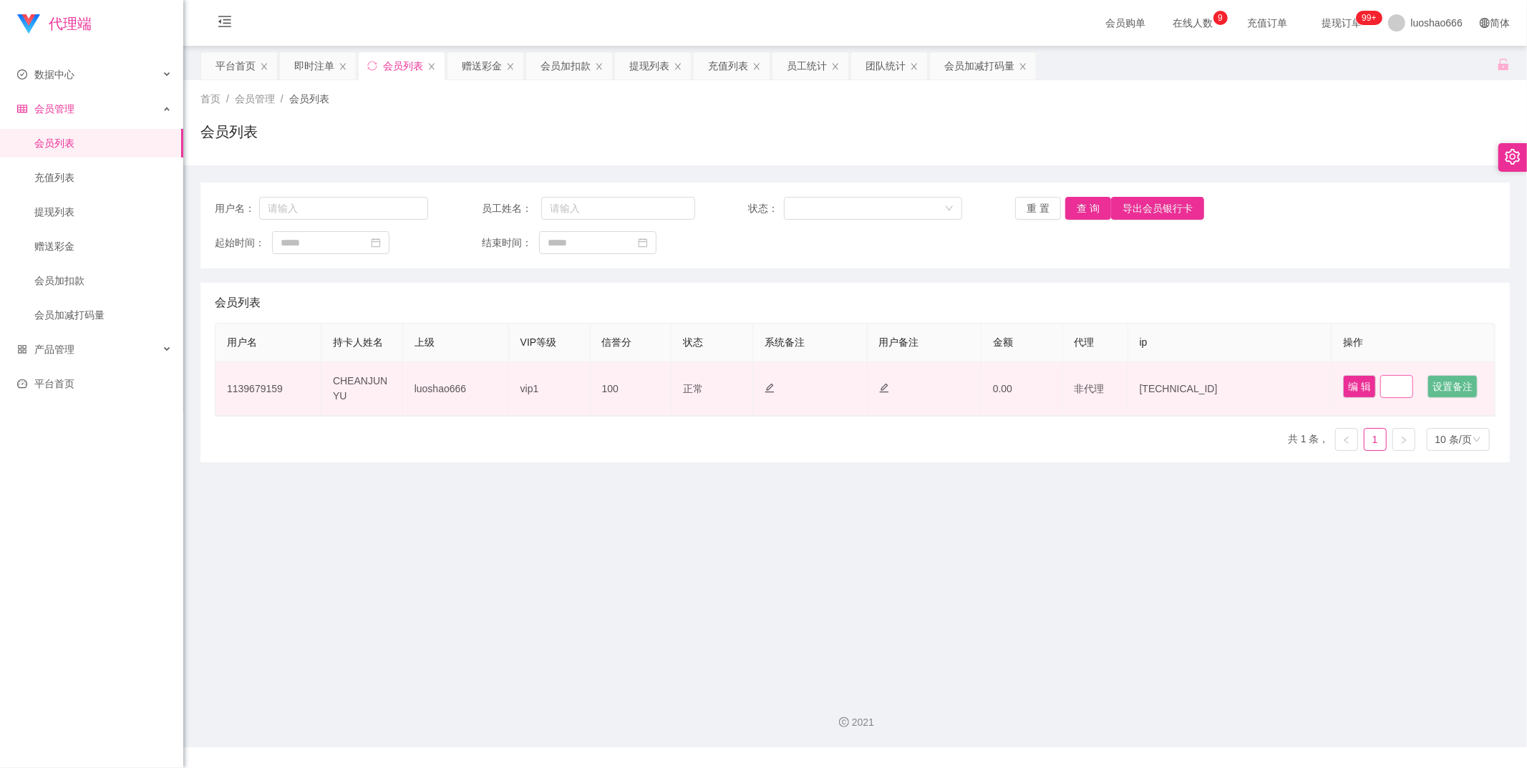
click at [1380, 384] on button "账 变" at bounding box center [1396, 386] width 33 height 23
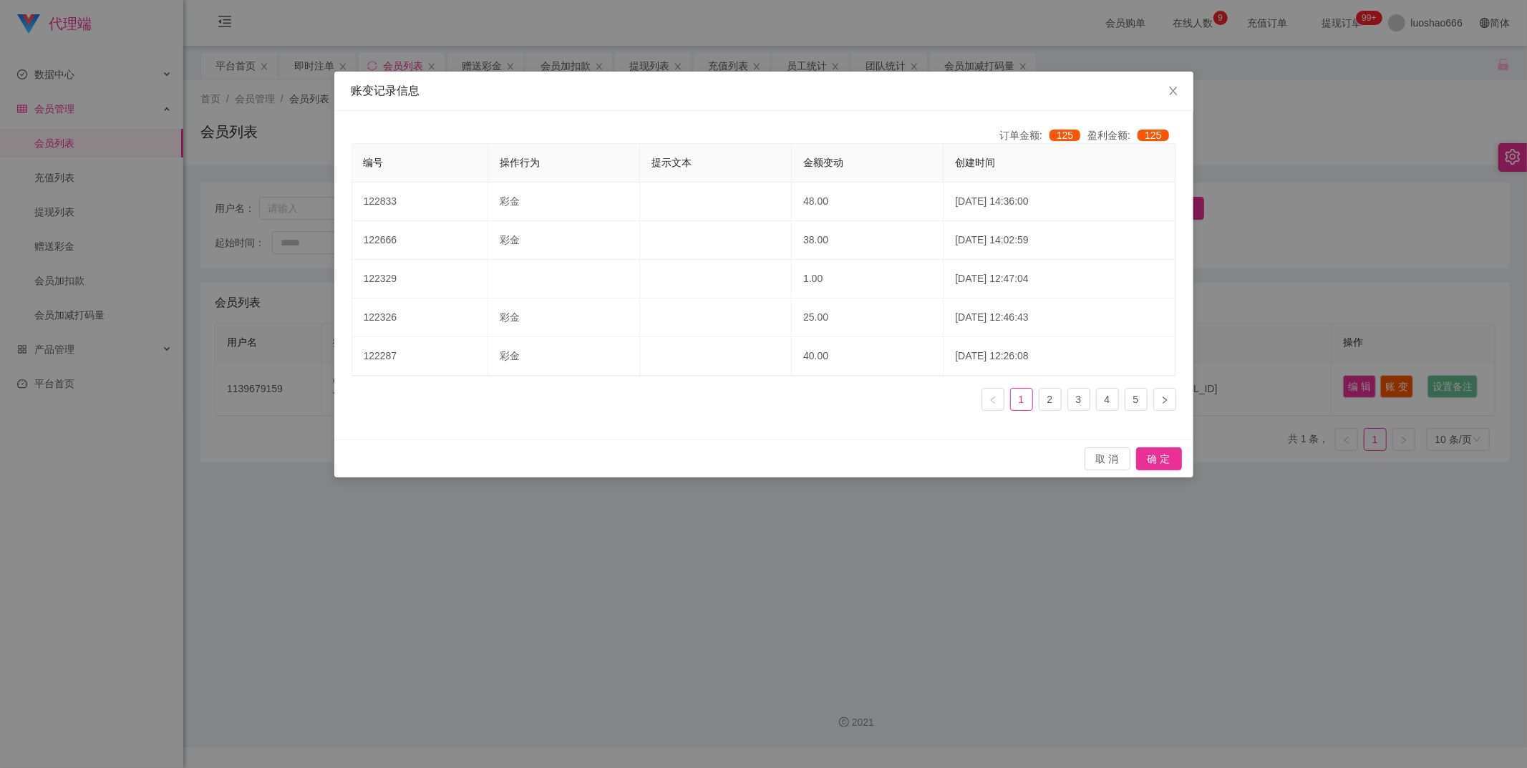
click at [1273, 431] on div "账变记录信息 订单金额: 125 盈利金额: 125 编号 操作行为 提示文本 金额变动 创建时间 122833 彩金 48.00 2025-09-12 14…" at bounding box center [763, 384] width 1527 height 768
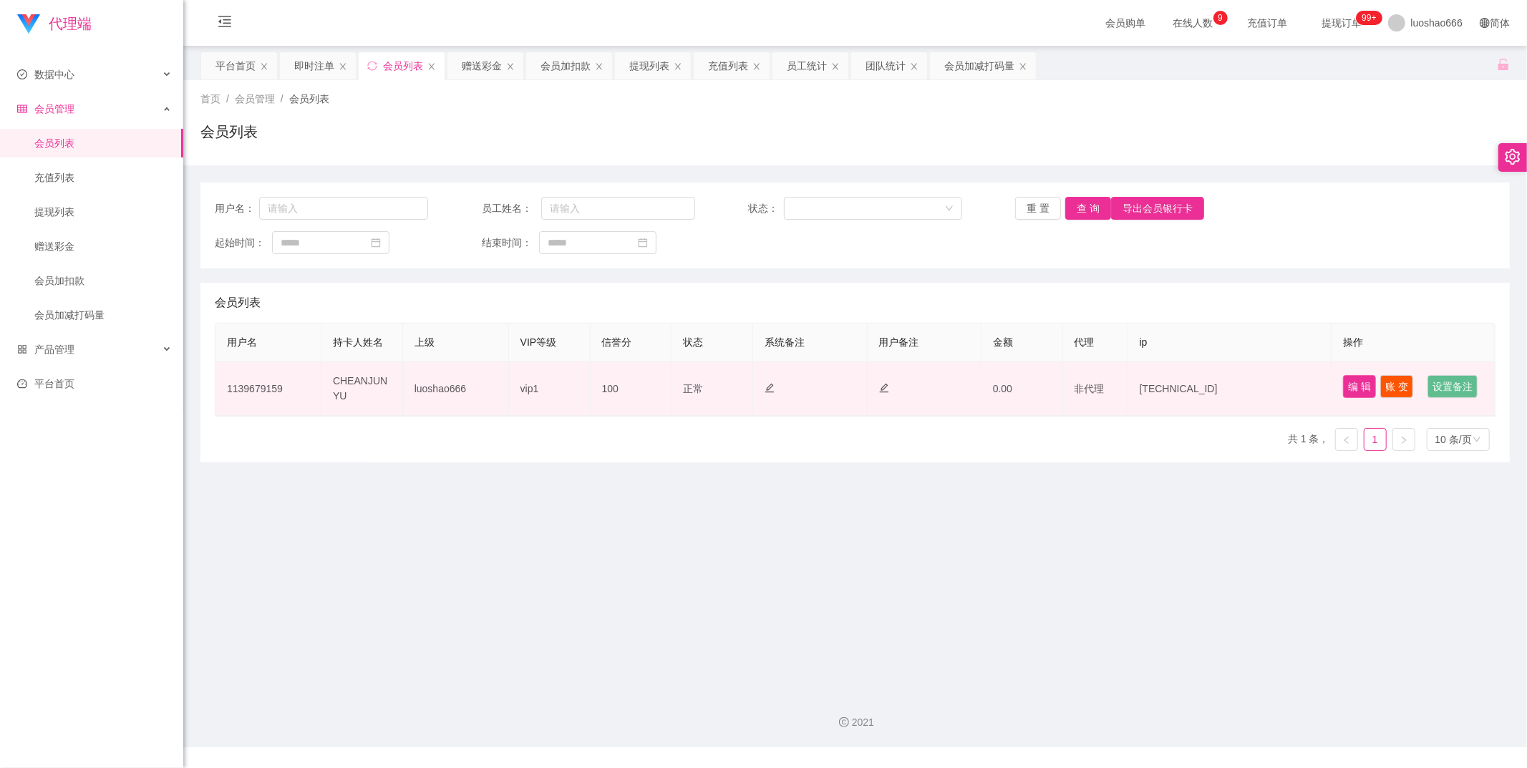
click at [1351, 382] on button "编 辑" at bounding box center [1359, 386] width 33 height 23
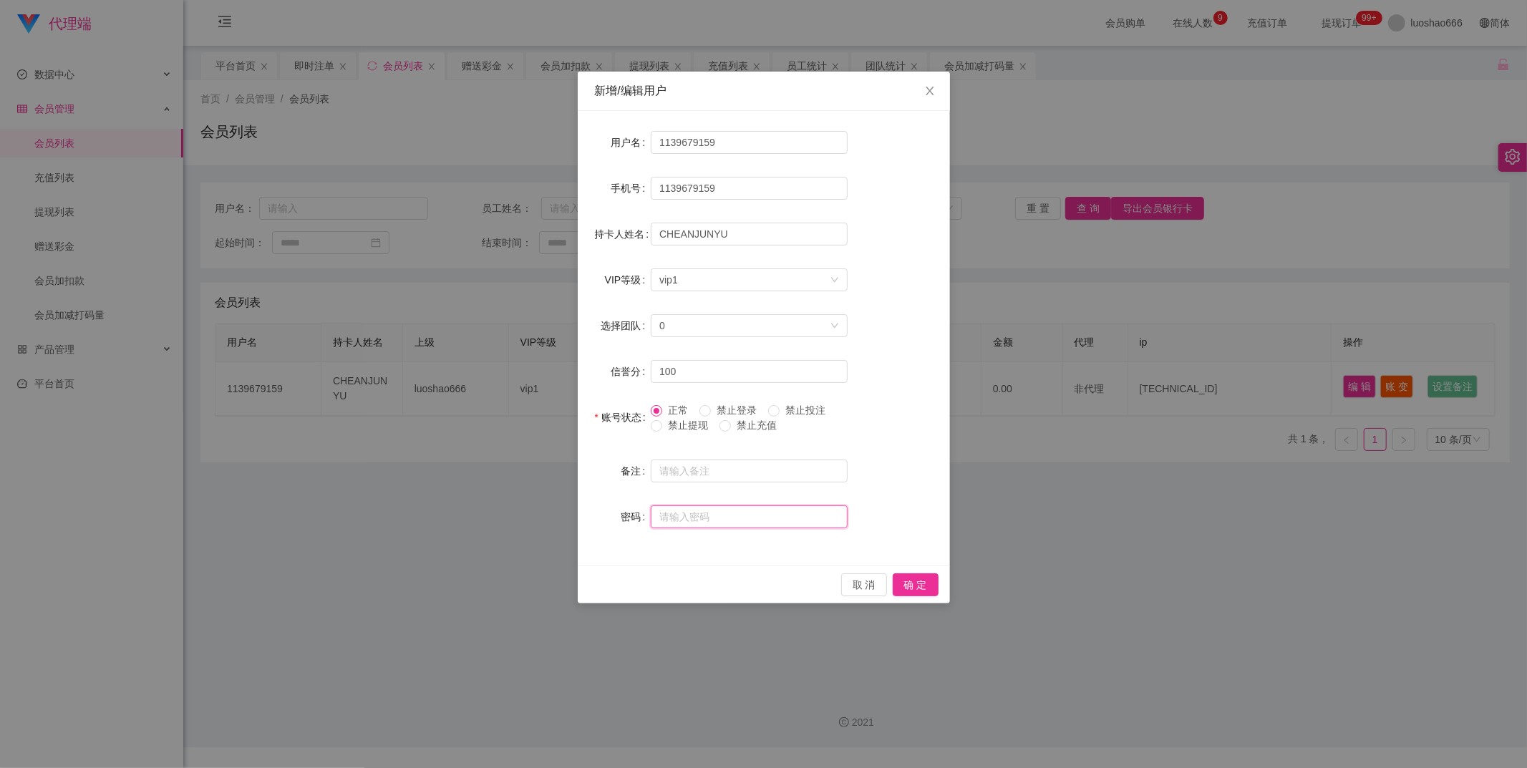
click at [799, 525] on input "text" at bounding box center [749, 516] width 197 height 23
type input "1234567"
click at [861, 575] on button "取 消" at bounding box center [864, 584] width 46 height 23
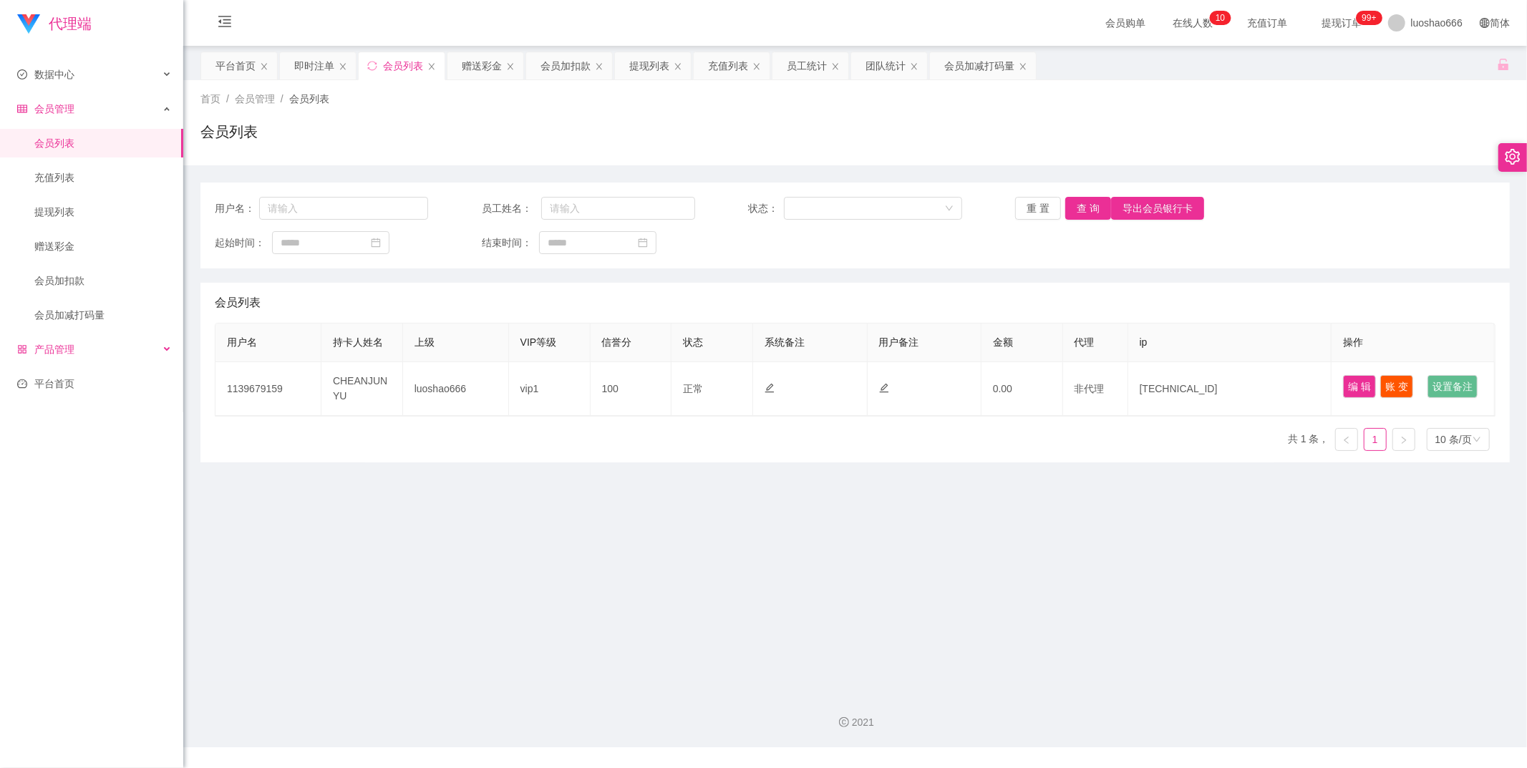
click at [79, 342] on div "产品管理" at bounding box center [91, 349] width 183 height 29
click at [93, 319] on link "会员加减打码量" at bounding box center [102, 315] width 137 height 29
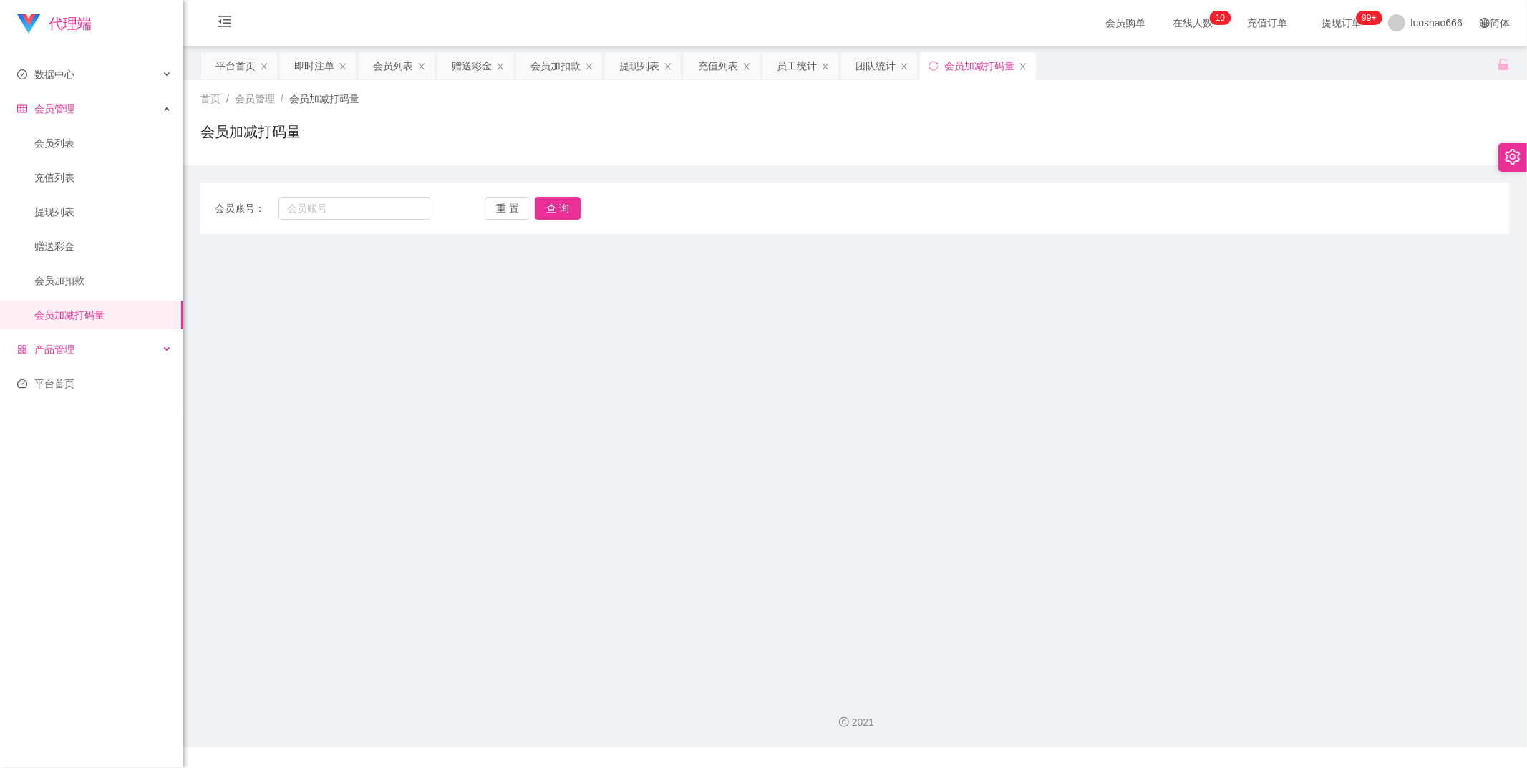
click at [80, 353] on div "产品管理" at bounding box center [91, 349] width 183 height 29
paste input "未结算累计薪资：SGD5*3"
type input "未结算累计薪资：SGD5*3"
drag, startPoint x: 417, startPoint y: 213, endPoint x: 239, endPoint y: 210, distance: 178.2
click at [253, 205] on div "会员账号： 未结算累计薪资：SGD5*3" at bounding box center [322, 208] width 215 height 23
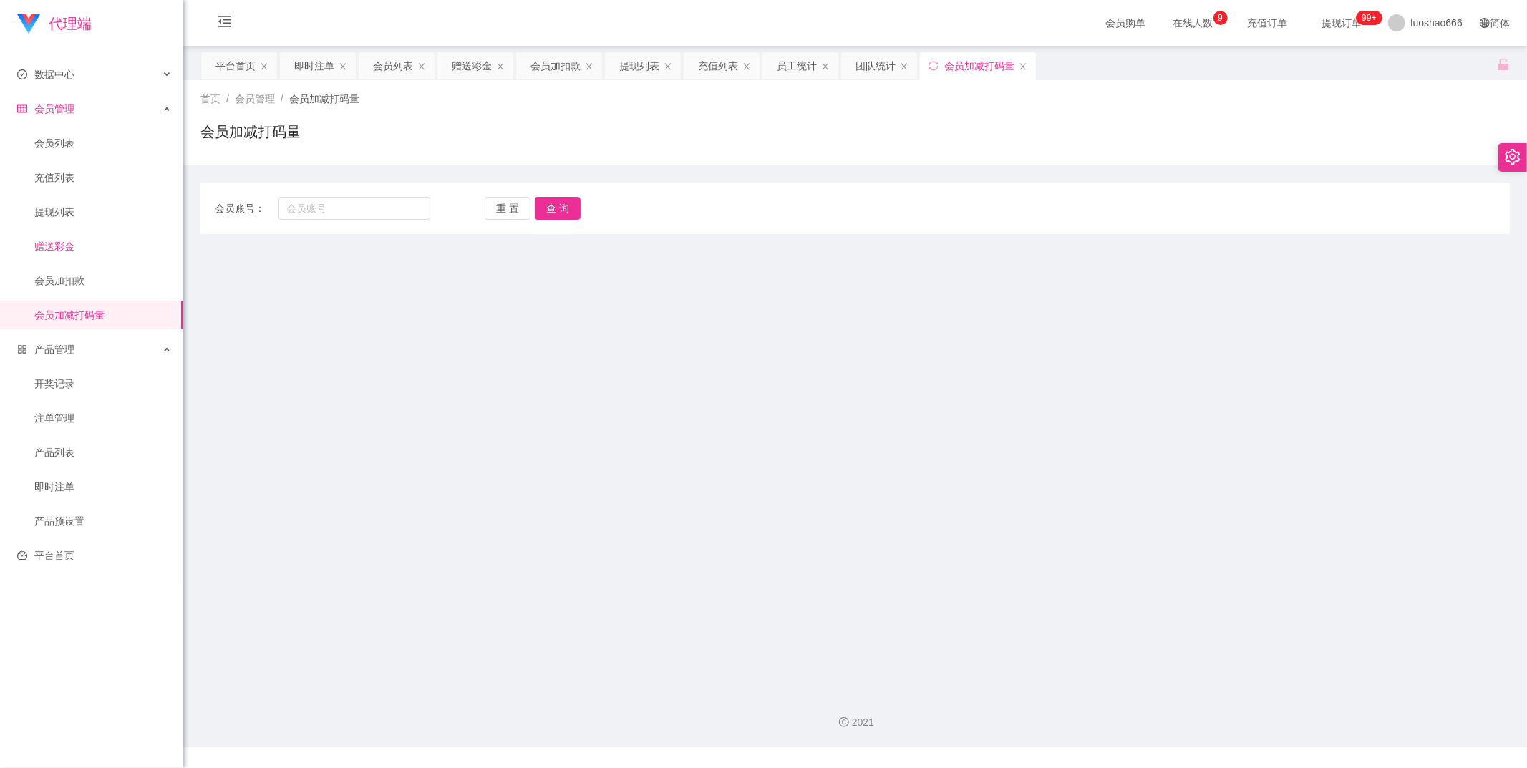
click at [96, 253] on link "赠送彩金" at bounding box center [102, 246] width 137 height 29
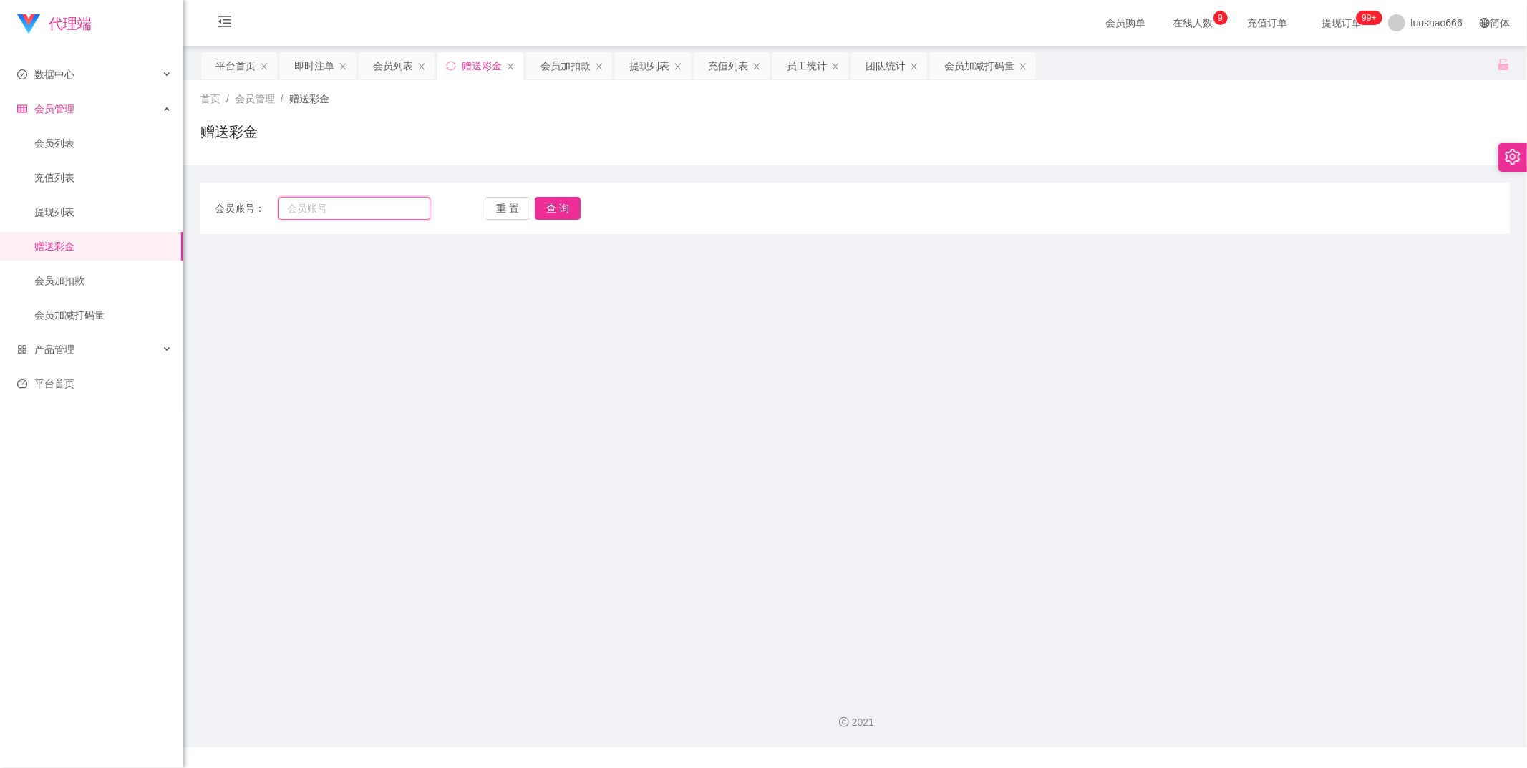
click at [326, 205] on input "text" at bounding box center [354, 208] width 152 height 23
paste input "93378272"
type input "93378272"
click at [560, 213] on button "查 询" at bounding box center [558, 208] width 46 height 23
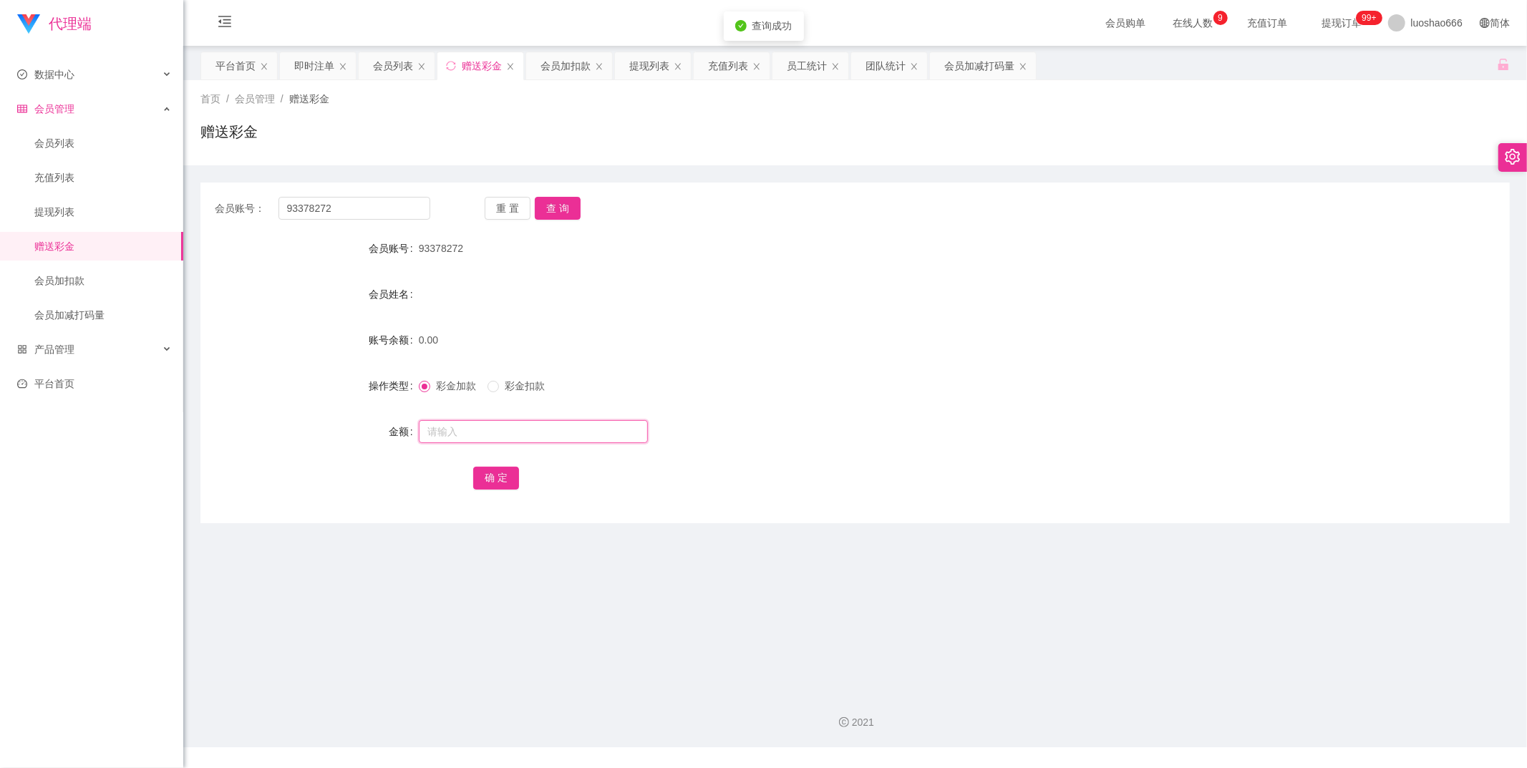
click at [488, 437] on input "text" at bounding box center [533, 431] width 229 height 23
type input "100"
click at [481, 483] on button "确 定" at bounding box center [496, 478] width 46 height 23
click at [559, 211] on button "查 询" at bounding box center [558, 208] width 46 height 23
click at [563, 208] on button "查 询" at bounding box center [558, 208] width 46 height 23
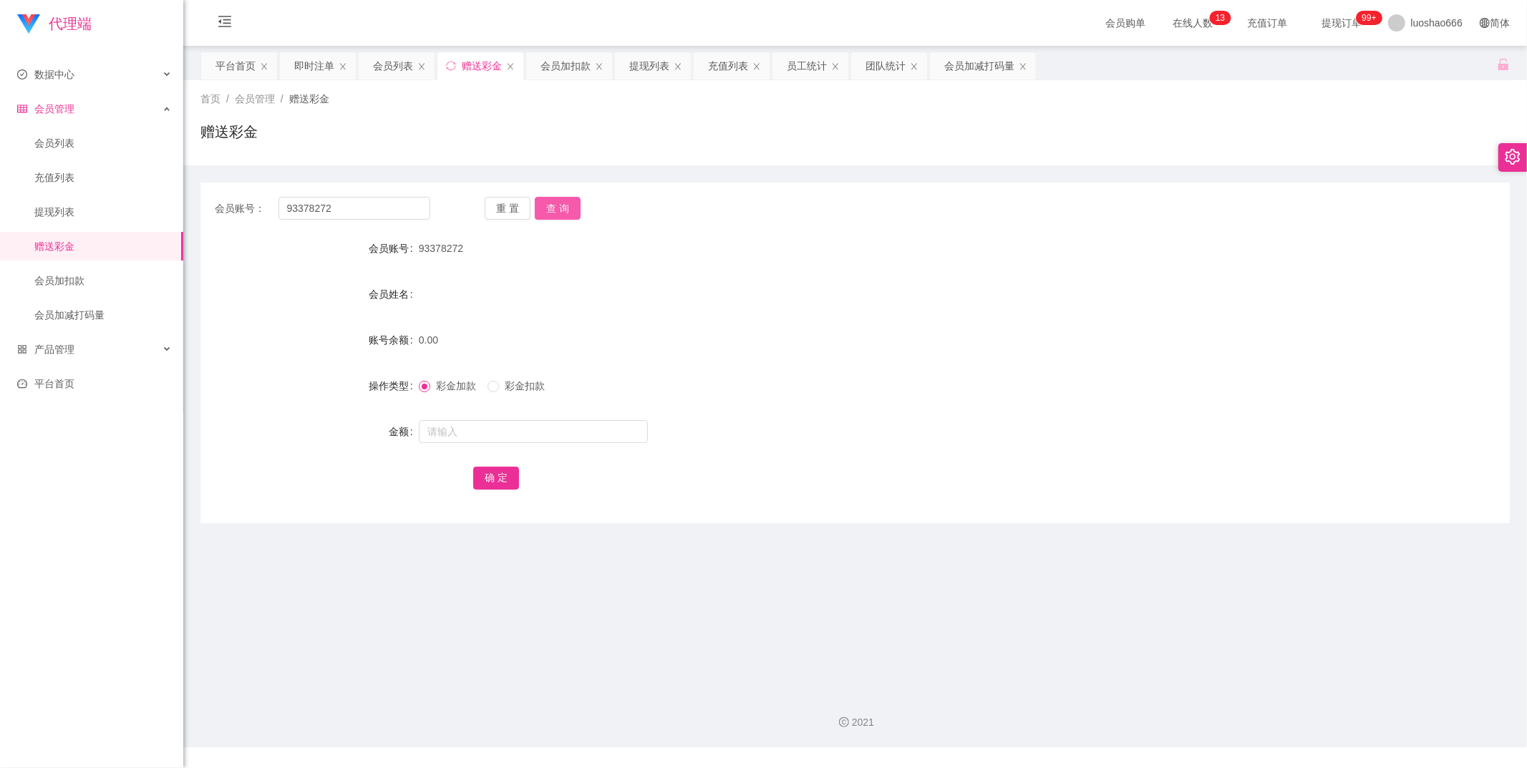
click at [568, 200] on button "查 询" at bounding box center [558, 208] width 46 height 23
click at [555, 213] on button "查 询" at bounding box center [558, 208] width 46 height 23
drag, startPoint x: 555, startPoint y: 213, endPoint x: 538, endPoint y: 210, distance: 16.7
click at [554, 212] on div "重 置 查 询" at bounding box center [592, 208] width 215 height 23
click at [251, 363] on form "会员账号 93378272 会员姓名 账号余额 0.00 操作类型 彩金加款 彩金扣款 金额 确 定" at bounding box center [854, 363] width 1309 height 258
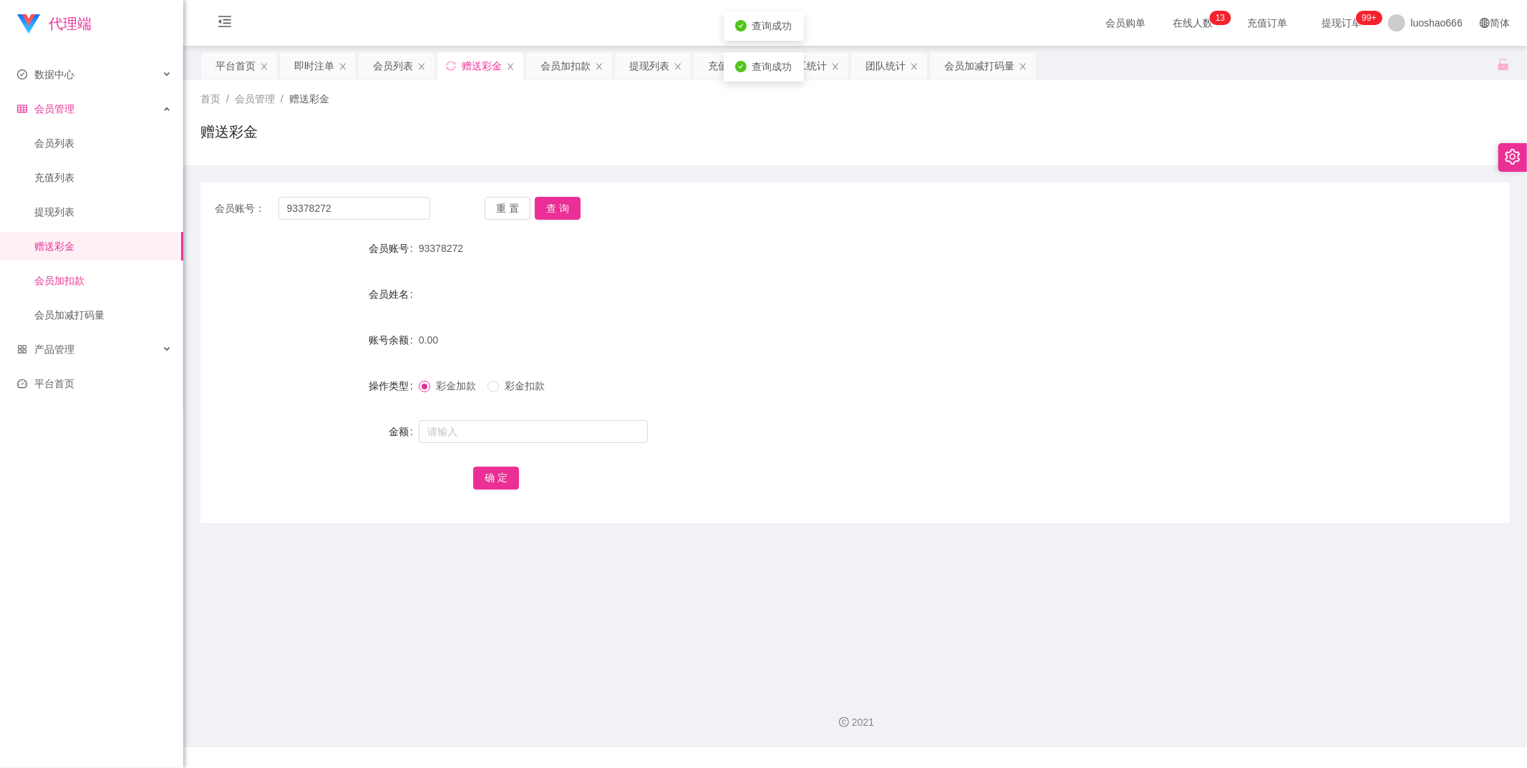
click at [105, 268] on link "会员加扣款" at bounding box center [102, 280] width 137 height 29
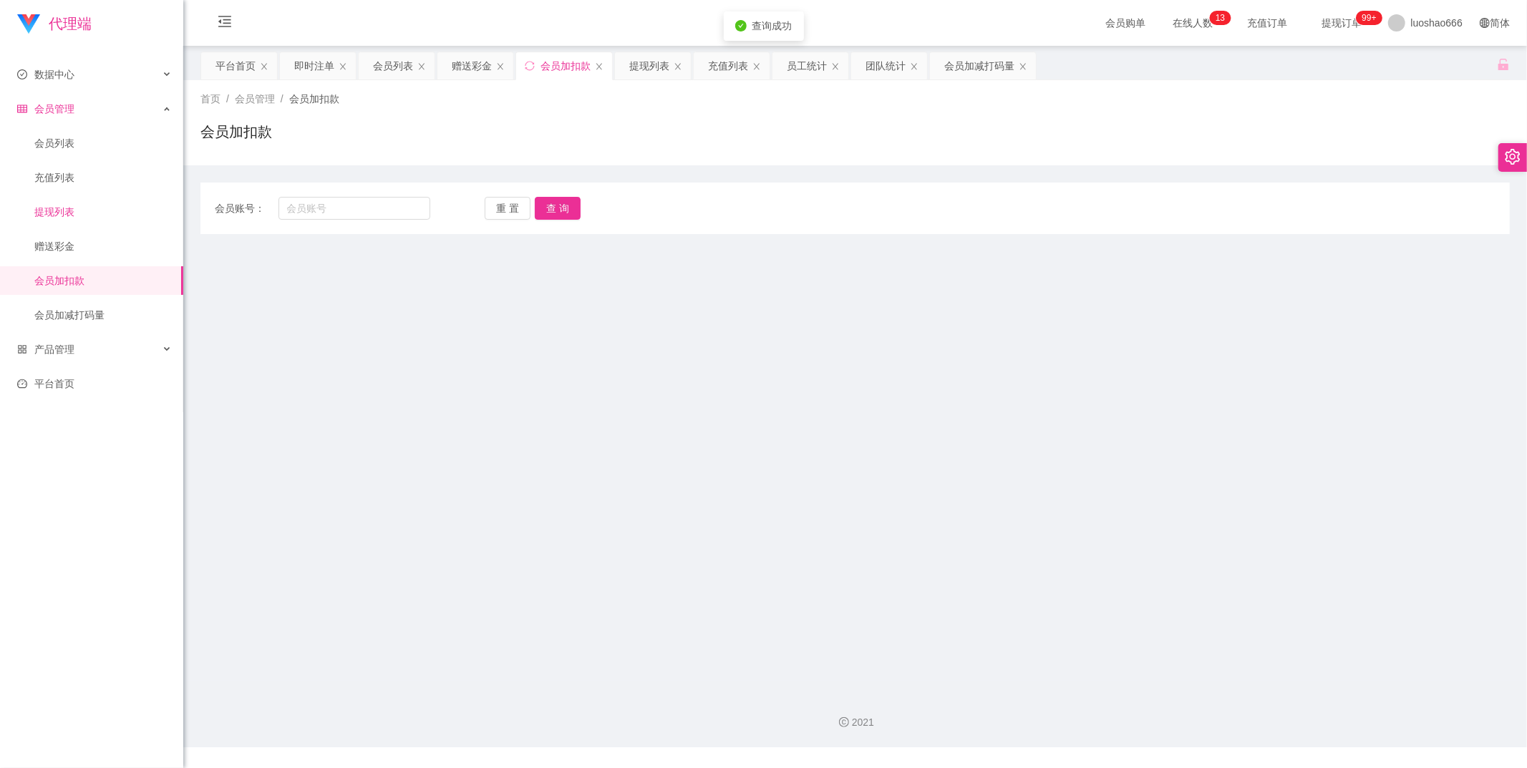
click at [44, 203] on link "提现列表" at bounding box center [102, 212] width 137 height 29
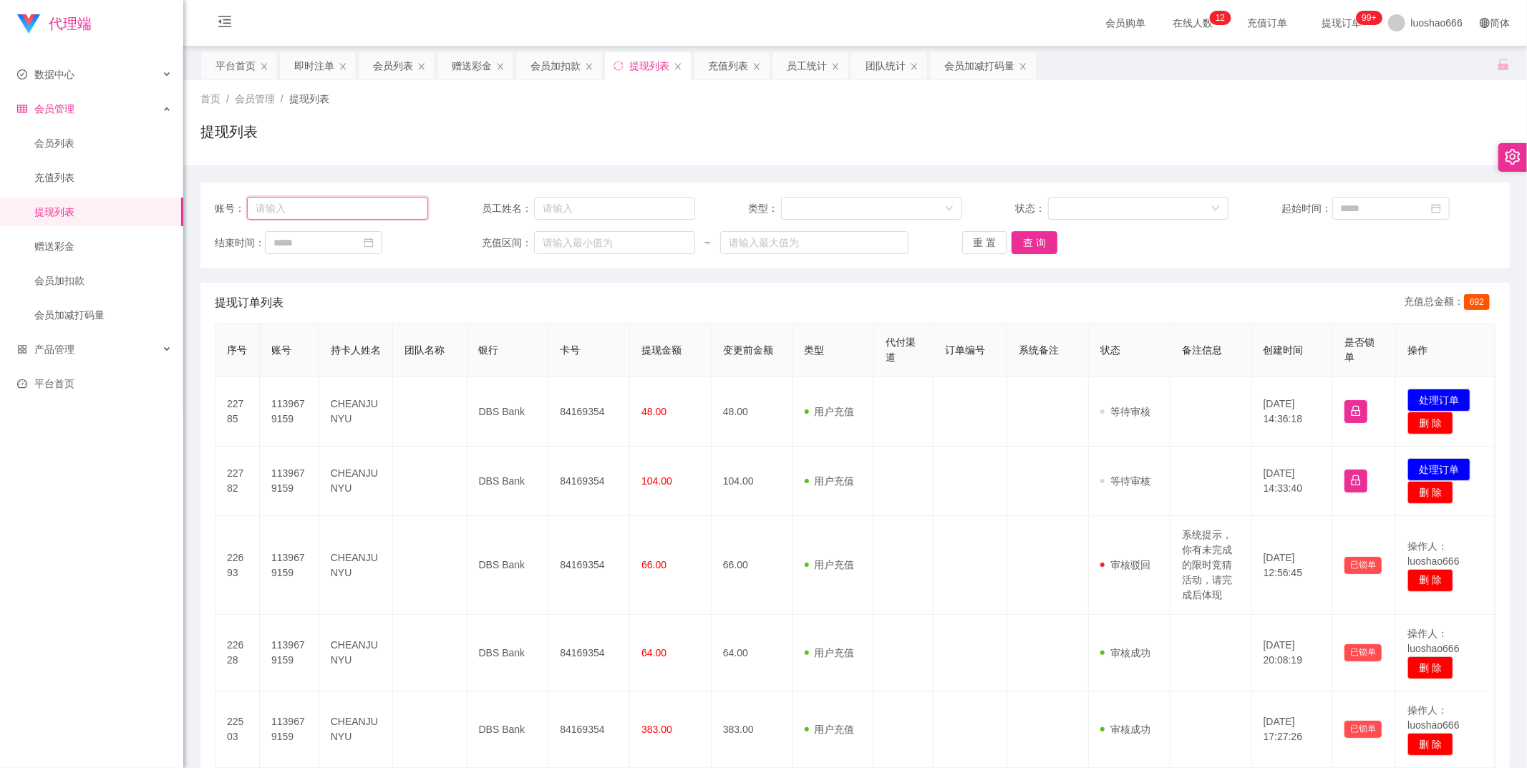
paste input "您已完成升级任务，请勿私自购单。商家会稽查私自购单者！ 耐心等待几分钟，等你的余额变为150后告诉我，我会教您如何提现🤝"
click at [401, 209] on input "您已完成升级任务，请勿私自购单。商家会稽查私自购单者！ 耐心等待几分钟，等你的余额变为150后告诉我，我会教您如何提现🤝" at bounding box center [337, 208] width 181 height 23
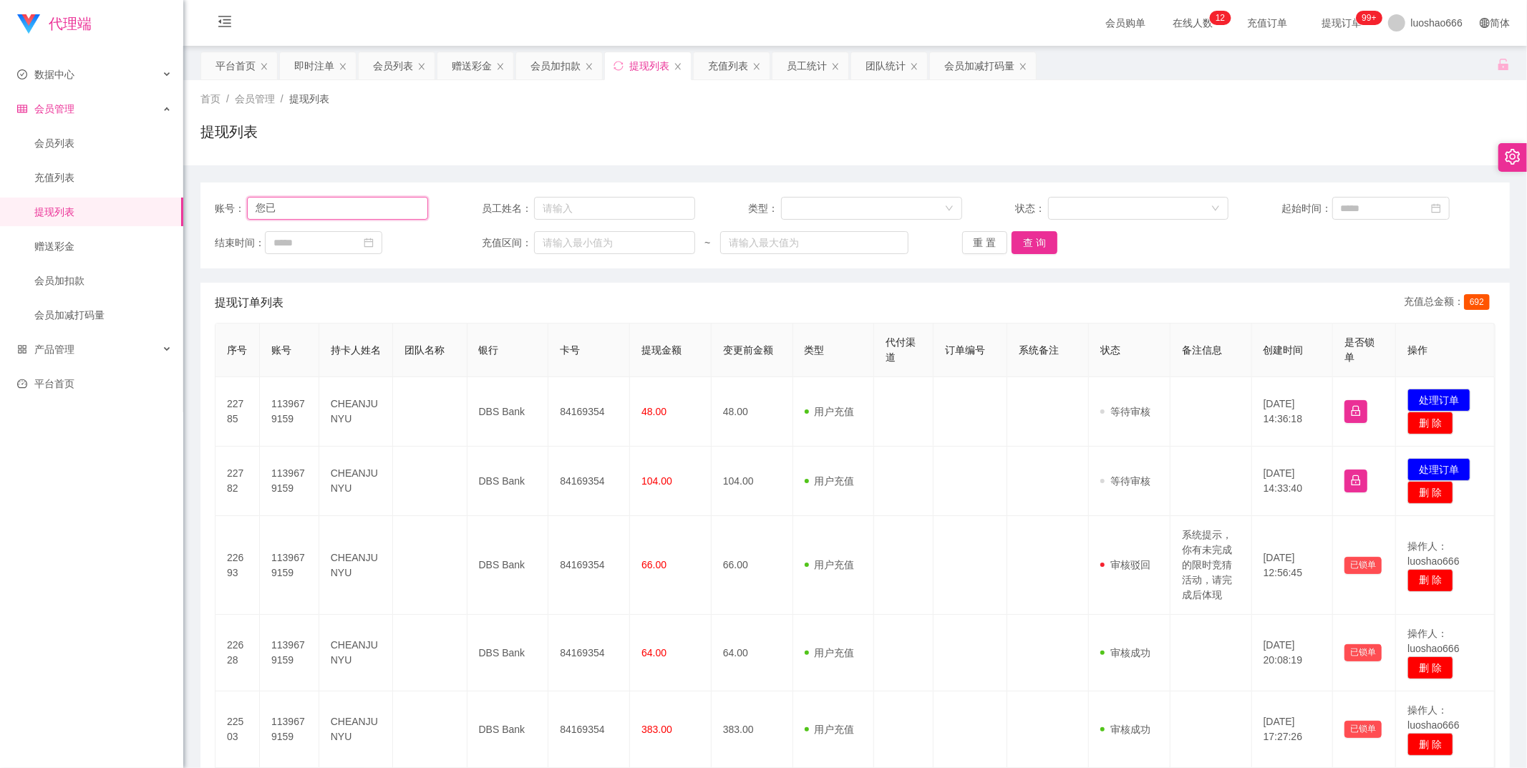
type input "您"
click at [397, 203] on input "您" at bounding box center [337, 208] width 181 height 23
click at [397, 201] on input "您" at bounding box center [337, 208] width 181 height 23
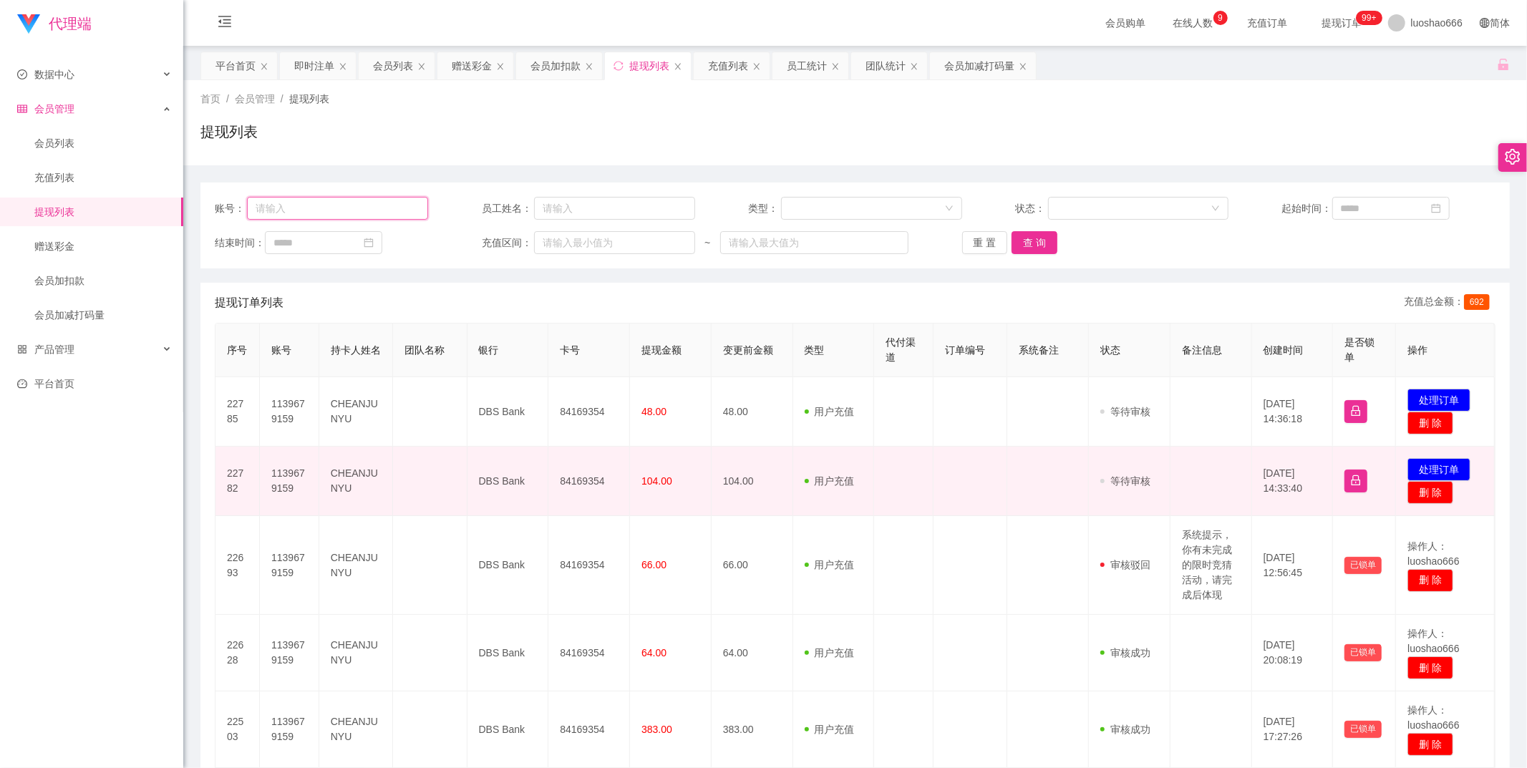
paste input "93378272"
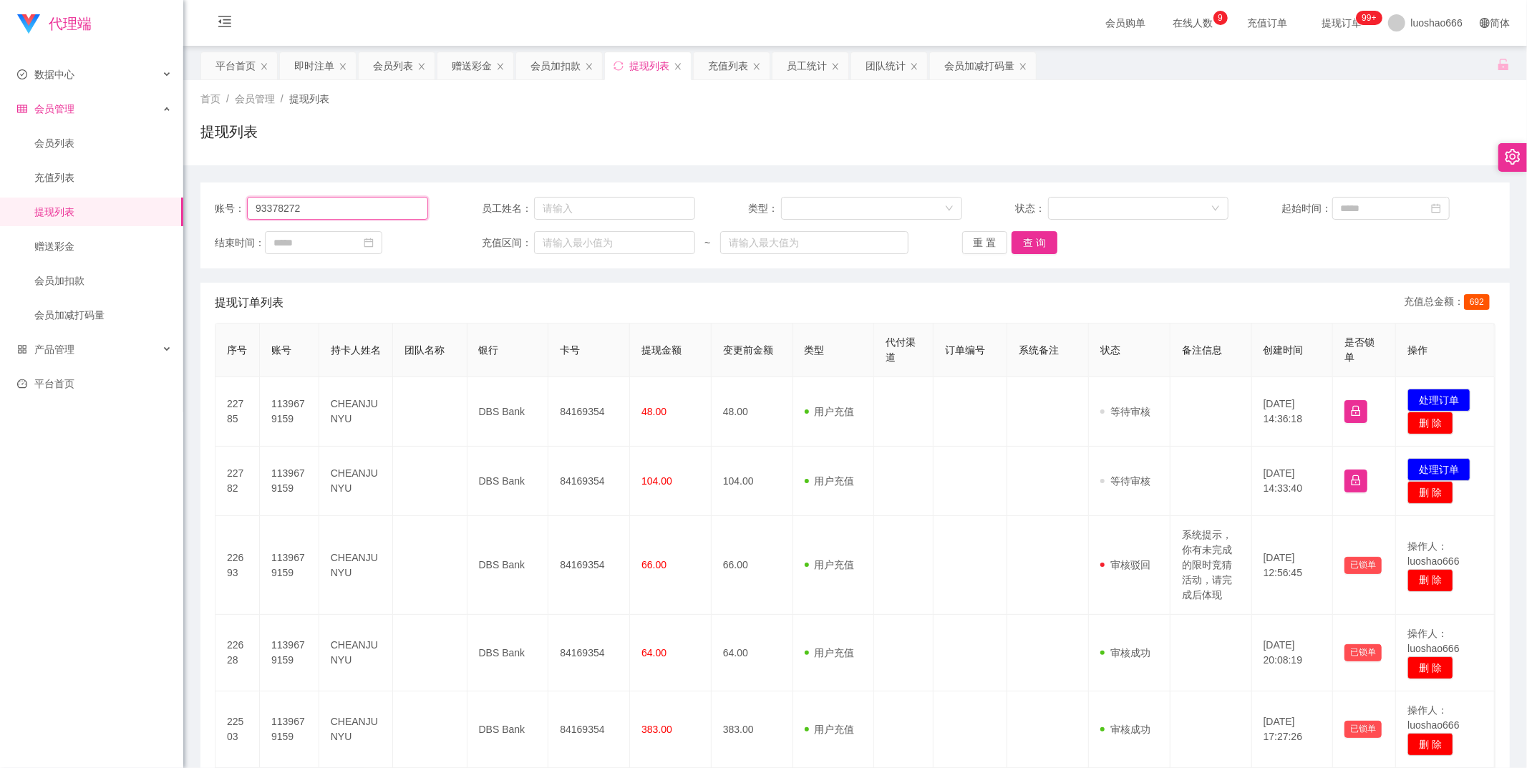
type input "93378272"
click at [1026, 241] on button "查 询" at bounding box center [1034, 242] width 46 height 23
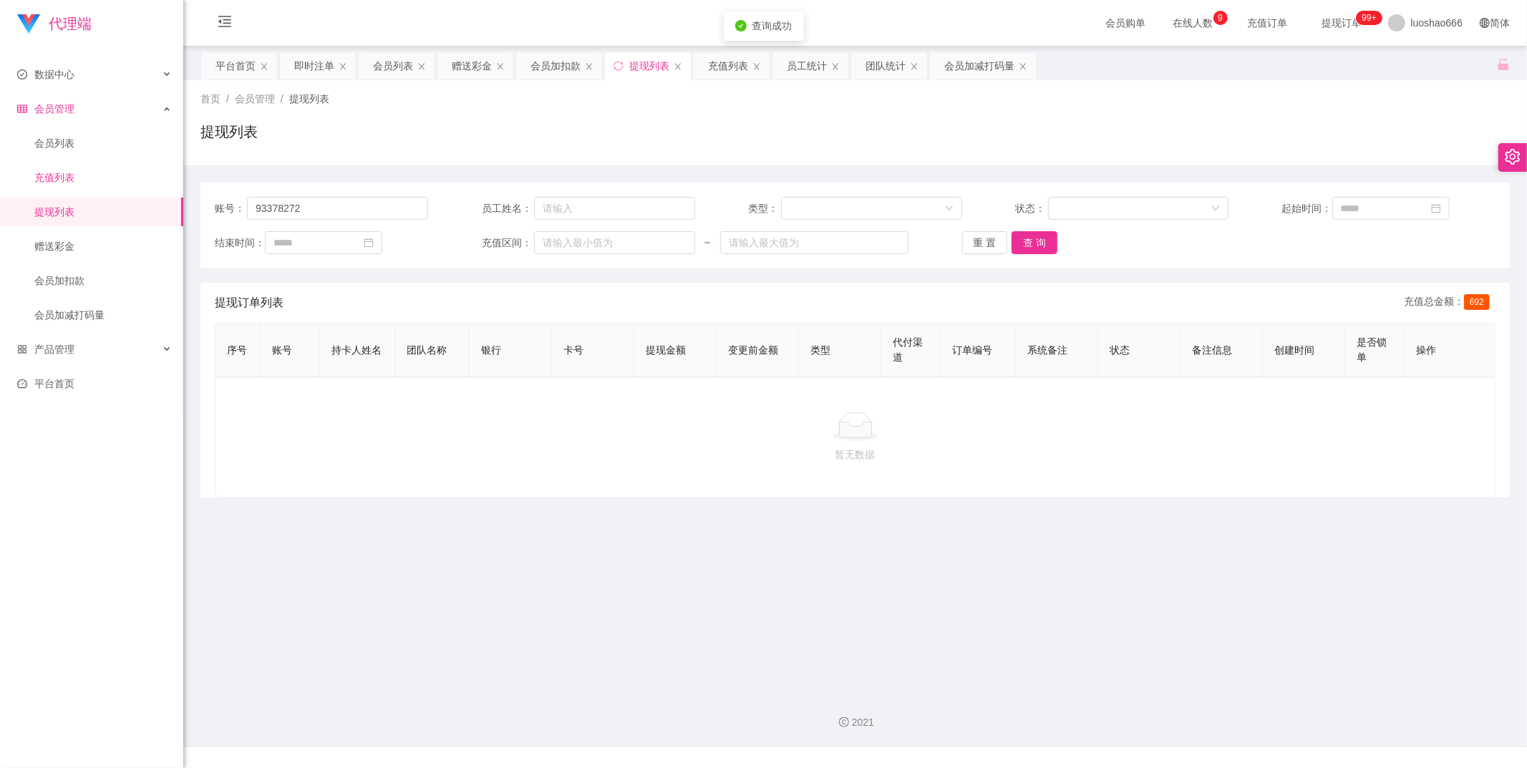
click at [87, 180] on link "充值列表" at bounding box center [102, 177] width 137 height 29
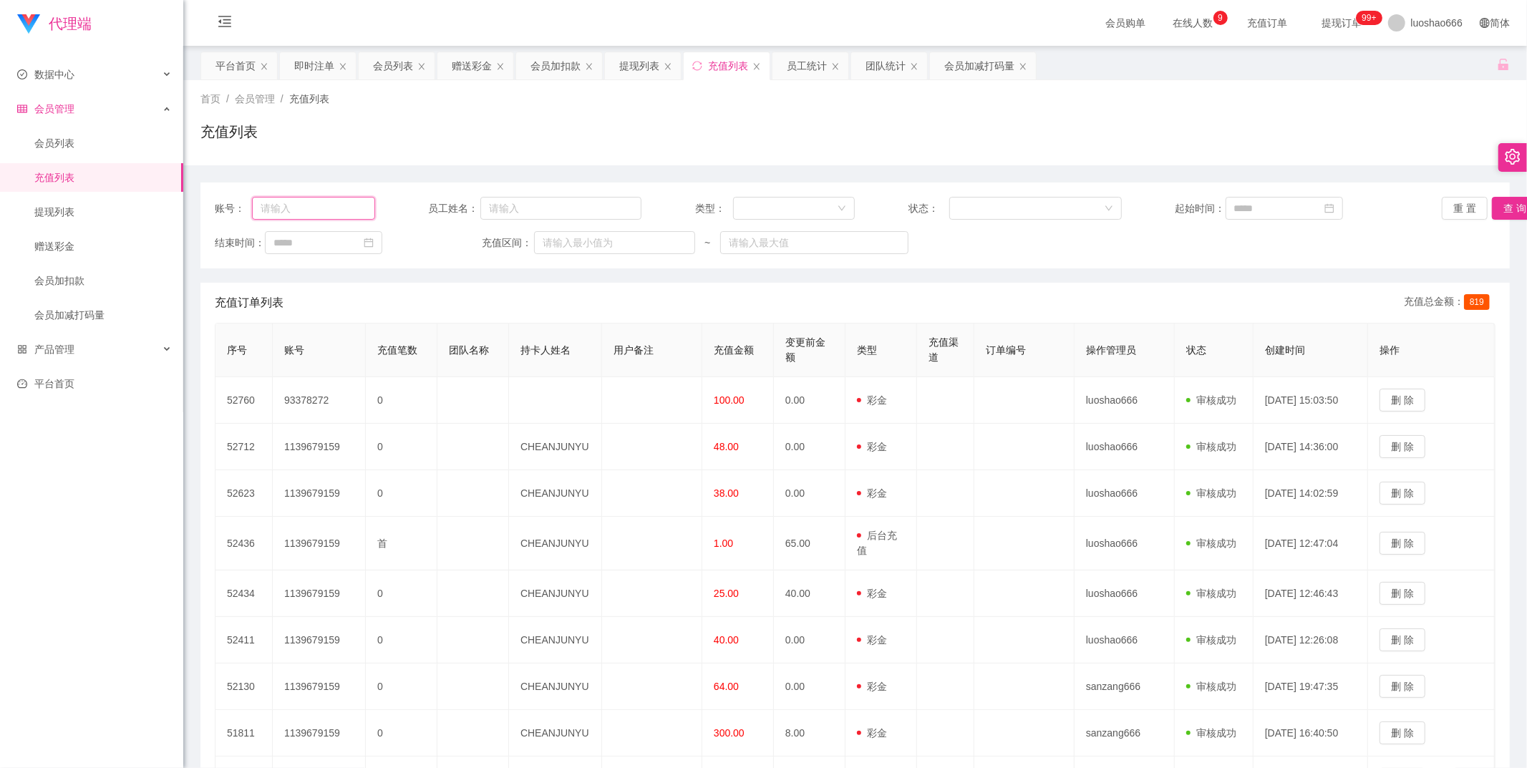
click at [356, 200] on input "text" at bounding box center [313, 208] width 123 height 23
click at [354, 203] on input "text" at bounding box center [313, 208] width 123 height 23
paste input "93378272"
type input "93378272"
click at [1502, 204] on button "查 询" at bounding box center [1515, 208] width 46 height 23
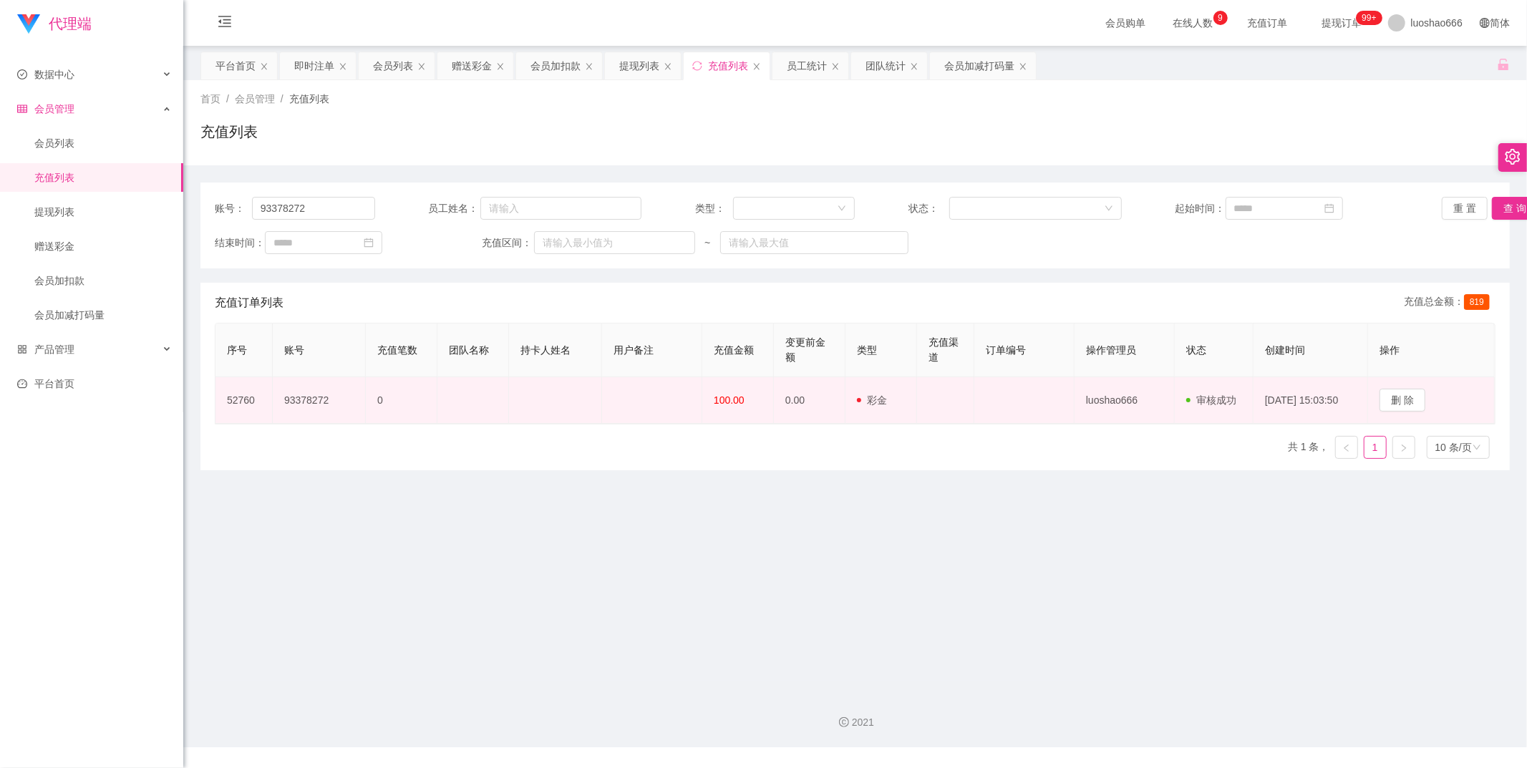
click at [754, 404] on td "100.00" at bounding box center [738, 400] width 72 height 47
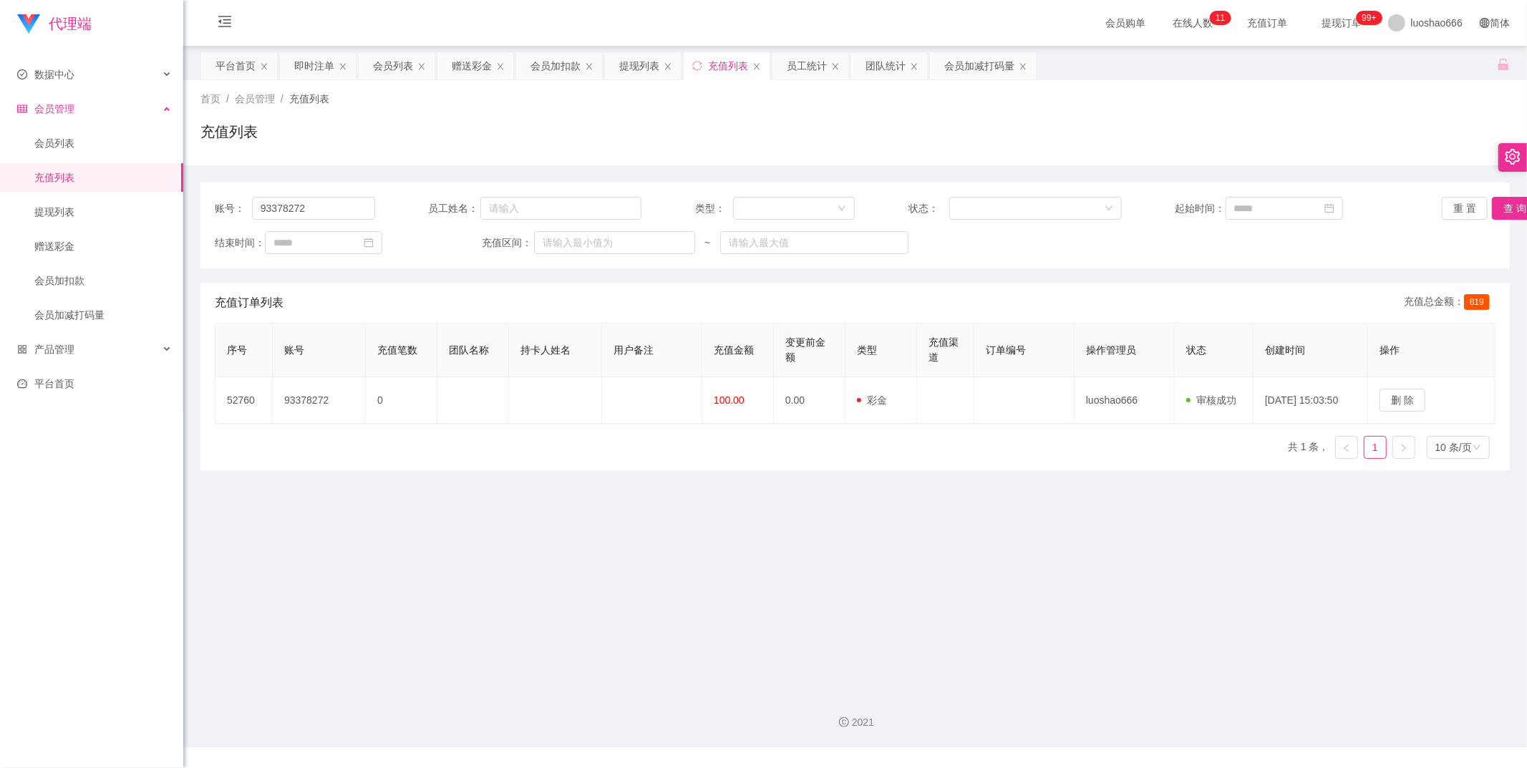
click at [73, 120] on div "会员管理" at bounding box center [91, 108] width 183 height 29
click at [86, 137] on div "产品管理" at bounding box center [91, 143] width 183 height 29
click at [84, 106] on div "会员管理" at bounding box center [91, 108] width 183 height 29
click at [72, 137] on link "会员列表" at bounding box center [102, 143] width 137 height 29
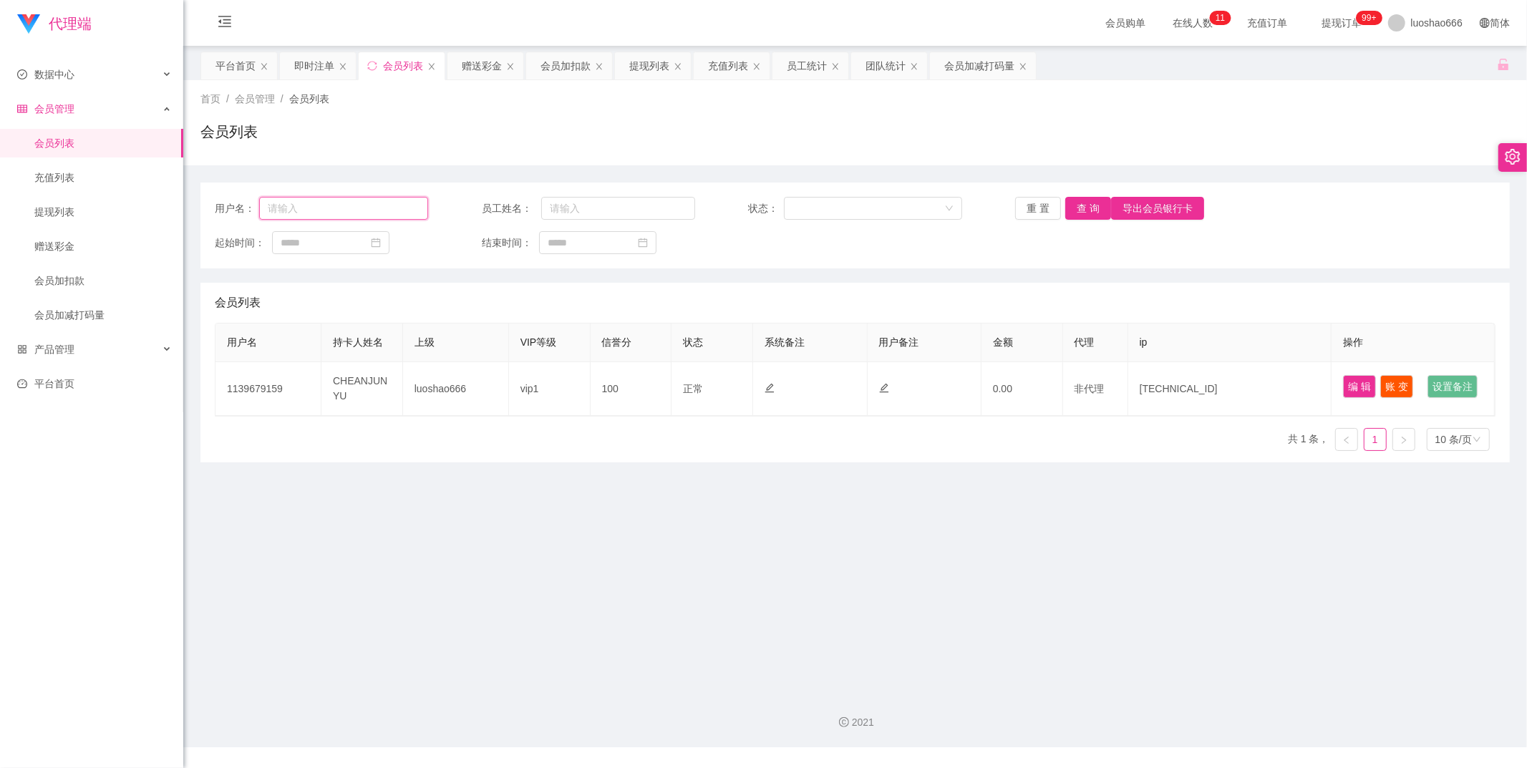
click at [334, 208] on input "text" at bounding box center [343, 208] width 169 height 23
paste input "93378272"
type input "93378272"
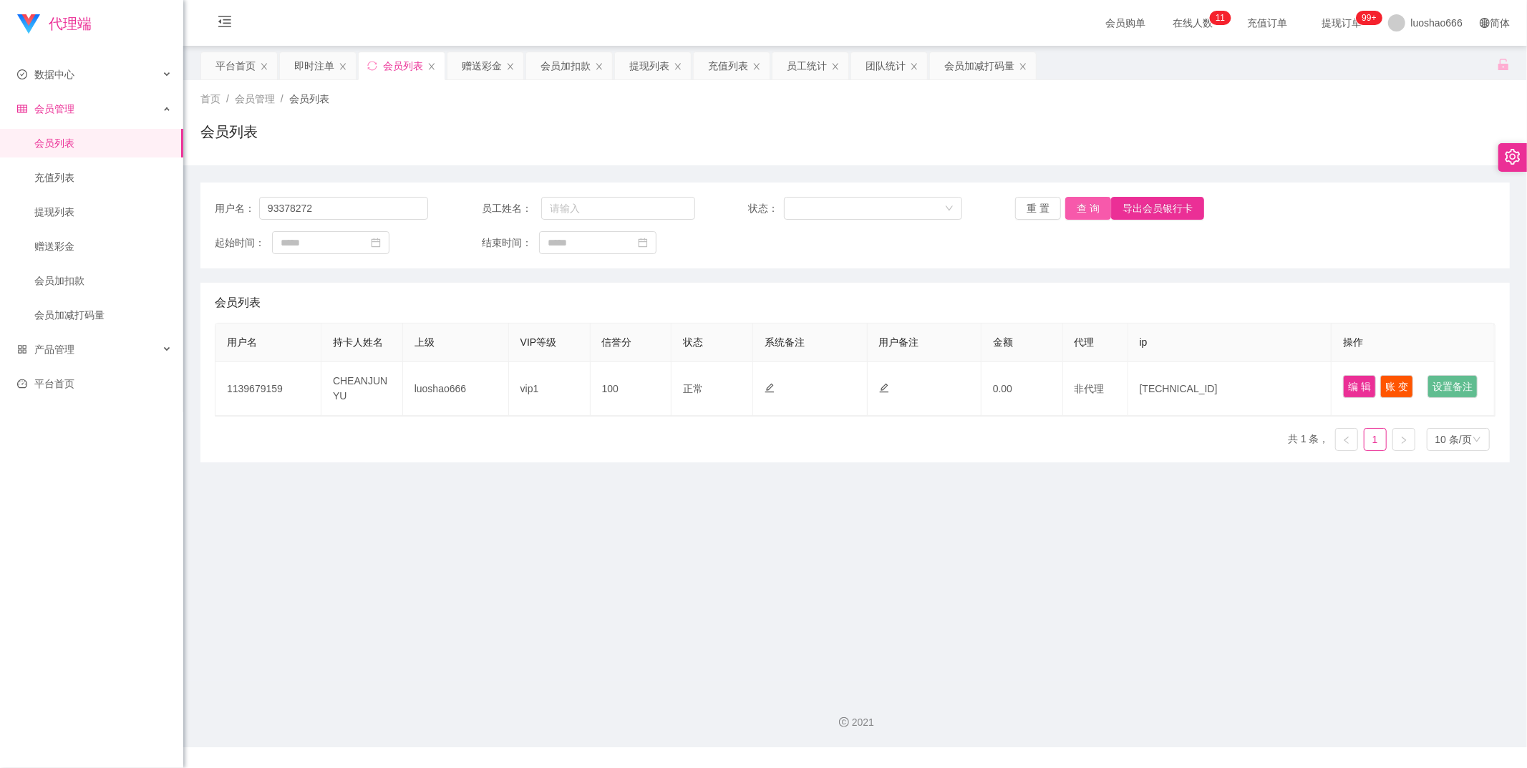
click at [1089, 208] on button "查 询" at bounding box center [1088, 208] width 46 height 23
click at [88, 293] on link "会员加扣款" at bounding box center [102, 280] width 137 height 29
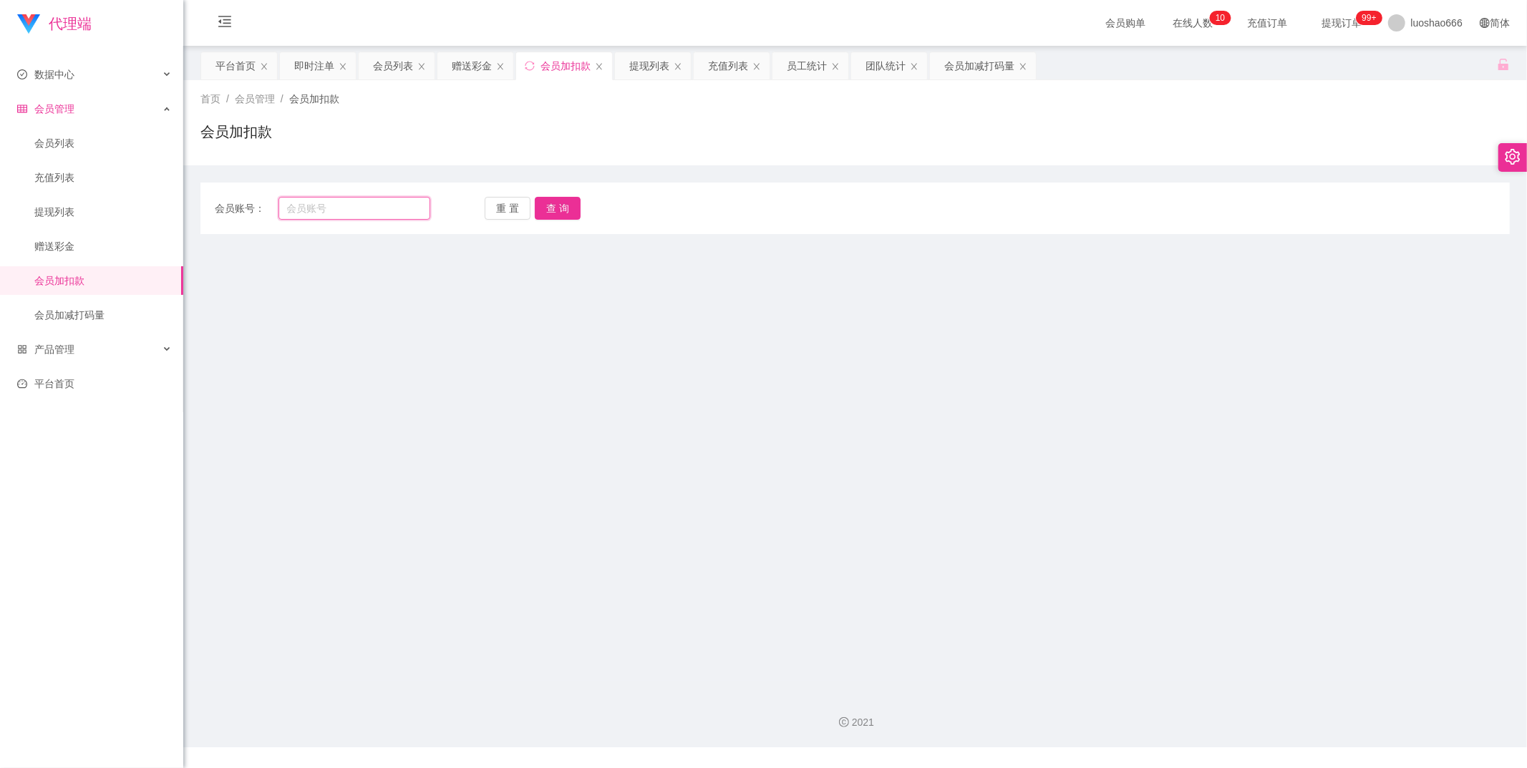
click at [407, 215] on input "text" at bounding box center [354, 208] width 152 height 23
paste input "93378272"
type input "93378272"
click at [550, 213] on button "查 询" at bounding box center [558, 208] width 46 height 23
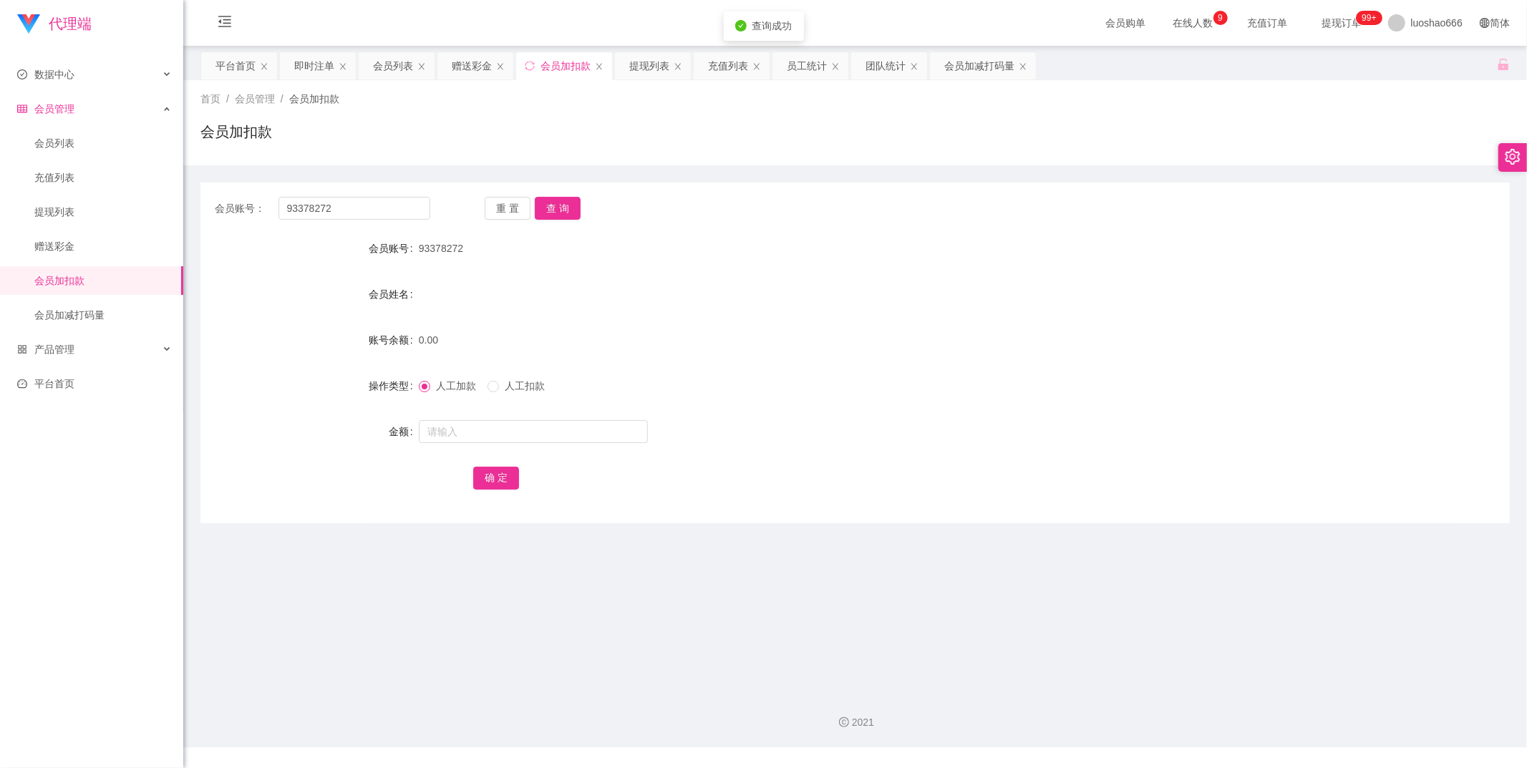
click at [449, 388] on span "人工加款" at bounding box center [456, 385] width 52 height 11
click at [563, 215] on button "查 询" at bounding box center [558, 208] width 46 height 23
click at [563, 215] on div "重 置 查 询" at bounding box center [592, 208] width 215 height 23
click at [516, 427] on input "text" at bounding box center [533, 431] width 229 height 23
type input "150"
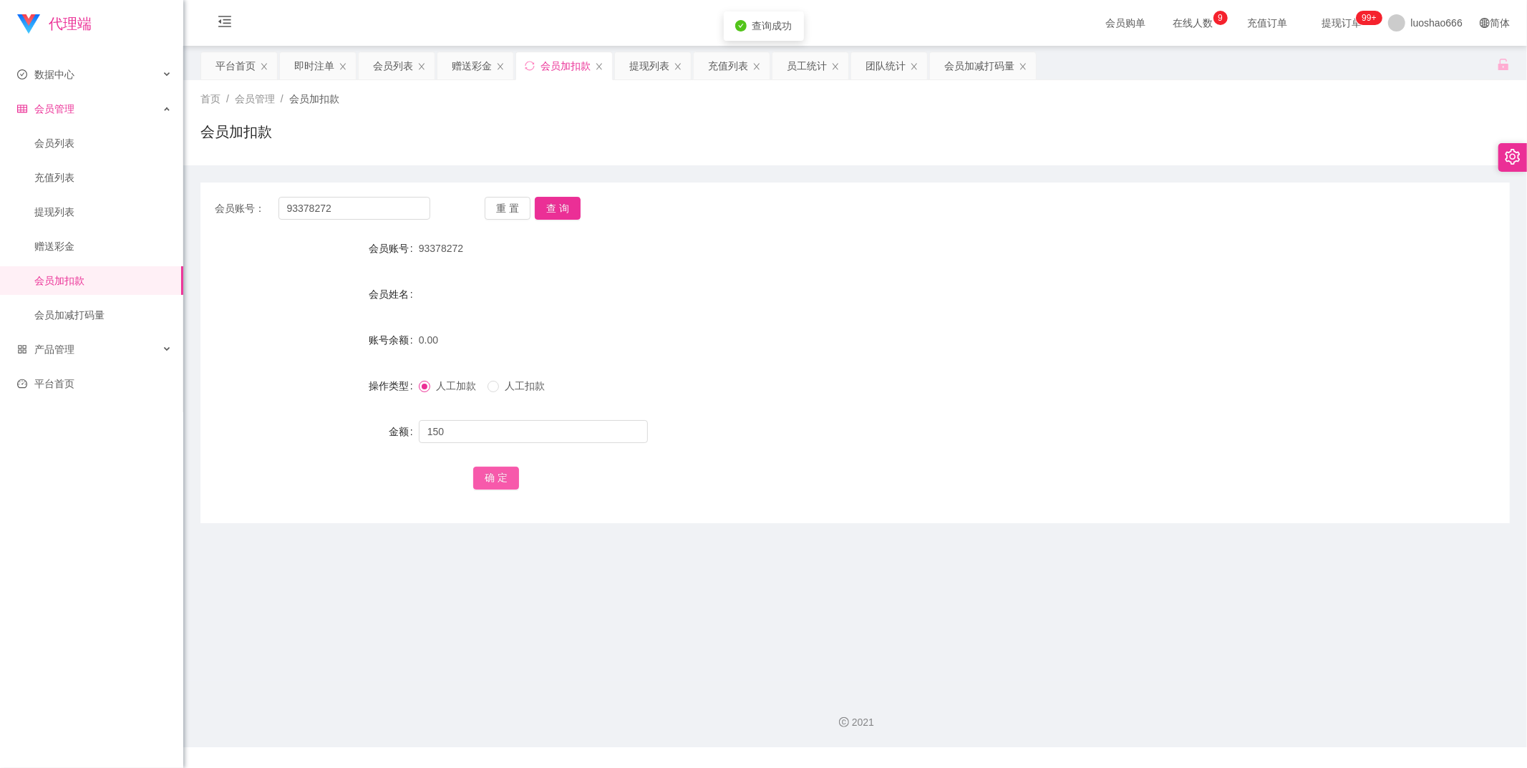
click at [482, 475] on button "确 定" at bounding box center [496, 478] width 46 height 23
click at [587, 209] on div "重 置 查 询" at bounding box center [592, 208] width 215 height 23
click at [555, 211] on button "查 询" at bounding box center [558, 208] width 46 height 23
click at [558, 199] on button "查 询" at bounding box center [558, 208] width 46 height 23
click at [554, 209] on button "查 询" at bounding box center [558, 208] width 46 height 23
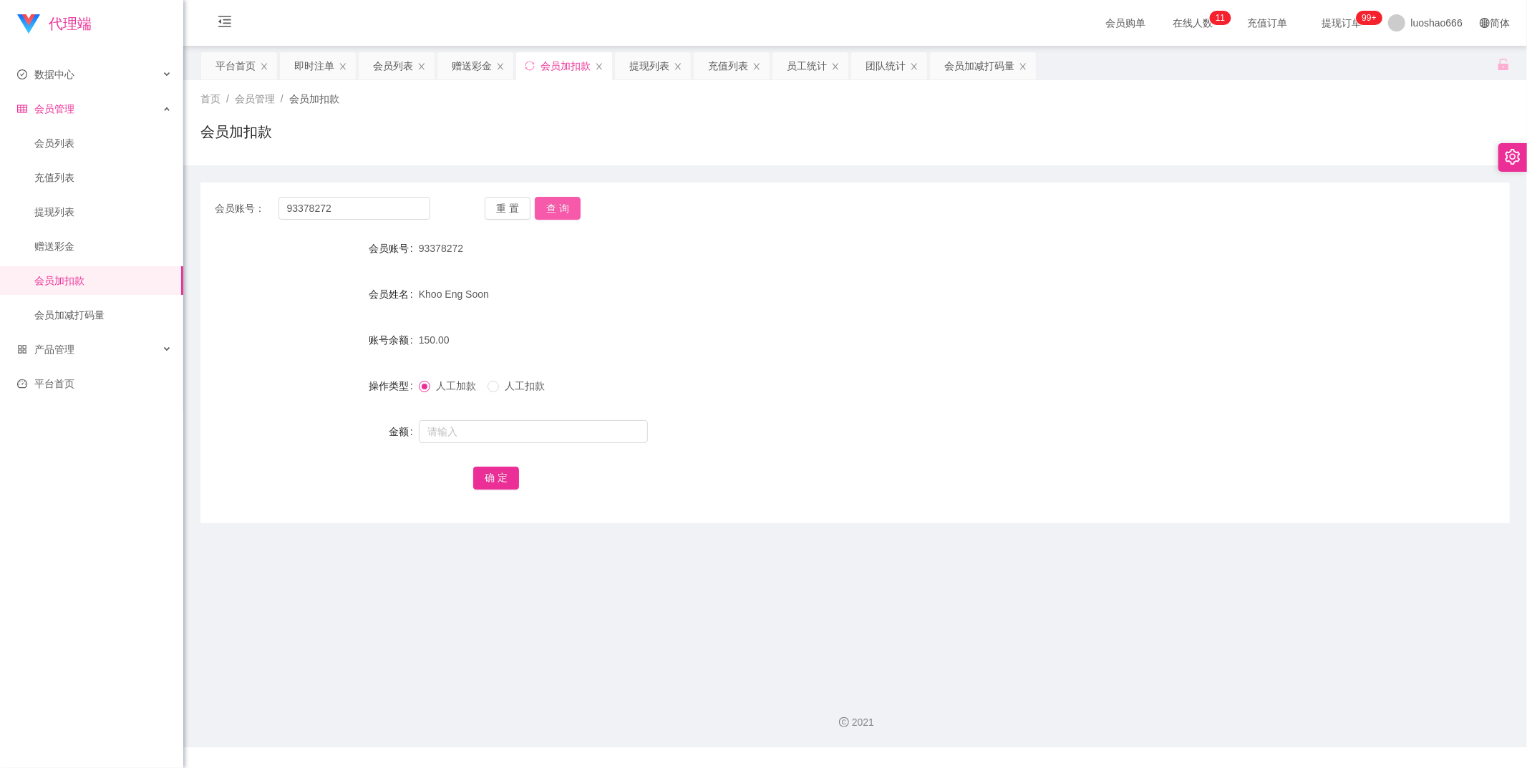
click at [559, 198] on button "查 询" at bounding box center [558, 208] width 46 height 23
click at [567, 220] on div "会员账号： 93378272 重 置 查 询 会员账号 93378272 会员姓名 Khoo Eng Soon 账号余额 150.00 操作类型 人工加款 人…" at bounding box center [854, 353] width 1309 height 341
drag, startPoint x: 569, startPoint y: 215, endPoint x: 557, endPoint y: 215, distance: 12.2
click at [569, 215] on button "查 询" at bounding box center [558, 208] width 46 height 23
click at [112, 254] on link "赠送彩金" at bounding box center [102, 246] width 137 height 29
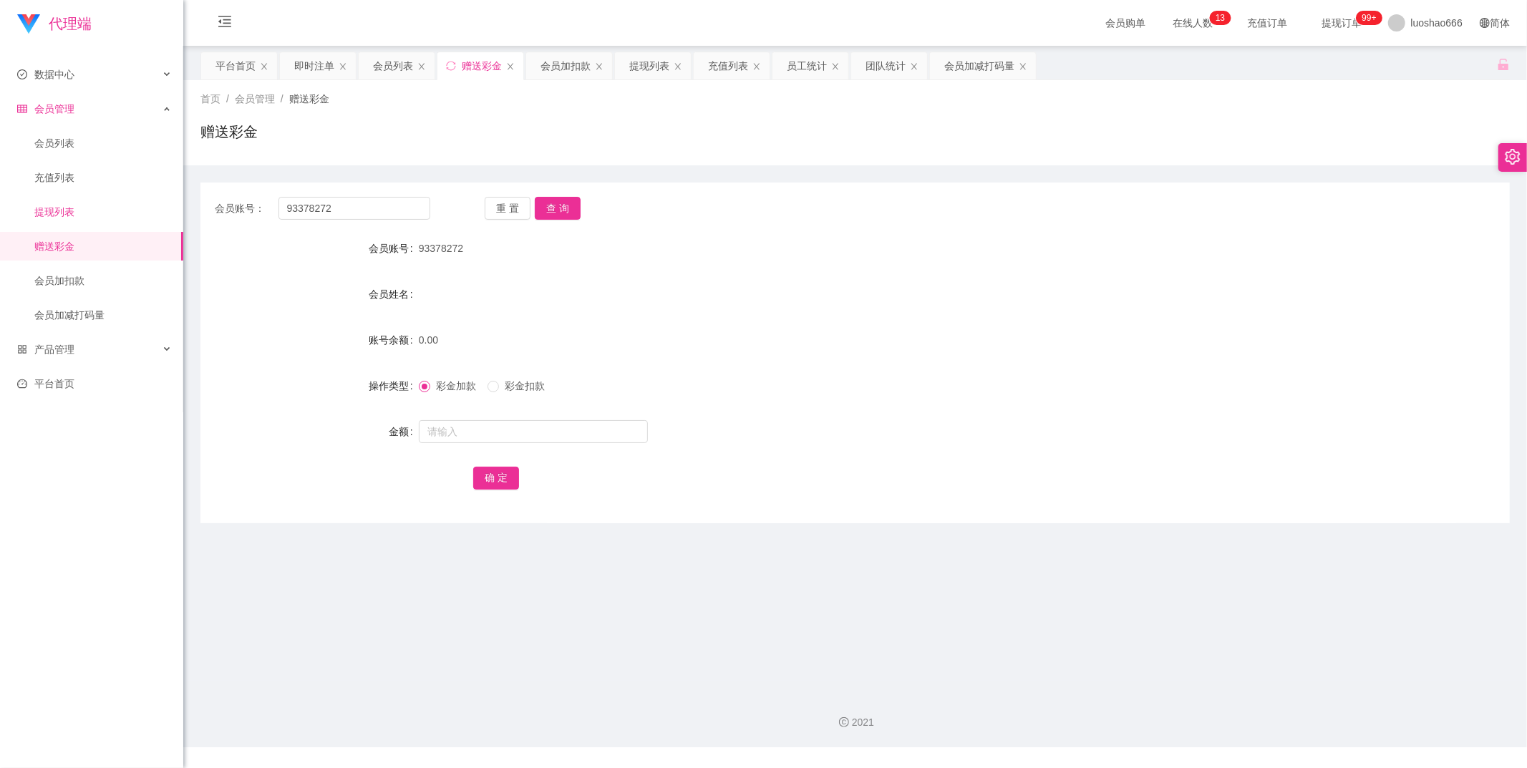
click at [93, 215] on link "提现列表" at bounding box center [102, 212] width 137 height 29
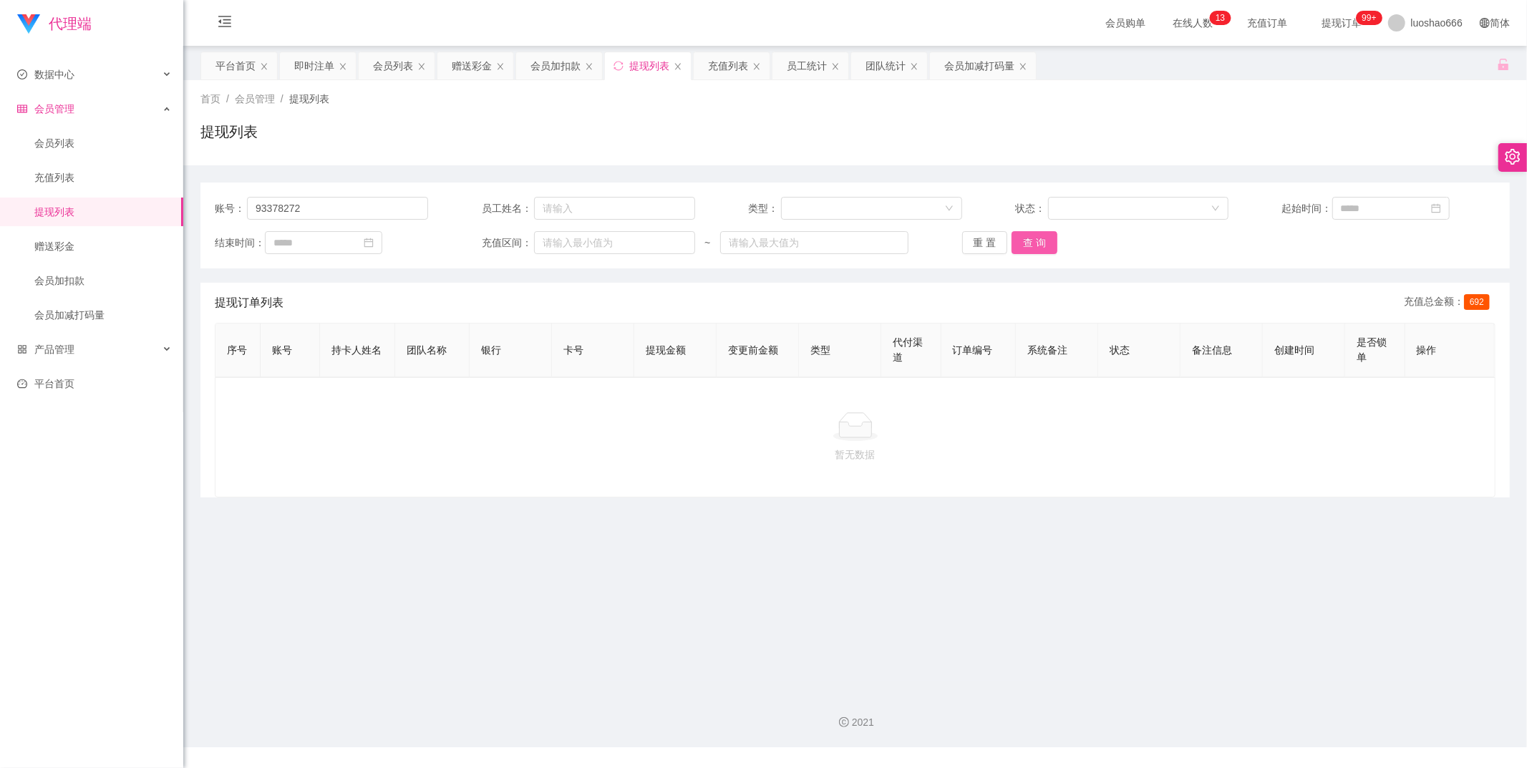
click at [1016, 239] on button "查 询" at bounding box center [1034, 242] width 46 height 23
click at [1029, 239] on button "查 询" at bounding box center [1034, 242] width 46 height 23
click at [87, 173] on link "充值列表" at bounding box center [102, 177] width 137 height 29
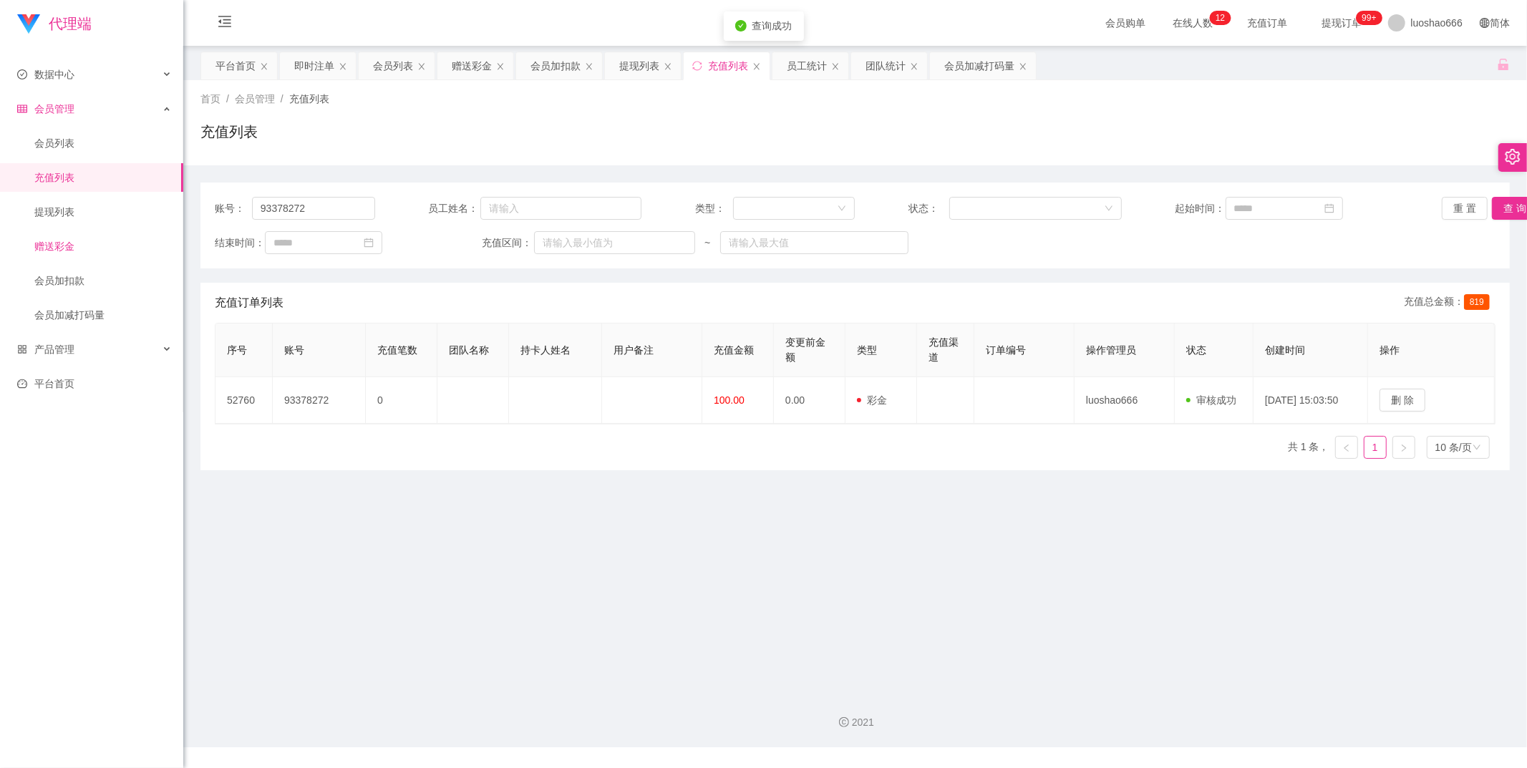
click at [70, 242] on link "赠送彩金" at bounding box center [102, 246] width 137 height 29
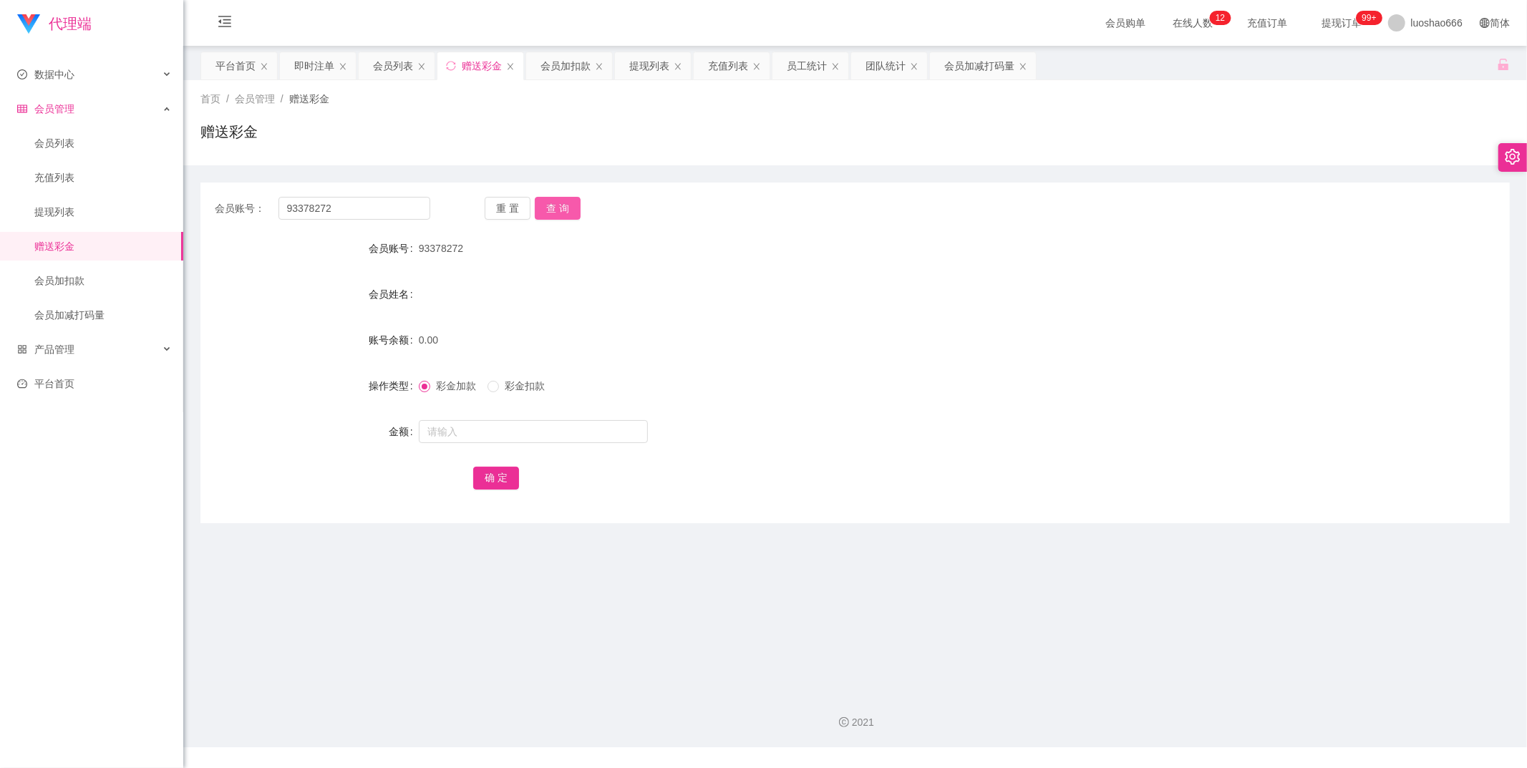
click at [546, 205] on button "查 询" at bounding box center [558, 208] width 46 height 23
click at [504, 384] on span "彩金扣款" at bounding box center [525, 385] width 52 height 11
click at [560, 439] on input "text" at bounding box center [533, 431] width 229 height 23
type input "150"
click at [502, 483] on button "确 定" at bounding box center [496, 478] width 46 height 23
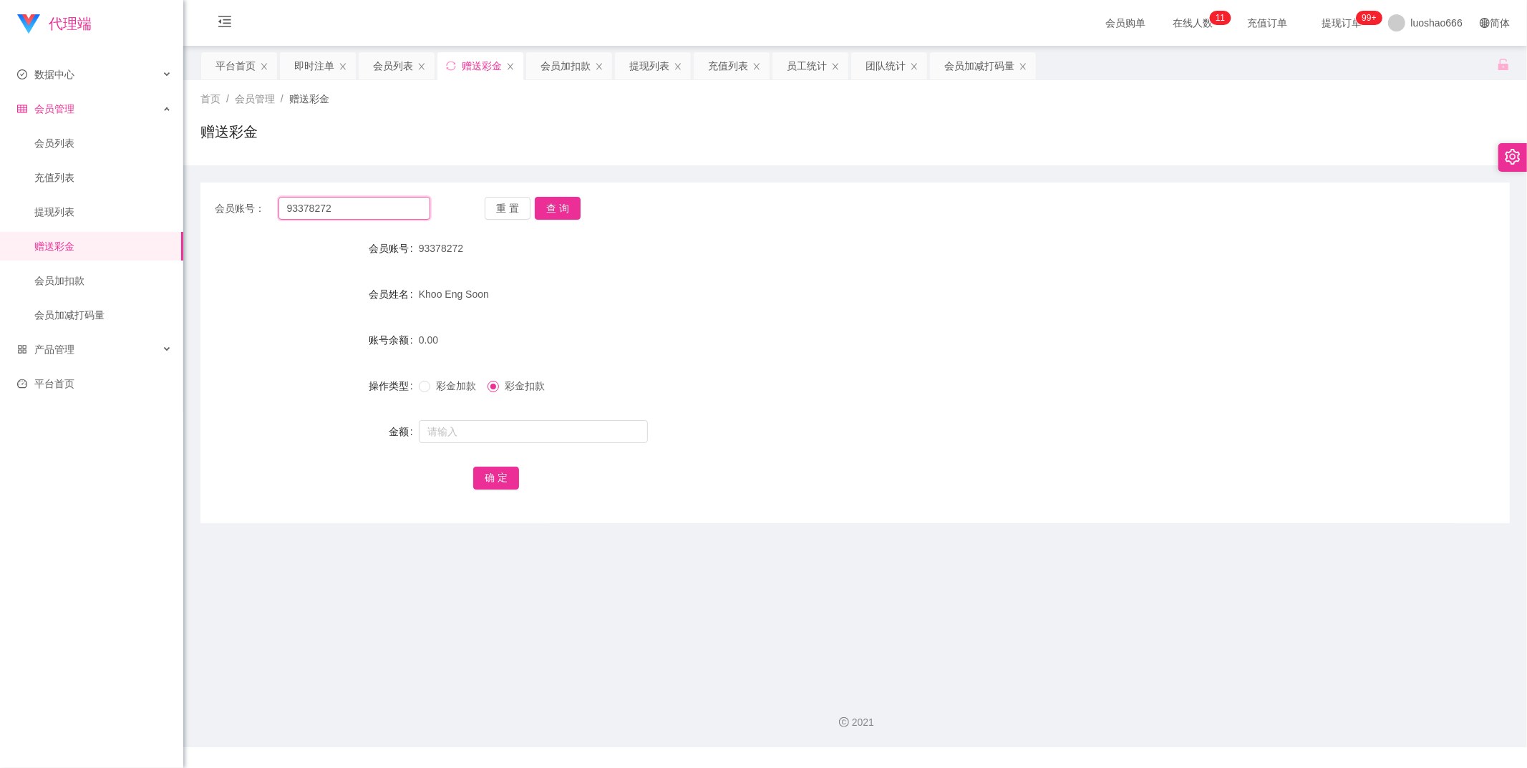
drag, startPoint x: 373, startPoint y: 215, endPoint x: 187, endPoint y: 215, distance: 186.1
click at [187, 215] on main "关闭左侧 关闭右侧 关闭其它 刷新页面 平台首页 即时注单 会员列表 赠送彩金 会员加扣款 提现列表 充值列表 员工统计 团队统计 会员加减打码量 首页 / …" at bounding box center [854, 363] width 1343 height 635
paste input "kannet168"
type input "kannet168"
click at [570, 202] on button "查 询" at bounding box center [558, 208] width 46 height 23
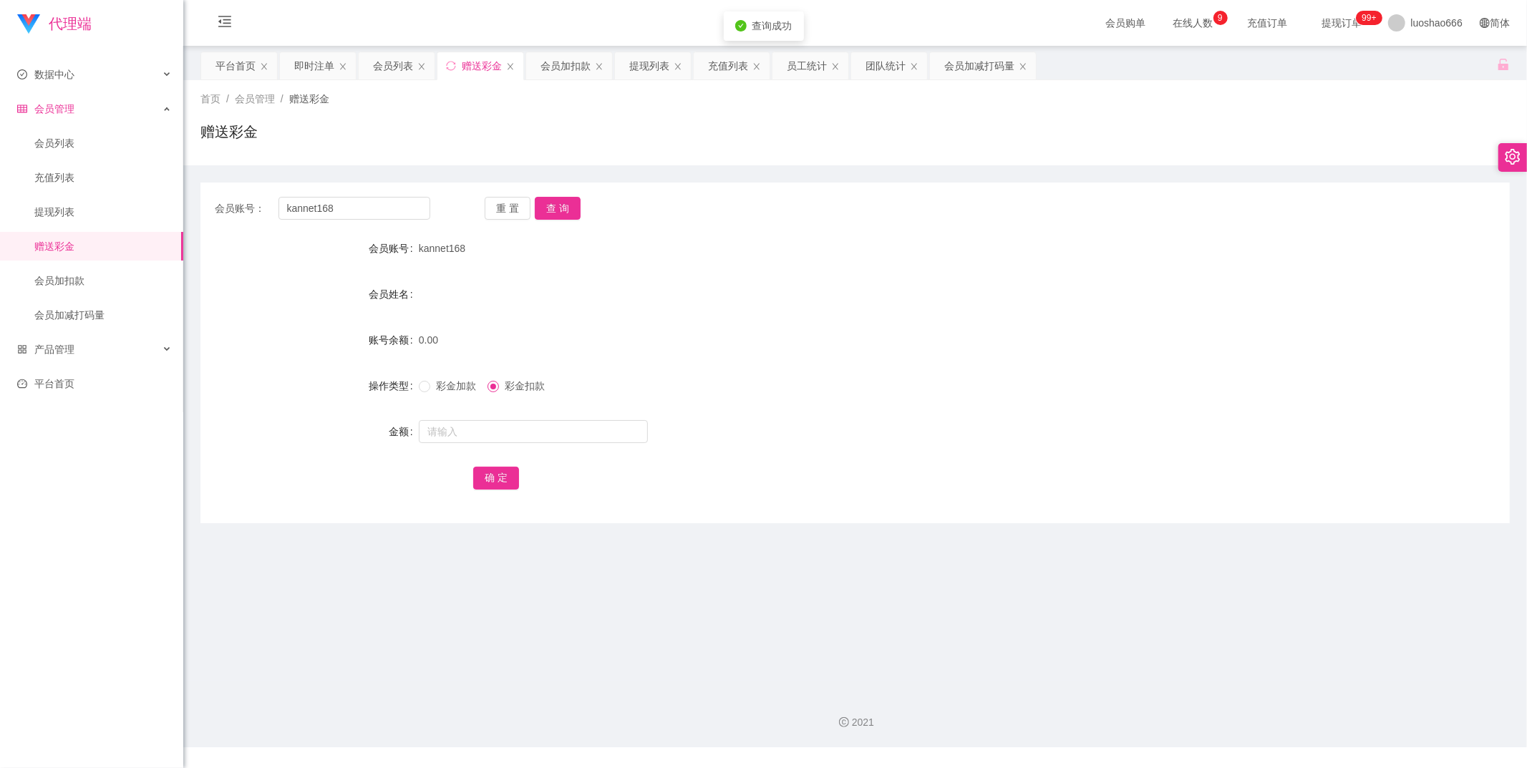
click at [431, 388] on span "彩金加款" at bounding box center [456, 385] width 52 height 11
click at [451, 417] on div at bounding box center [801, 431] width 764 height 29
click at [453, 437] on input "text" at bounding box center [533, 431] width 229 height 23
type input "100"
click at [492, 476] on button "确 定" at bounding box center [496, 478] width 46 height 23
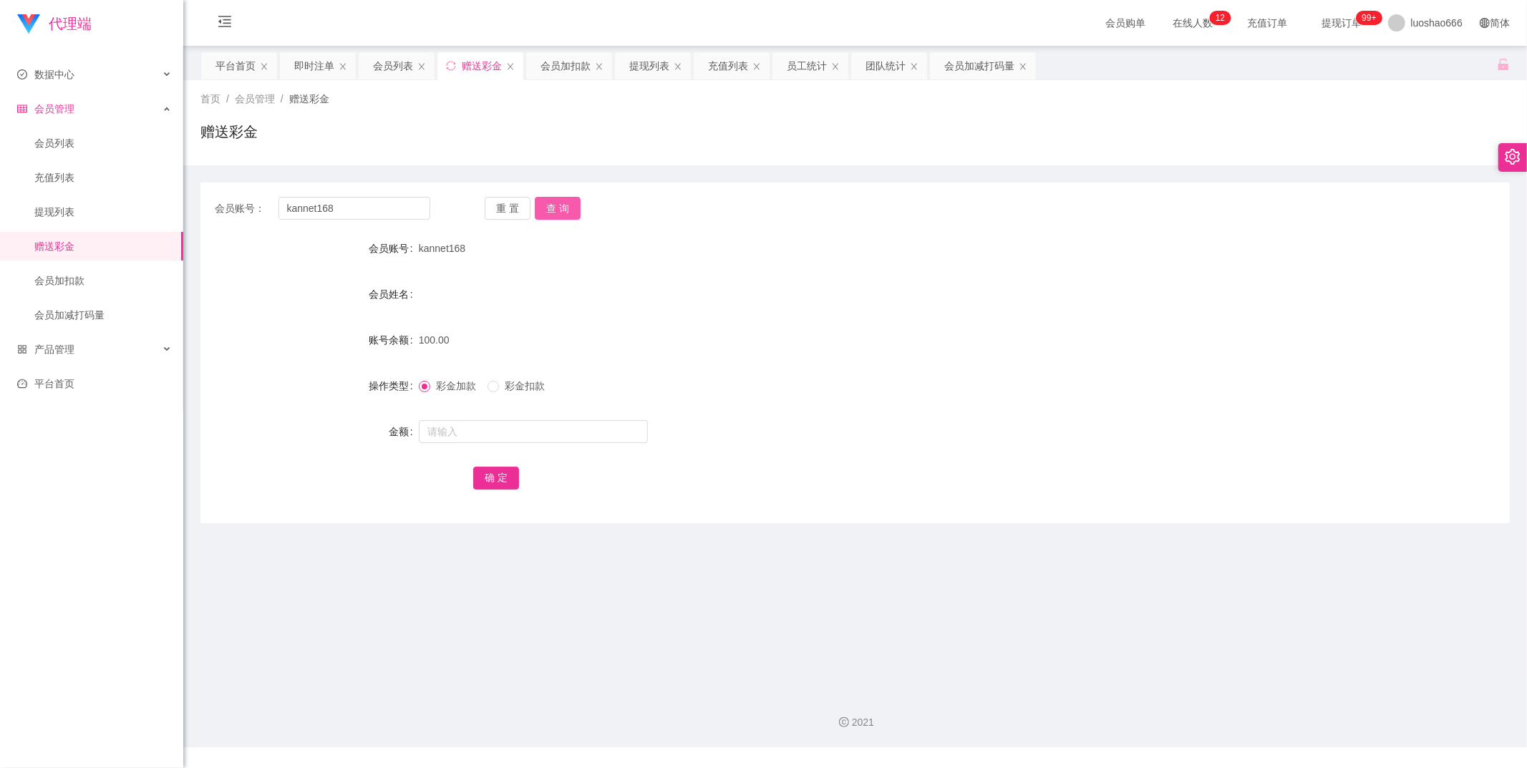
click at [555, 210] on button "查 询" at bounding box center [558, 208] width 46 height 23
click at [62, 140] on link "会员列表" at bounding box center [102, 143] width 137 height 29
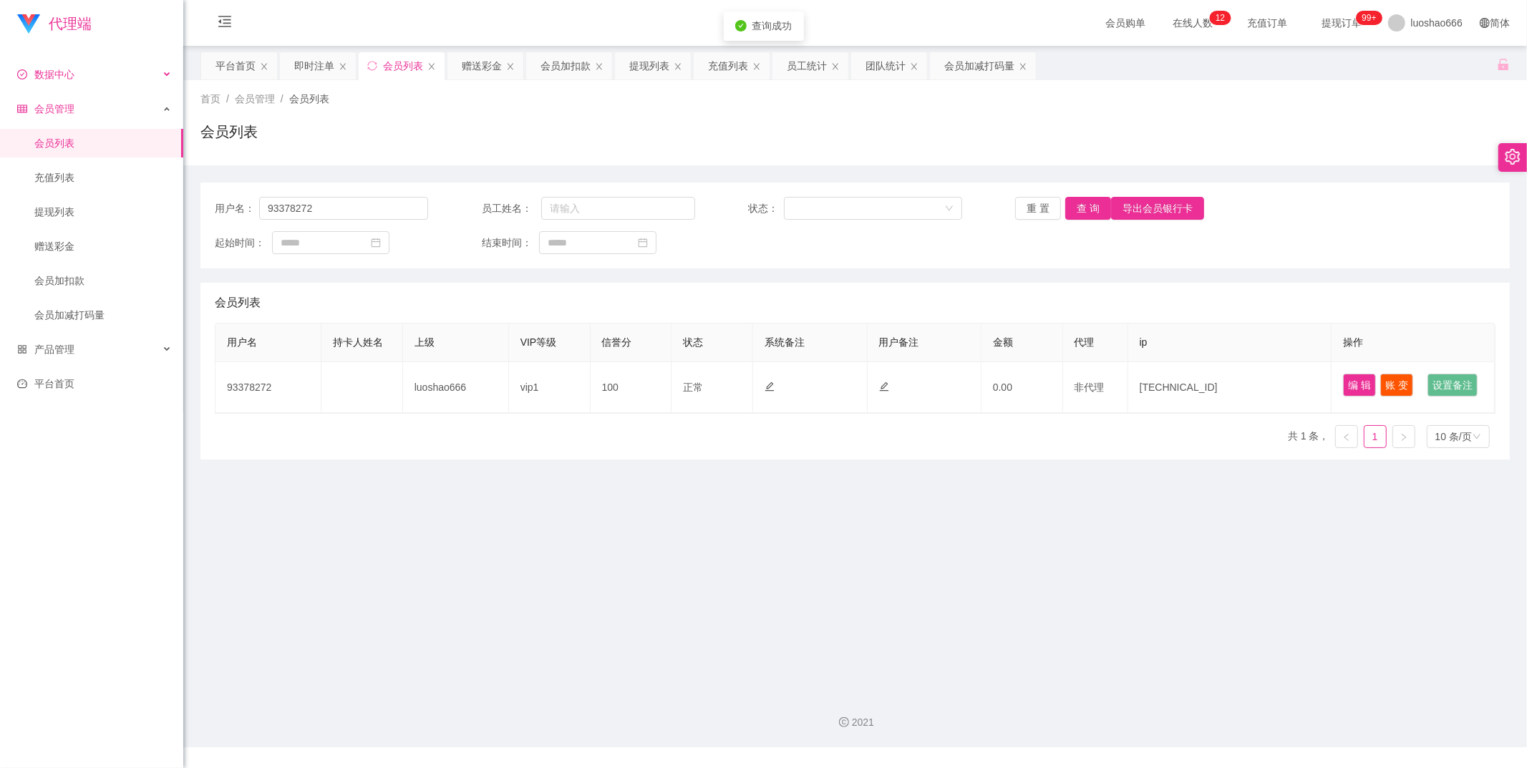
click at [87, 82] on div "数据中心" at bounding box center [91, 74] width 183 height 29
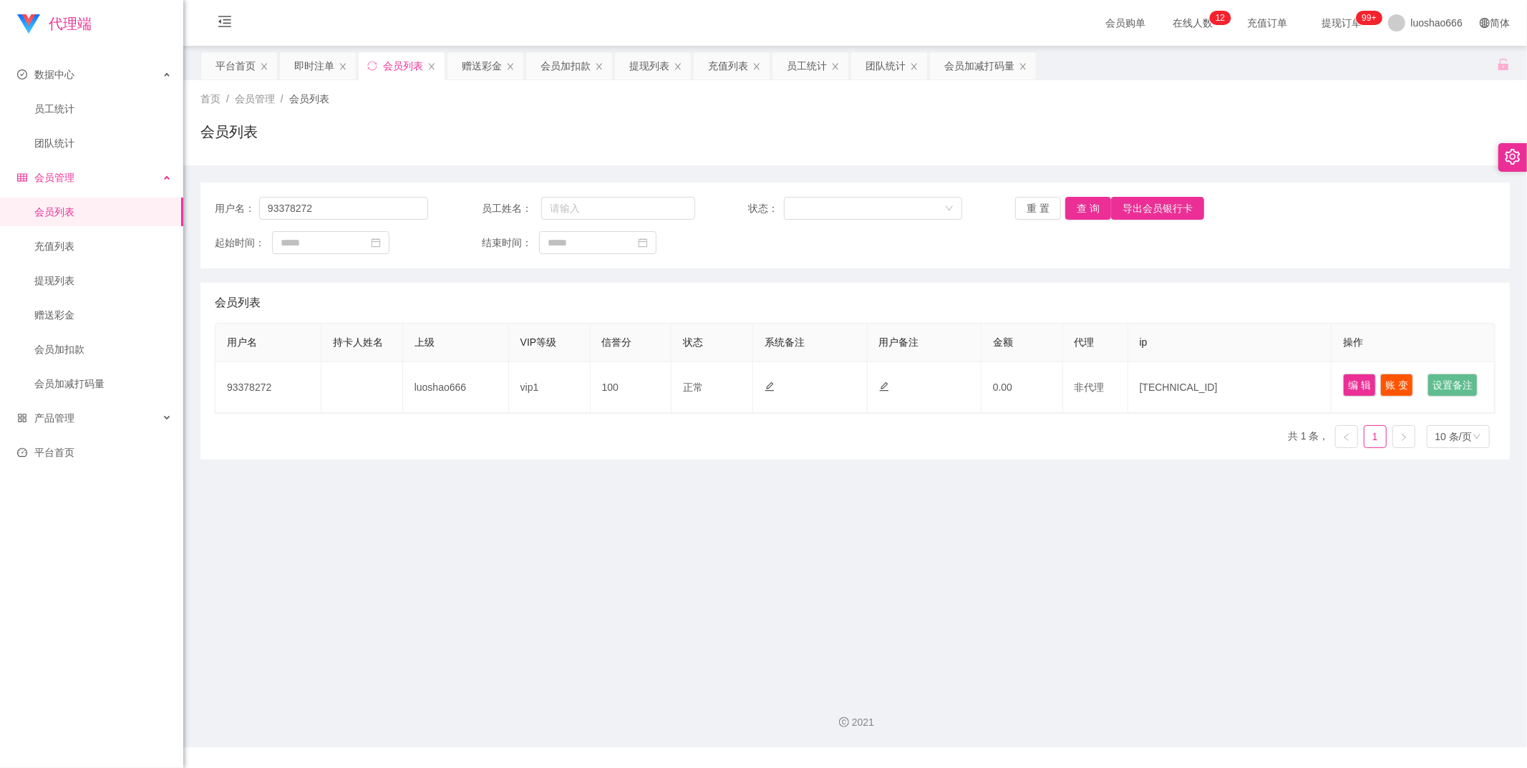
click at [116, 183] on div "会员管理" at bounding box center [91, 177] width 183 height 29
click at [118, 172] on div "会员管理" at bounding box center [91, 177] width 183 height 29
click at [70, 421] on span "产品管理" at bounding box center [45, 417] width 57 height 11
click at [73, 452] on link "开奖记录" at bounding box center [102, 452] width 137 height 29
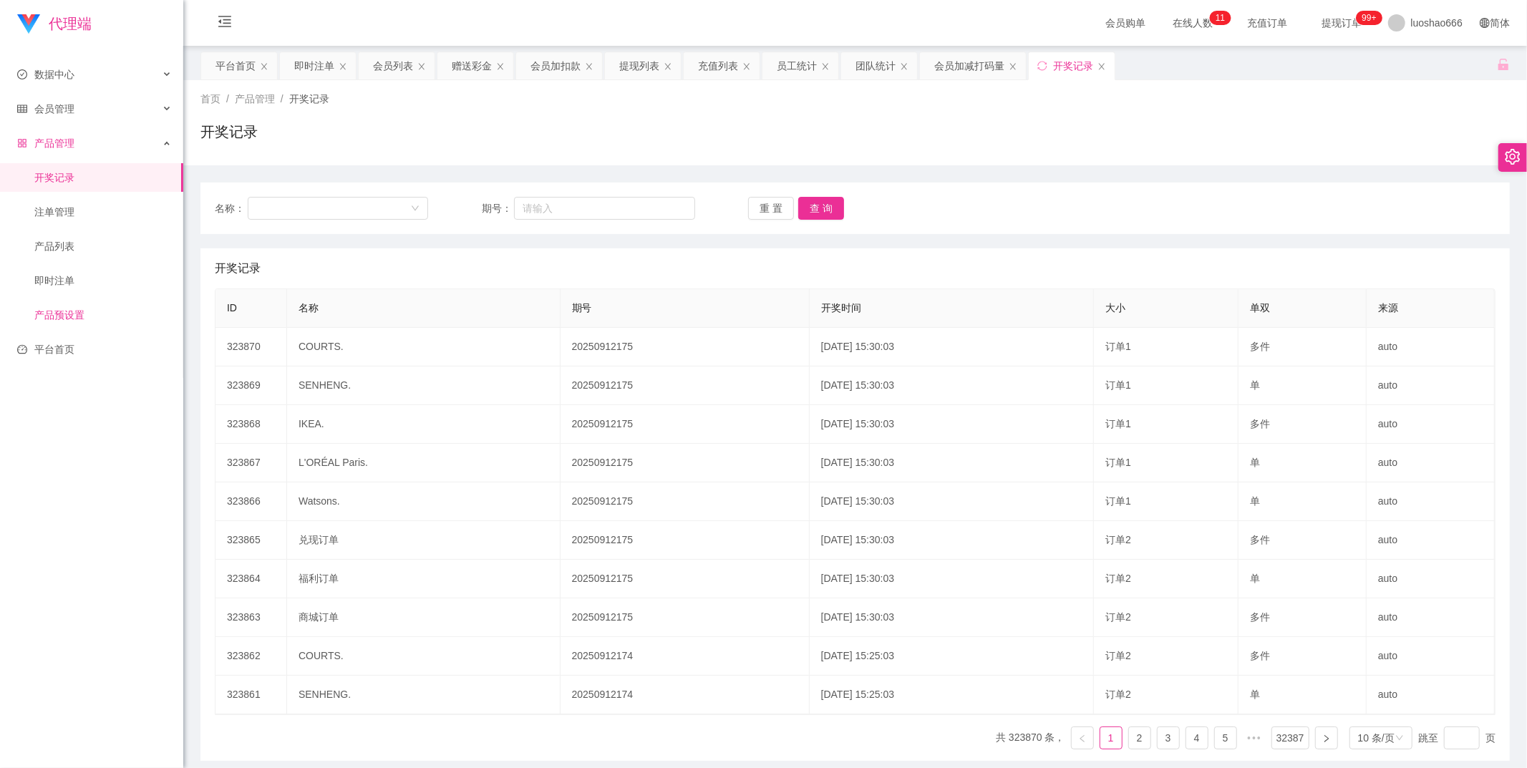
click at [81, 328] on link "产品预设置" at bounding box center [102, 315] width 137 height 29
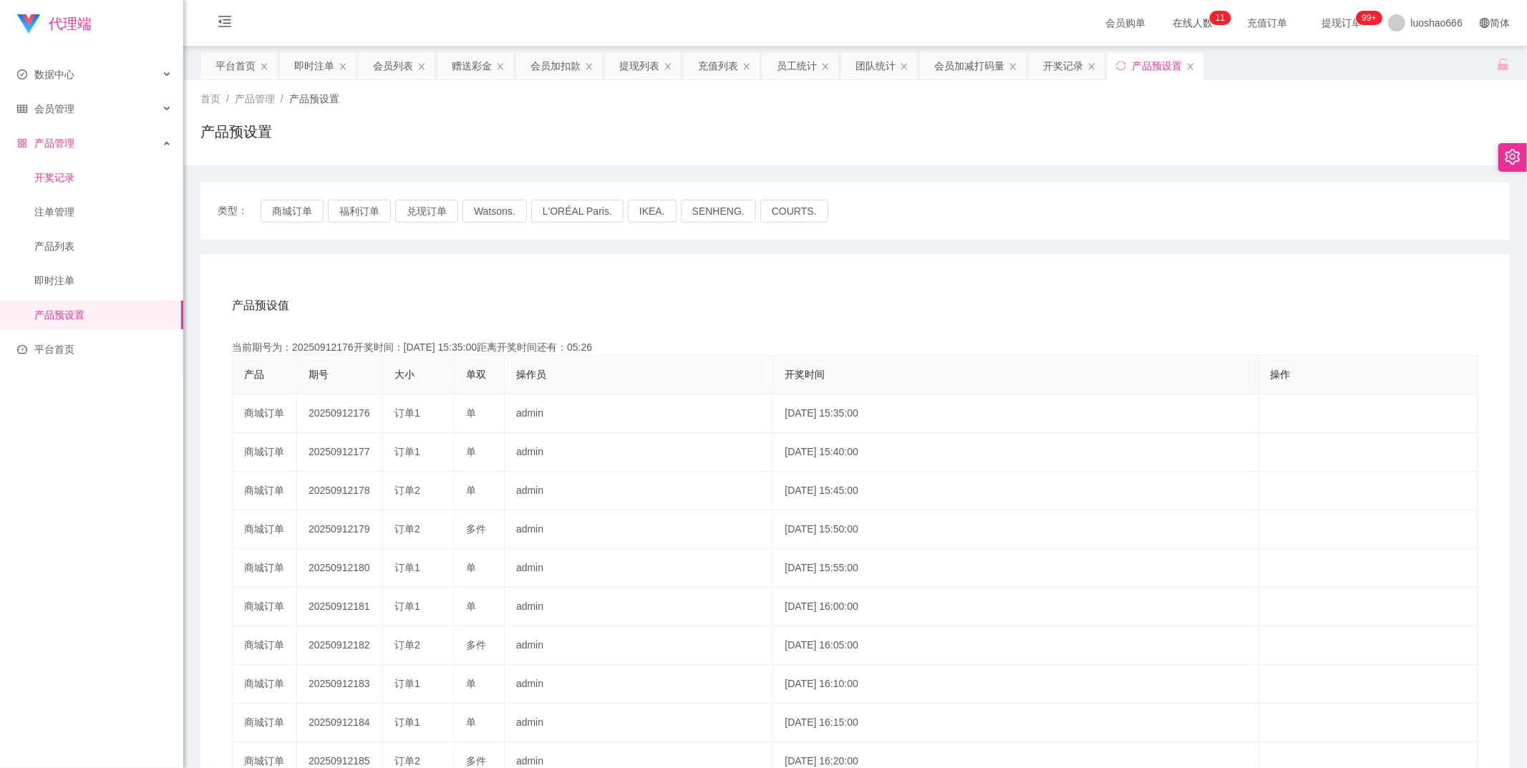
click at [76, 187] on link "开奖记录" at bounding box center [102, 177] width 137 height 29
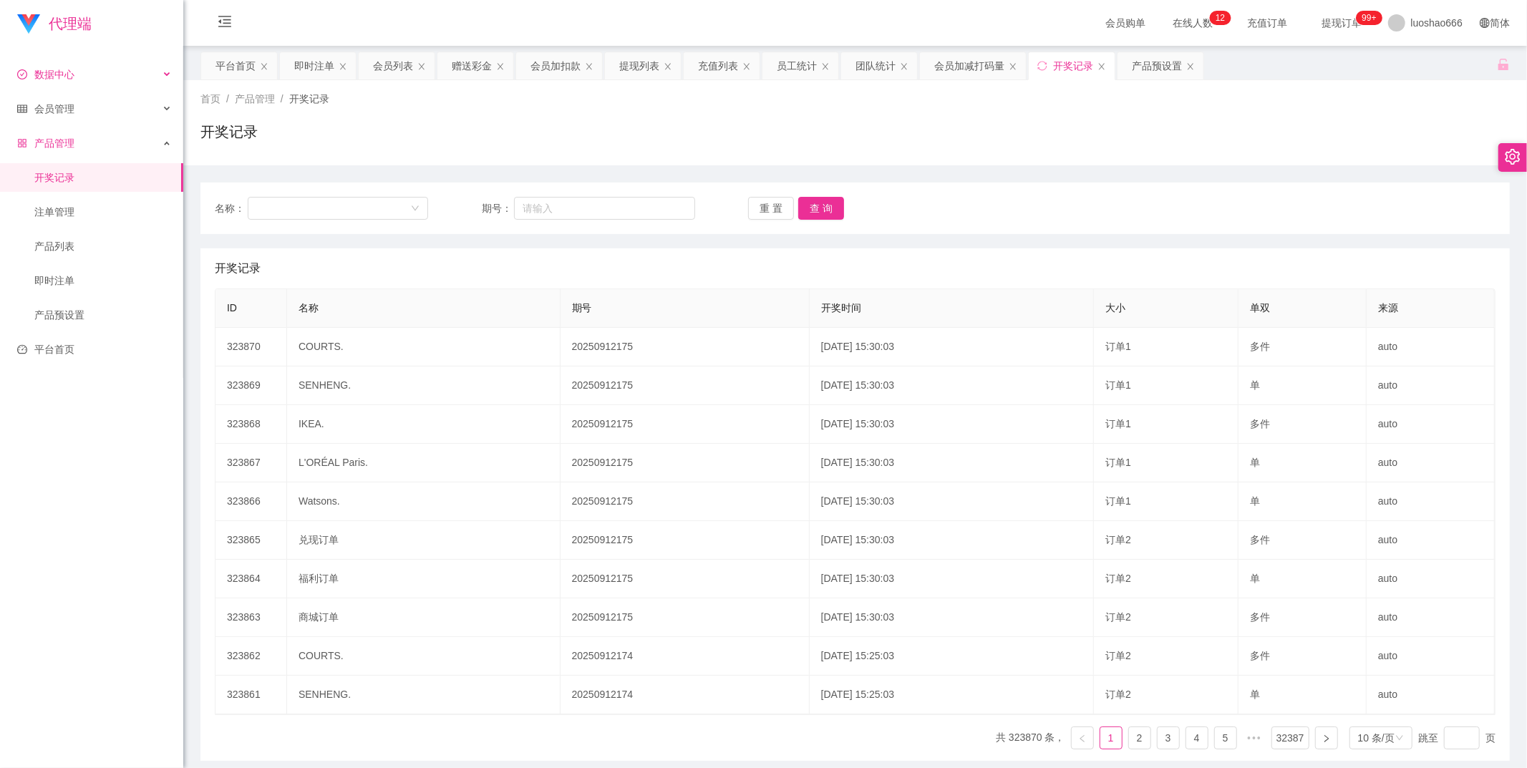
click at [104, 66] on div "数据中心" at bounding box center [91, 74] width 183 height 29
click at [109, 180] on div "会员管理" at bounding box center [91, 177] width 183 height 29
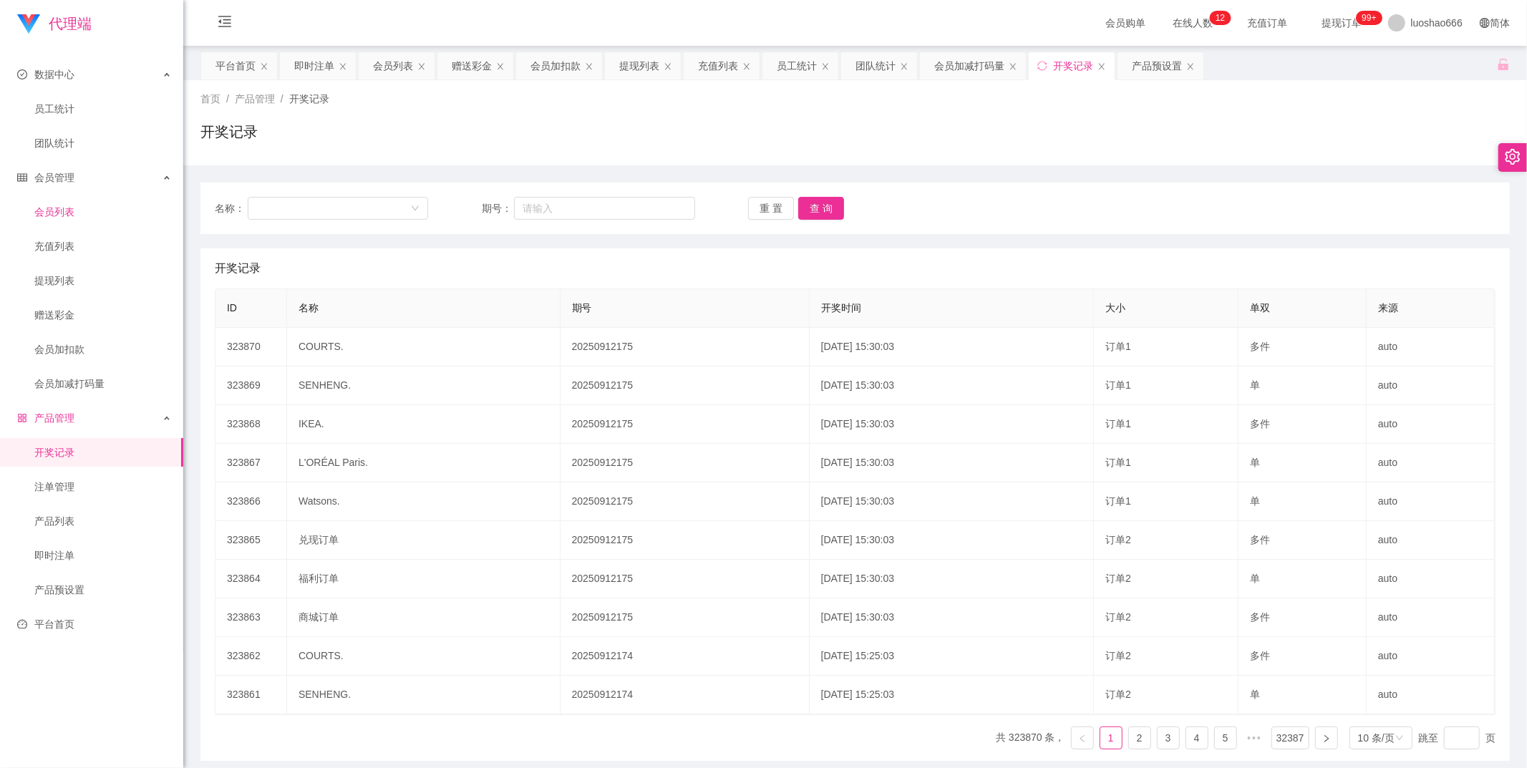
click at [106, 205] on link "会员列表" at bounding box center [102, 212] width 137 height 29
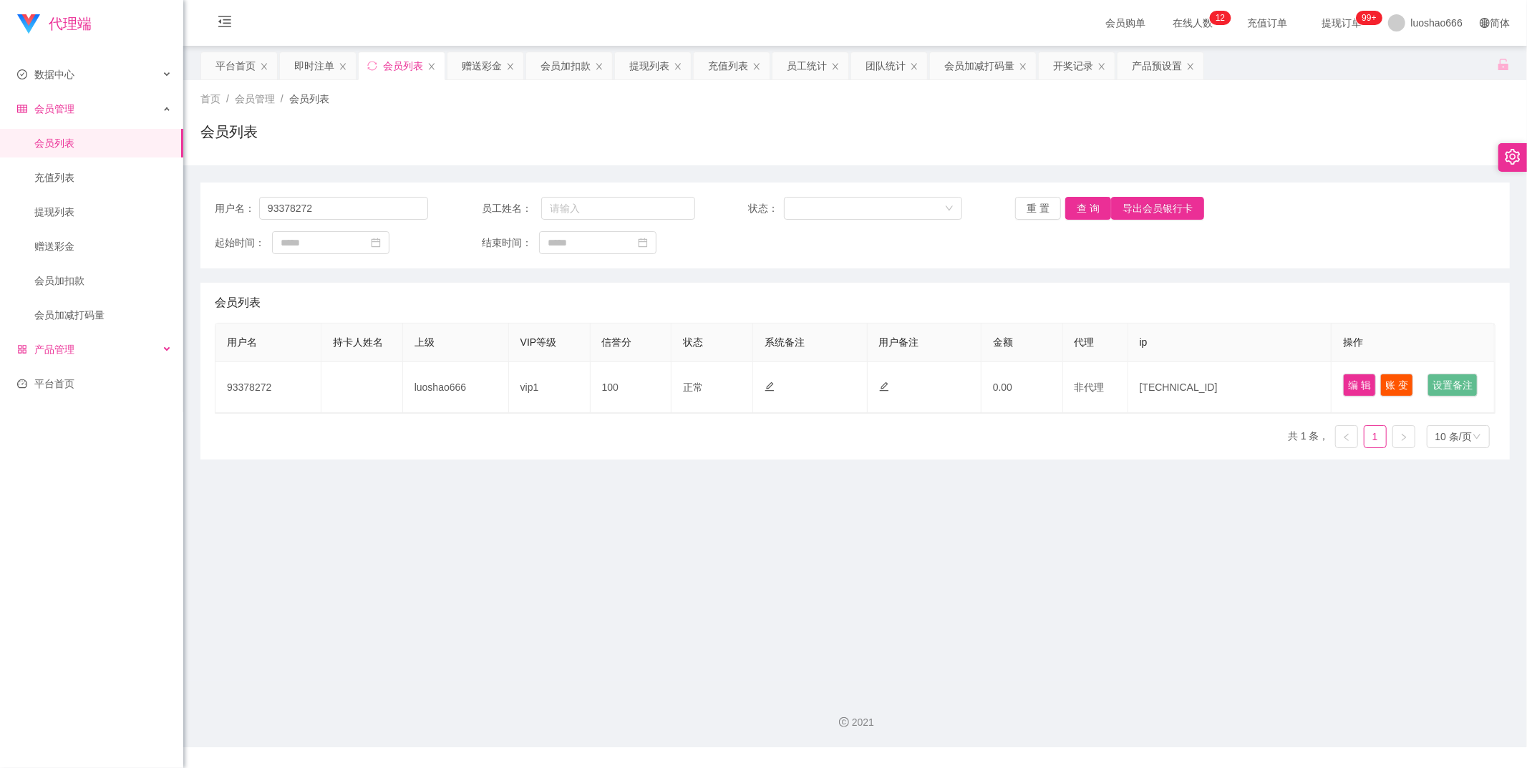
click at [79, 355] on div "产品管理" at bounding box center [91, 349] width 183 height 29
click at [92, 399] on ul "开奖记录 注单管理 产品列表 即时注单 产品预设置" at bounding box center [91, 452] width 183 height 172
click at [81, 540] on ul "数据中心 员工统计 团队统计 会员管理 会员列表 充值列表 提现列表 赠送彩金 会员加扣款 会员加减打码量 产品管理 开奖记录 注单管理 产品列表 即时注单 …" at bounding box center [91, 315] width 183 height 538
click at [62, 556] on link "平台首页" at bounding box center [94, 555] width 155 height 29
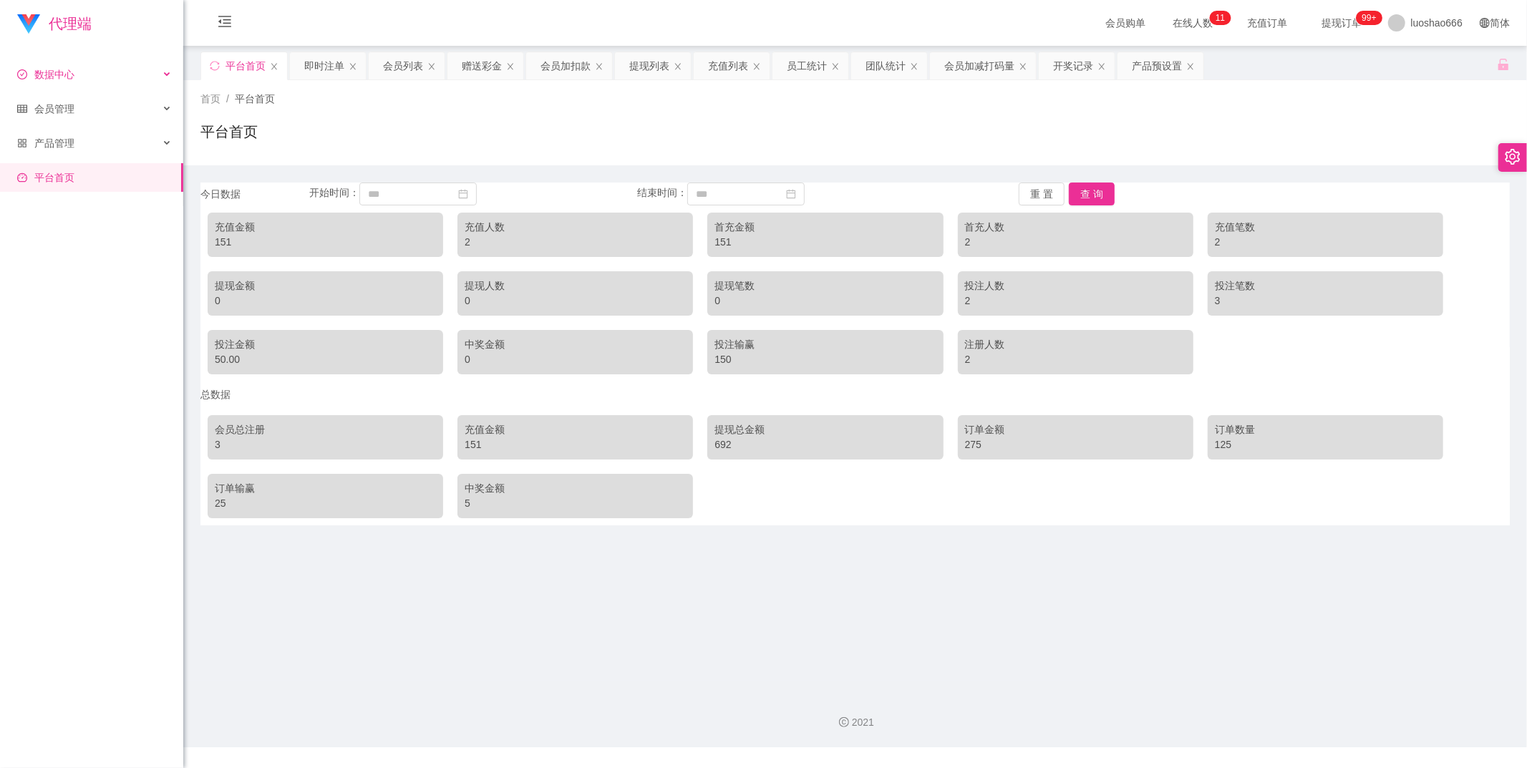
click at [103, 77] on div "数据中心" at bounding box center [91, 74] width 183 height 29
click at [77, 173] on div "会员管理" at bounding box center [91, 177] width 183 height 29
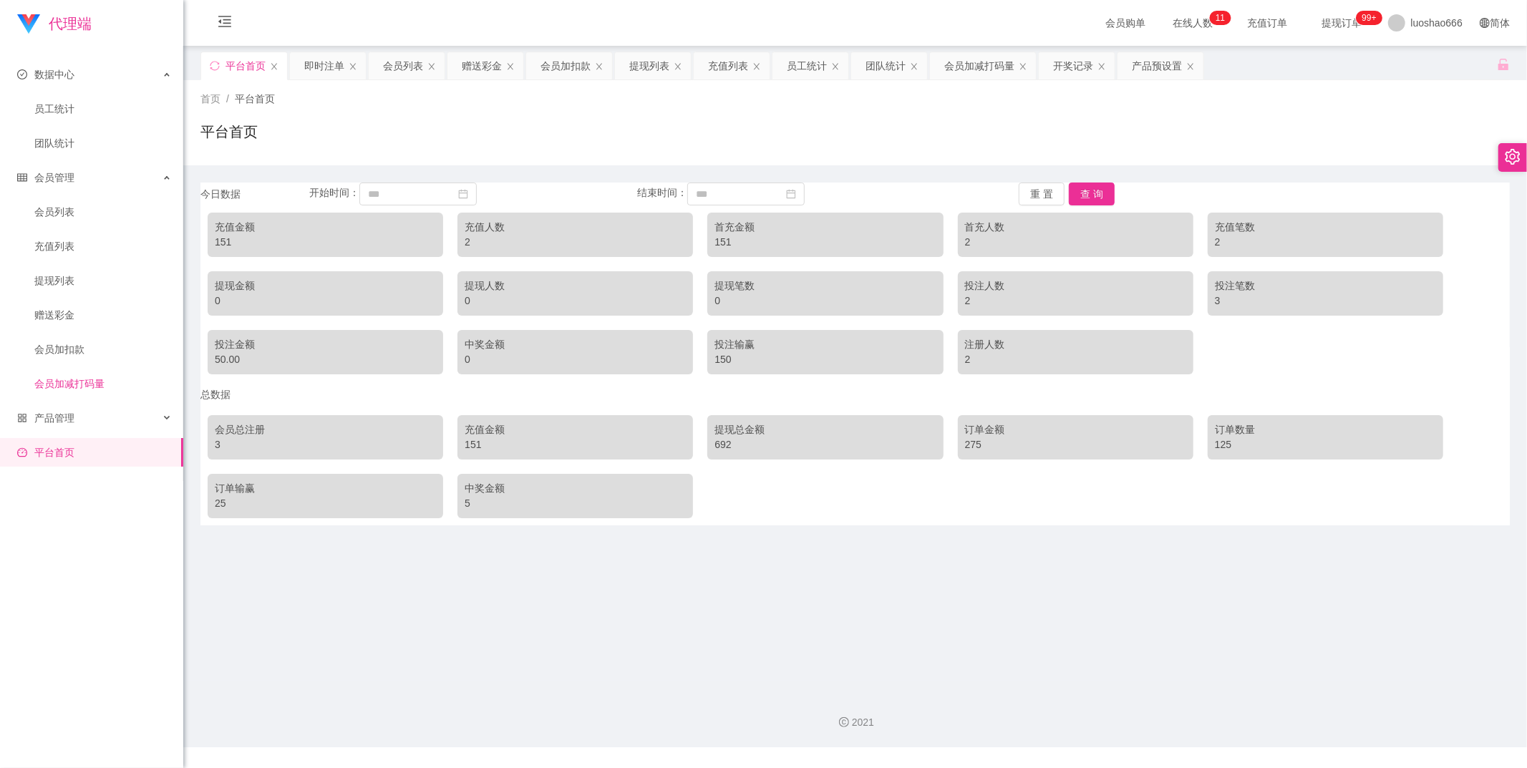
click at [92, 385] on link "会员加减打码量" at bounding box center [102, 383] width 137 height 29
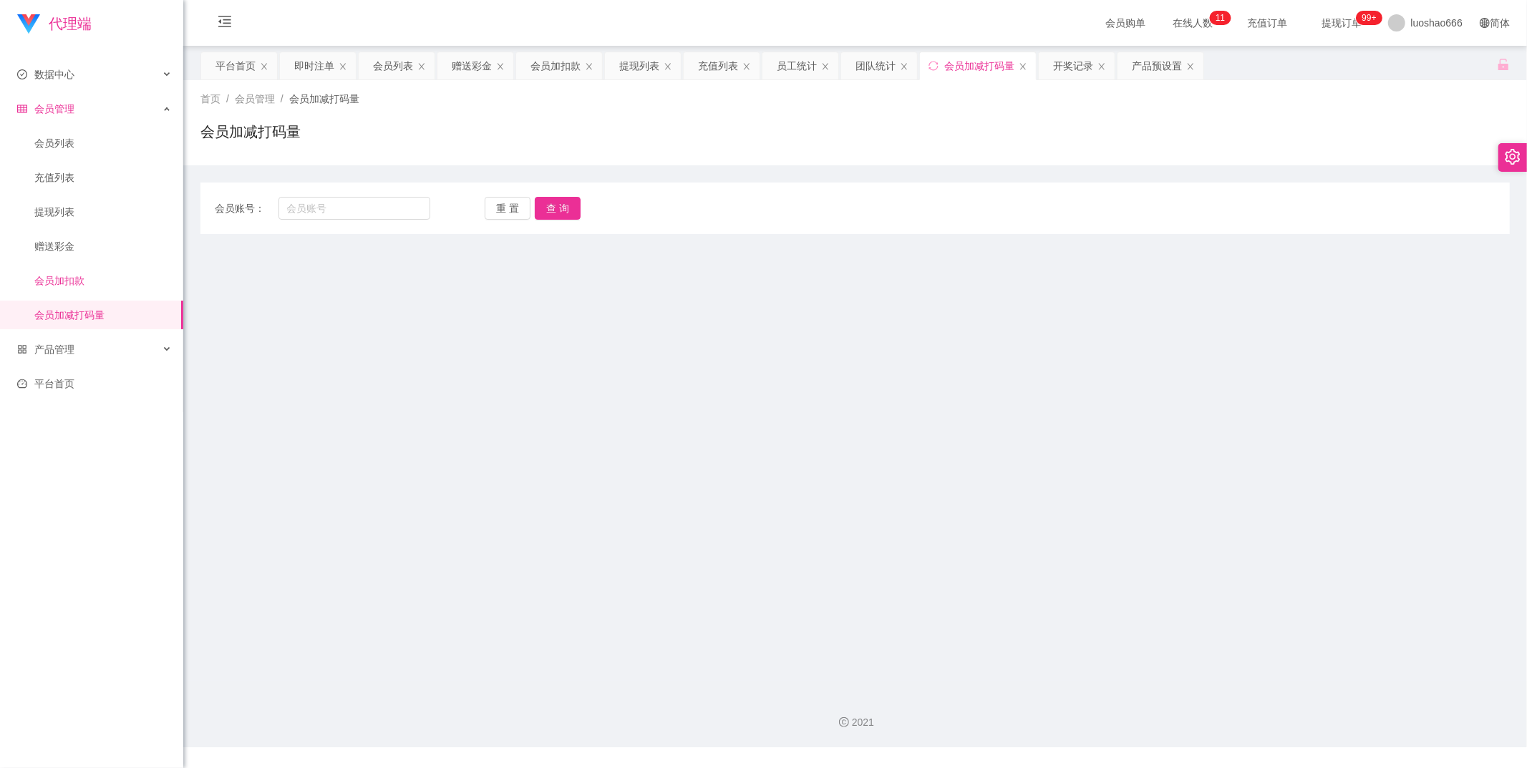
click at [99, 276] on link "会员加扣款" at bounding box center [102, 280] width 137 height 29
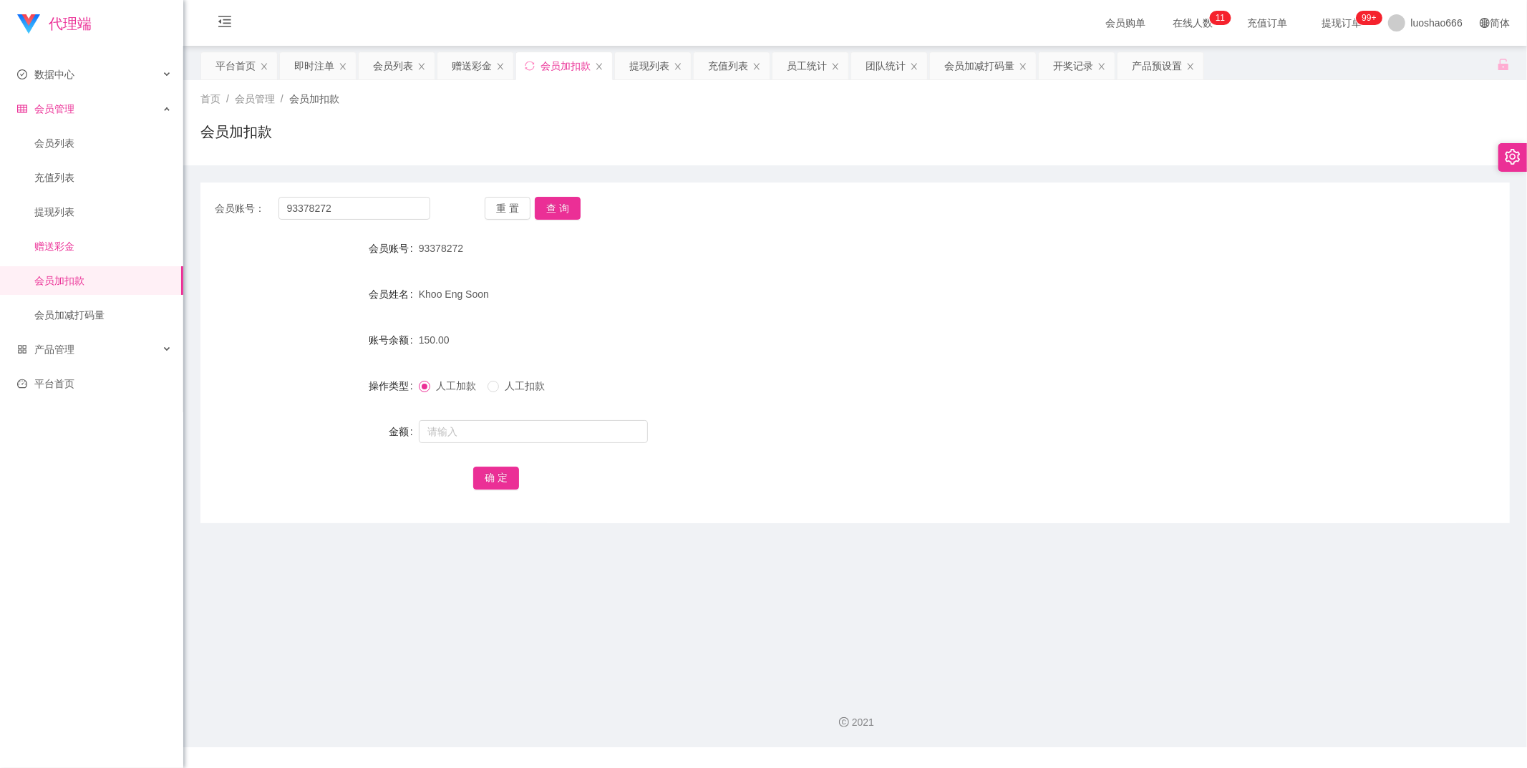
click at [89, 238] on link "赠送彩金" at bounding box center [102, 246] width 137 height 29
drag, startPoint x: 564, startPoint y: 211, endPoint x: 552, endPoint y: 265, distance: 55.0
click at [564, 211] on button "查 询" at bounding box center [558, 208] width 46 height 23
click at [510, 427] on input "text" at bounding box center [533, 431] width 229 height 23
type input "100"
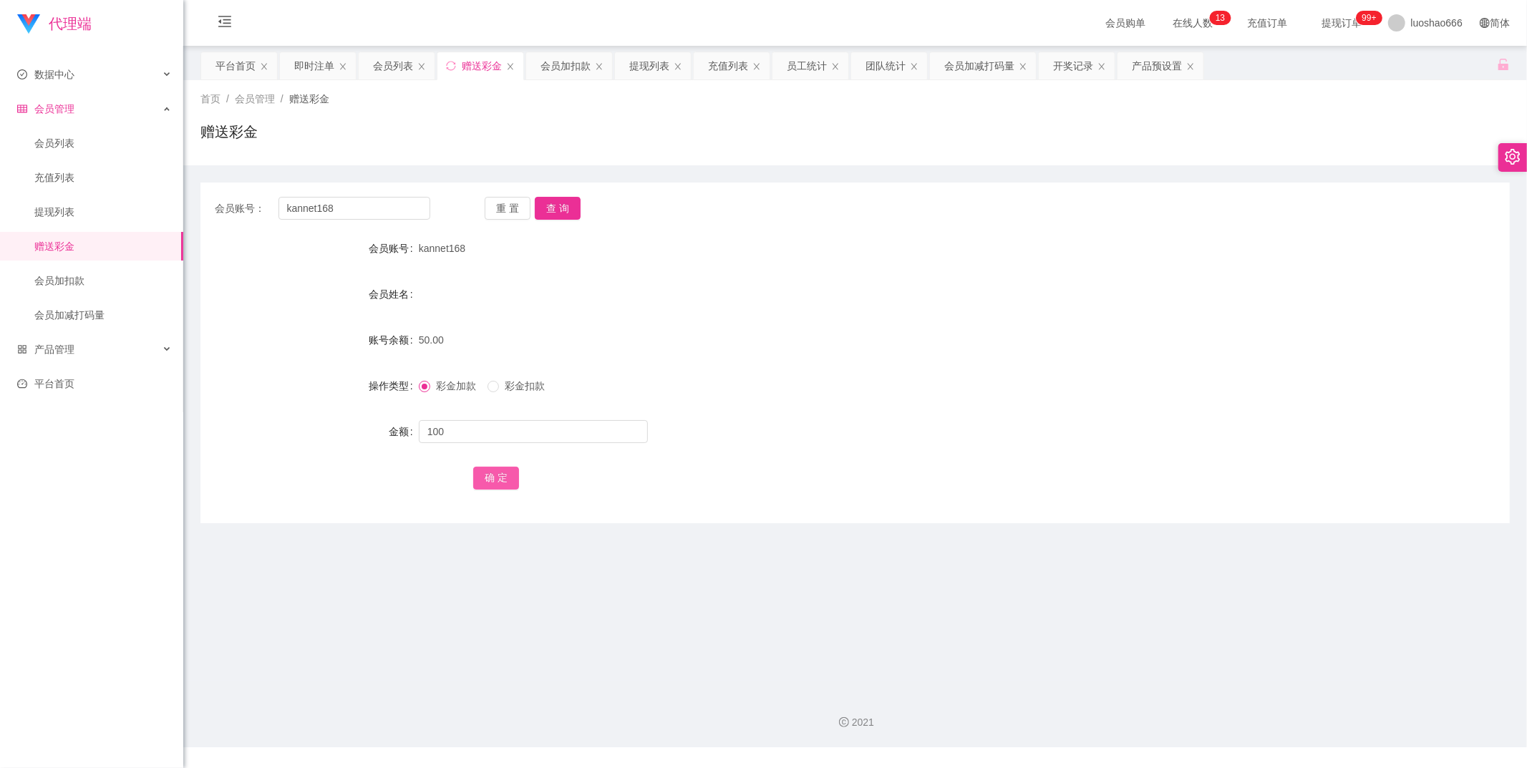
click at [502, 470] on button "确 定" at bounding box center [496, 478] width 46 height 23
click at [491, 465] on div "确 定" at bounding box center [855, 477] width 764 height 29
click at [500, 480] on button "确 定" at bounding box center [496, 478] width 46 height 23
click at [559, 210] on button "查 询" at bounding box center [558, 208] width 46 height 23
click at [559, 208] on button "查 询" at bounding box center [558, 208] width 46 height 23
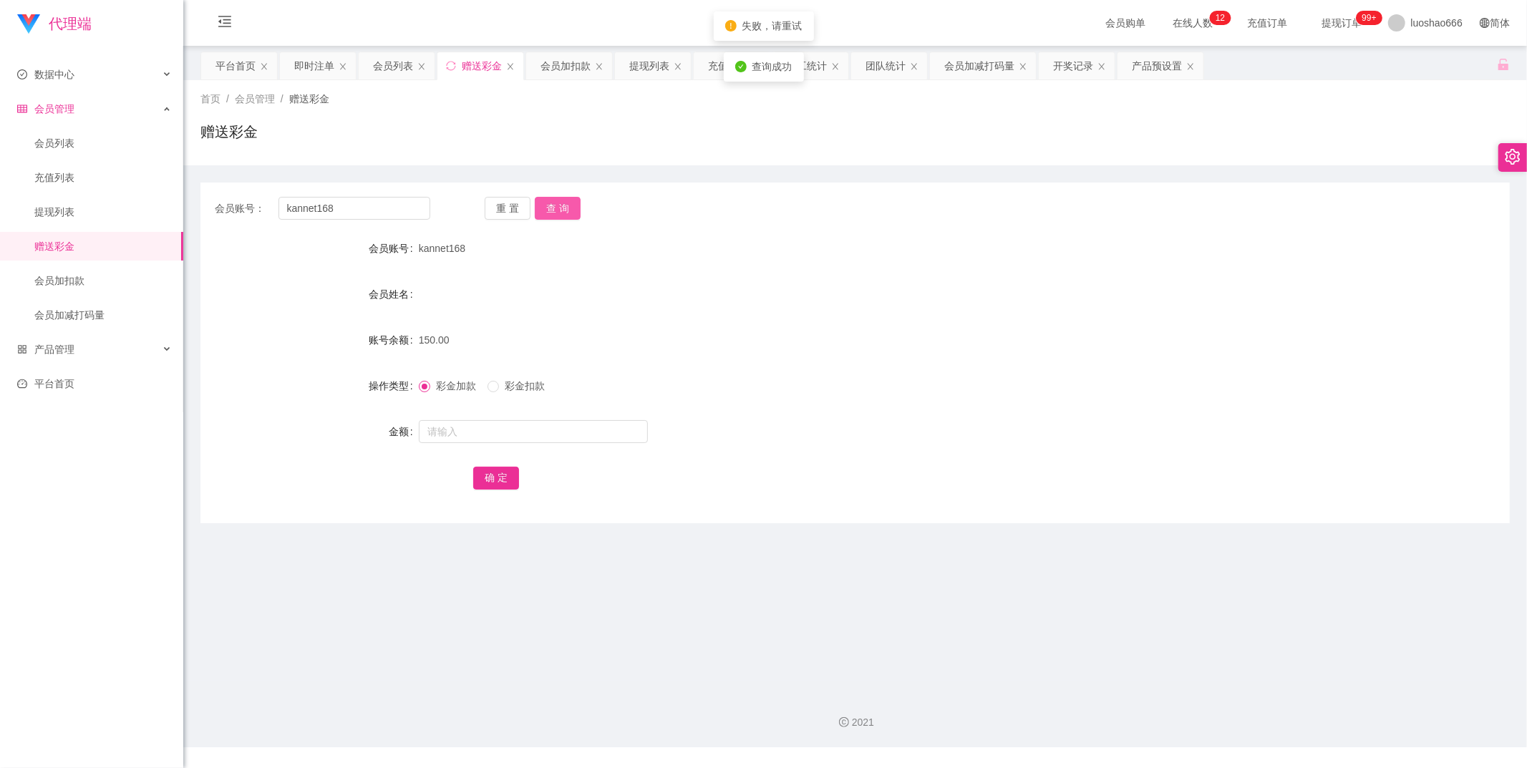
click at [559, 208] on button "查 询" at bounding box center [558, 208] width 46 height 23
click at [559, 208] on div "重 置 查 询" at bounding box center [592, 208] width 215 height 23
click at [559, 208] on button "查 询" at bounding box center [558, 208] width 46 height 23
click at [585, 265] on form "会员账号 kannet168 会员姓名 账号余额 150.00 操作类型 彩金加款 彩金扣款 金额 确 定" at bounding box center [854, 363] width 1309 height 258
click at [560, 203] on button "查 询" at bounding box center [558, 208] width 46 height 23
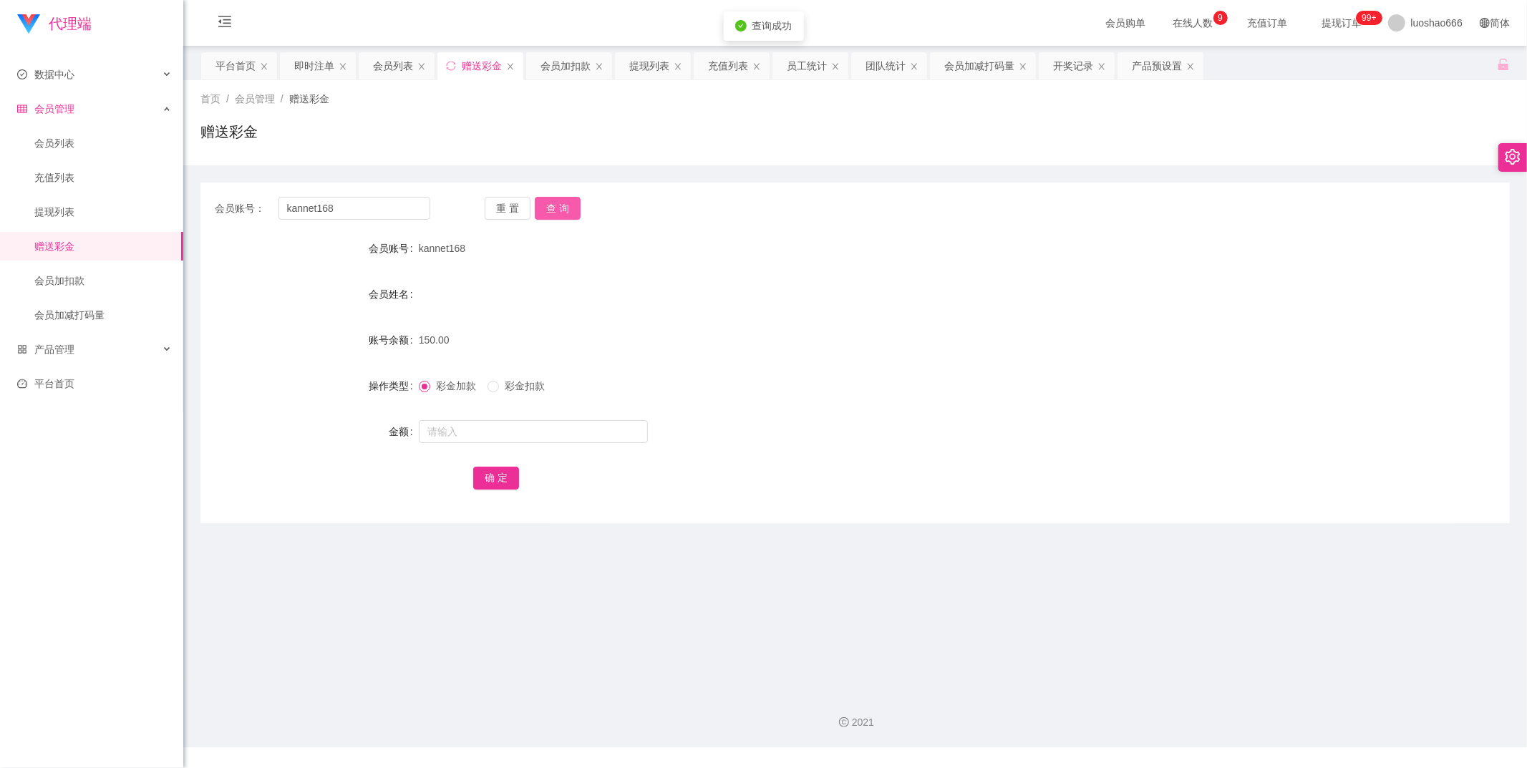
click at [547, 202] on button "查 询" at bounding box center [558, 208] width 46 height 23
click at [563, 216] on button "查 询" at bounding box center [558, 208] width 46 height 23
drag, startPoint x: 354, startPoint y: 204, endPoint x: 231, endPoint y: 201, distance: 123.1
click at [231, 201] on div "会员账号： kannet168" at bounding box center [322, 208] width 215 height 23
click at [70, 205] on link "提现列表" at bounding box center [102, 212] width 137 height 29
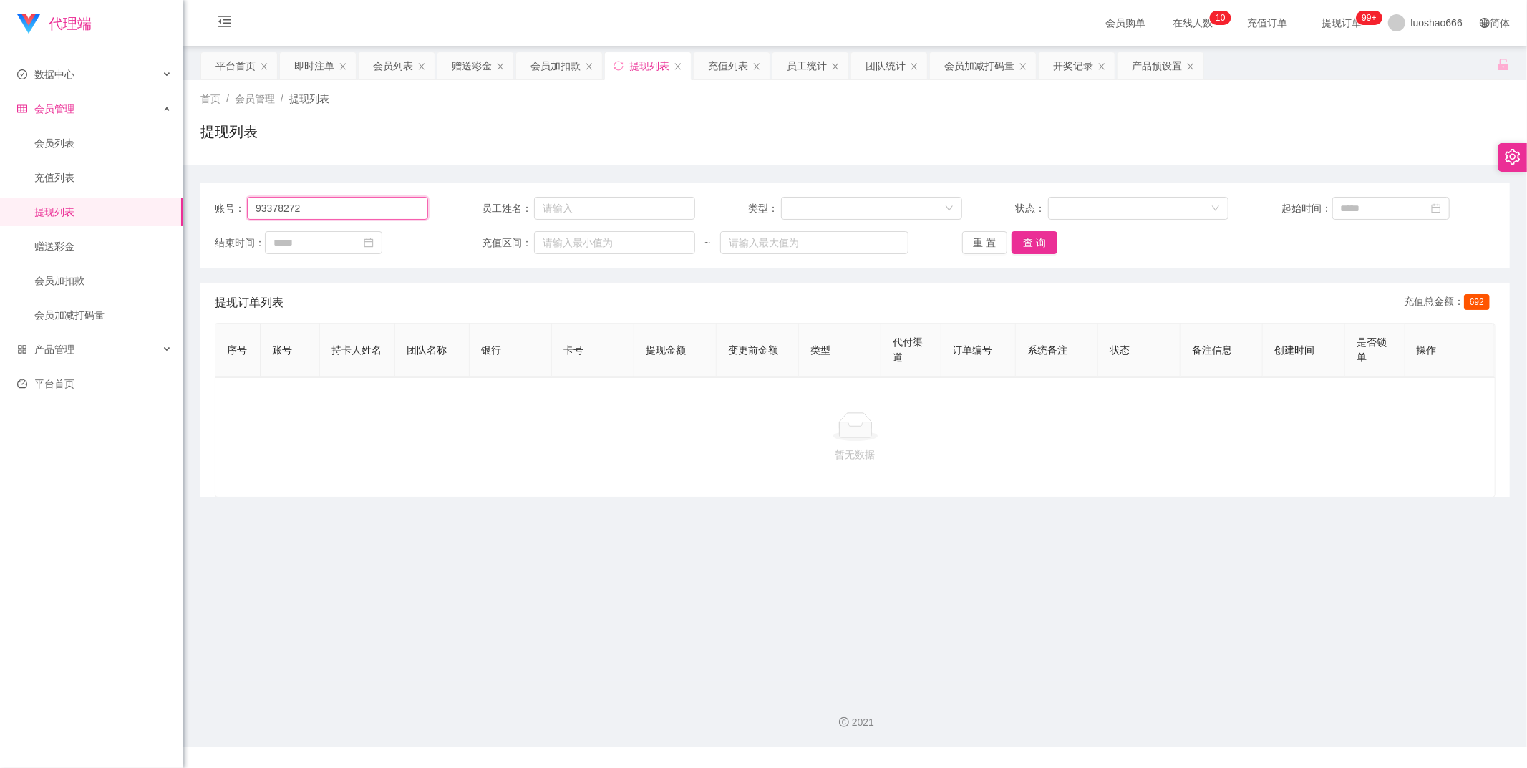
click at [345, 210] on input "93378272" at bounding box center [337, 208] width 181 height 23
drag, startPoint x: 345, startPoint y: 210, endPoint x: 215, endPoint y: 205, distance: 129.6
click at [215, 205] on div "账号： 93378272" at bounding box center [321, 208] width 213 height 23
paste input "kannet168"
type input "kannet168"
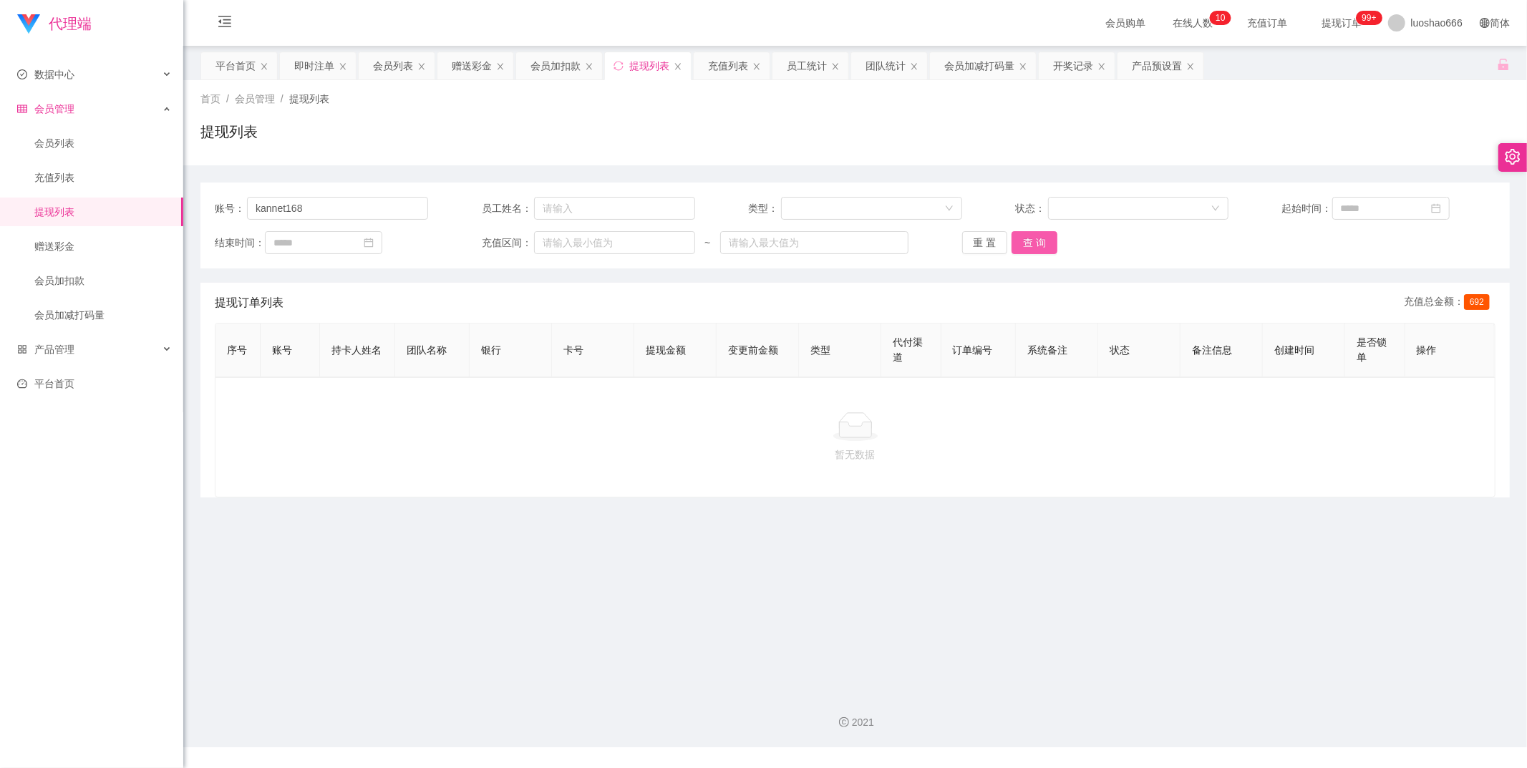
click at [1034, 246] on button "查 询" at bounding box center [1034, 242] width 46 height 23
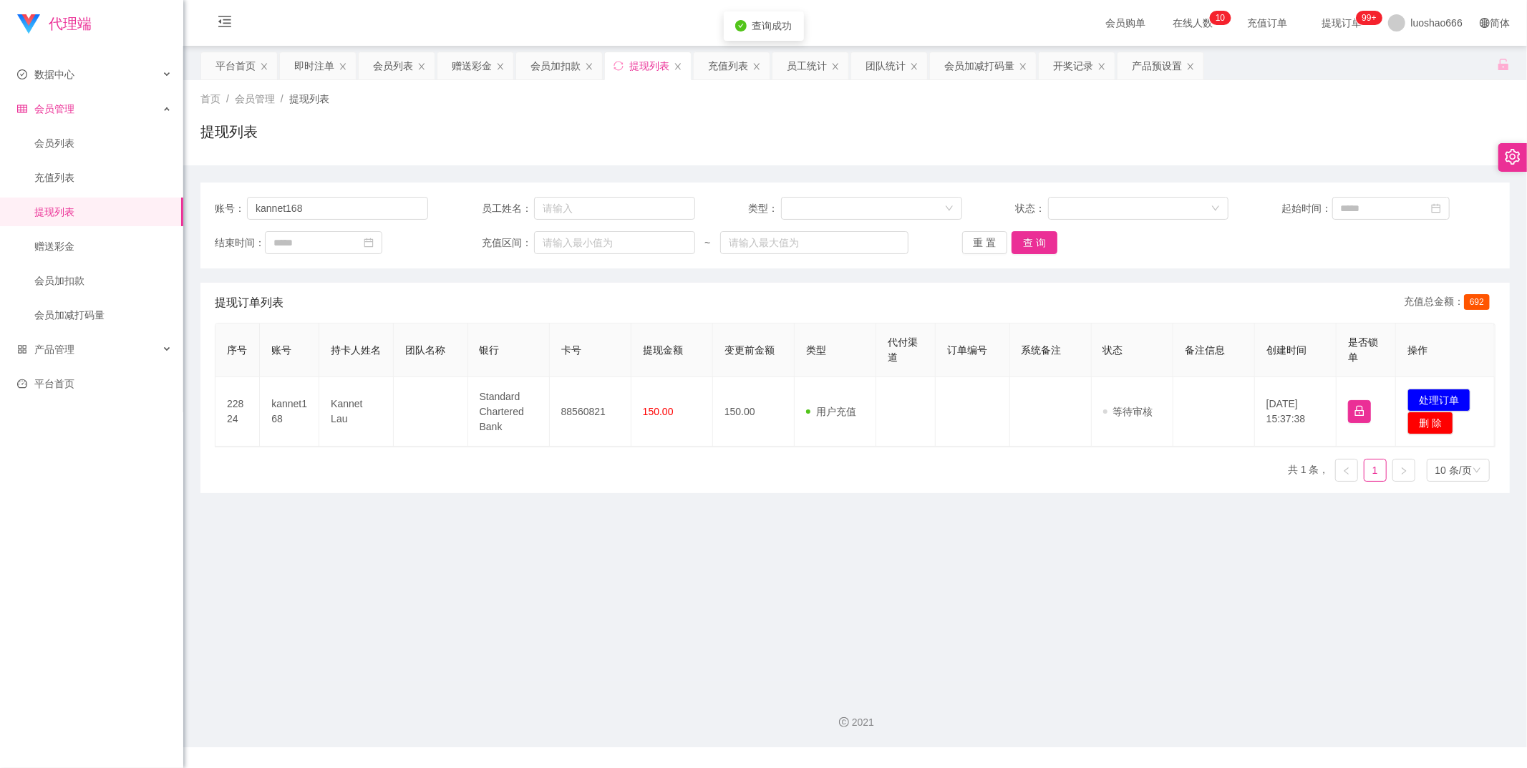
click at [602, 475] on div "序号 账号 持卡人姓名 团队名称 银行 卡号 提现金额 变更前金额 类型 代付渠道 订单编号 系统备注 状态 备注信息 创建时间 是否锁单 操作 22824 …" at bounding box center [855, 408] width 1280 height 170
click at [84, 233] on link "赠送彩金" at bounding box center [102, 246] width 137 height 29
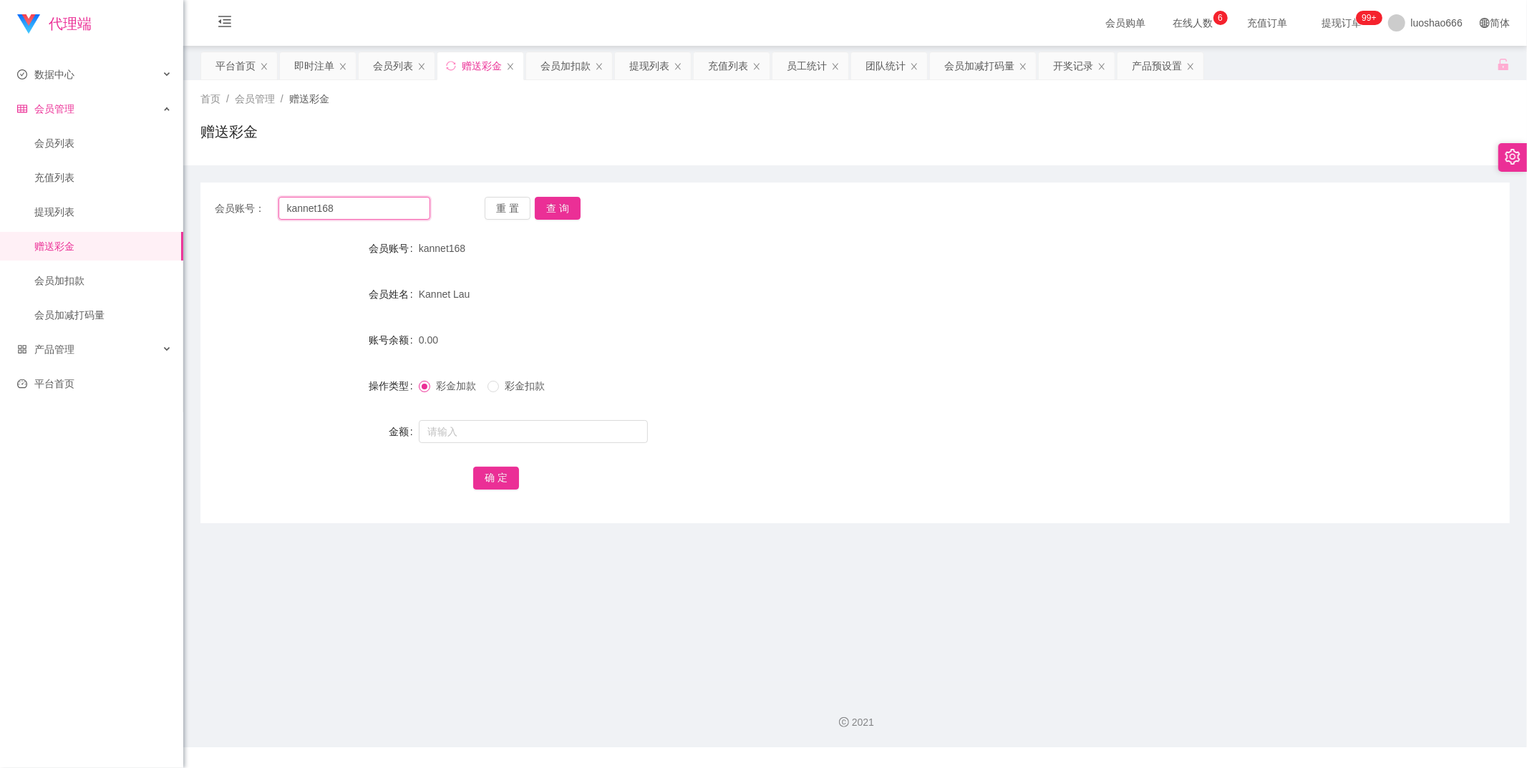
click at [326, 212] on input "kannet168" at bounding box center [354, 208] width 152 height 23
drag, startPoint x: 280, startPoint y: 213, endPoint x: 251, endPoint y: 216, distance: 28.9
click at [251, 216] on div "会员账号： kannet168" at bounding box center [322, 208] width 215 height 23
paste input "93378272"
type input "93378272"
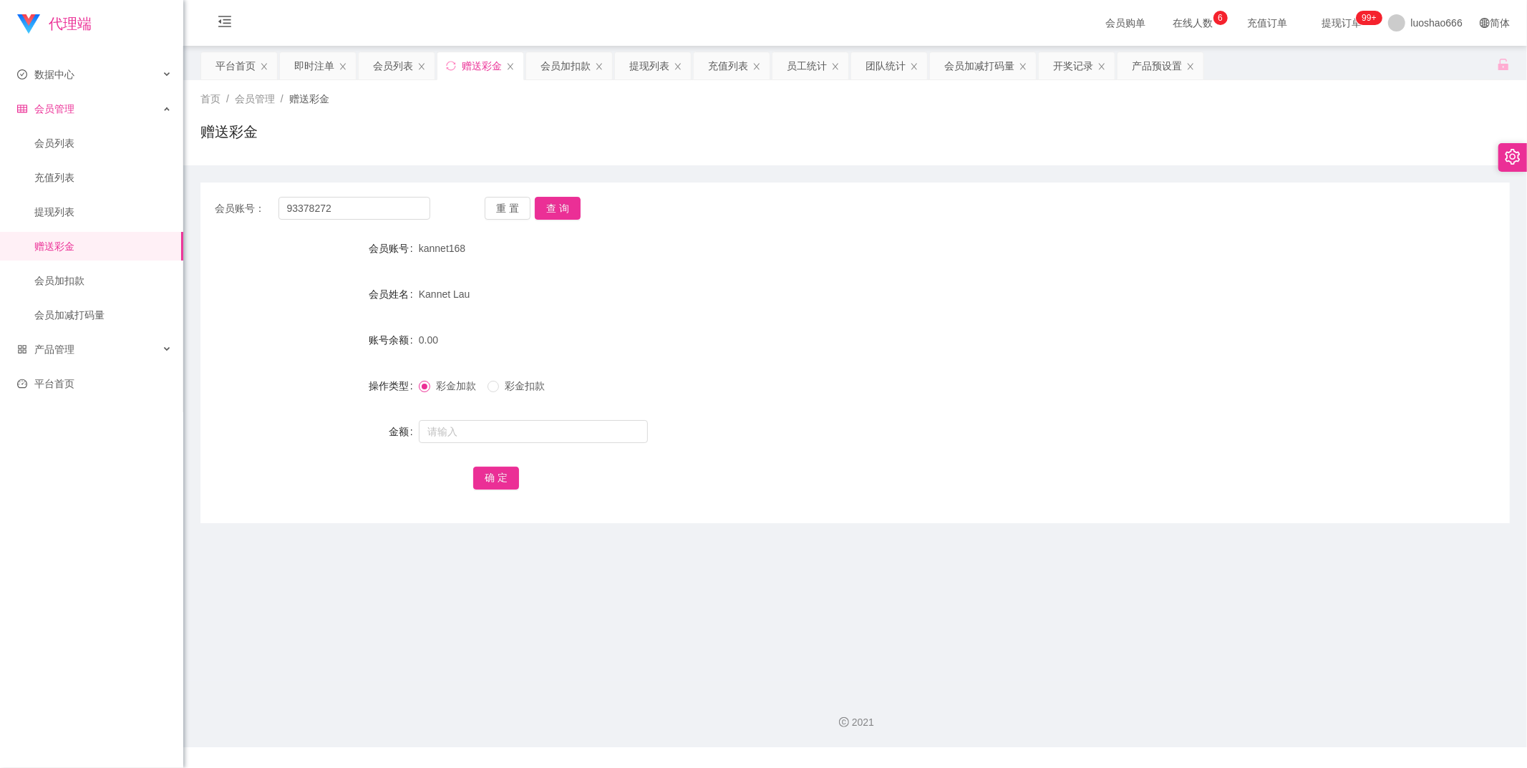
click at [592, 210] on div "重 置 查 询" at bounding box center [592, 208] width 215 height 23
click at [563, 211] on button "查 询" at bounding box center [558, 208] width 46 height 23
click at [539, 430] on input "text" at bounding box center [533, 431] width 229 height 23
type input "48"
click at [497, 473] on button "确 定" at bounding box center [496, 478] width 46 height 23
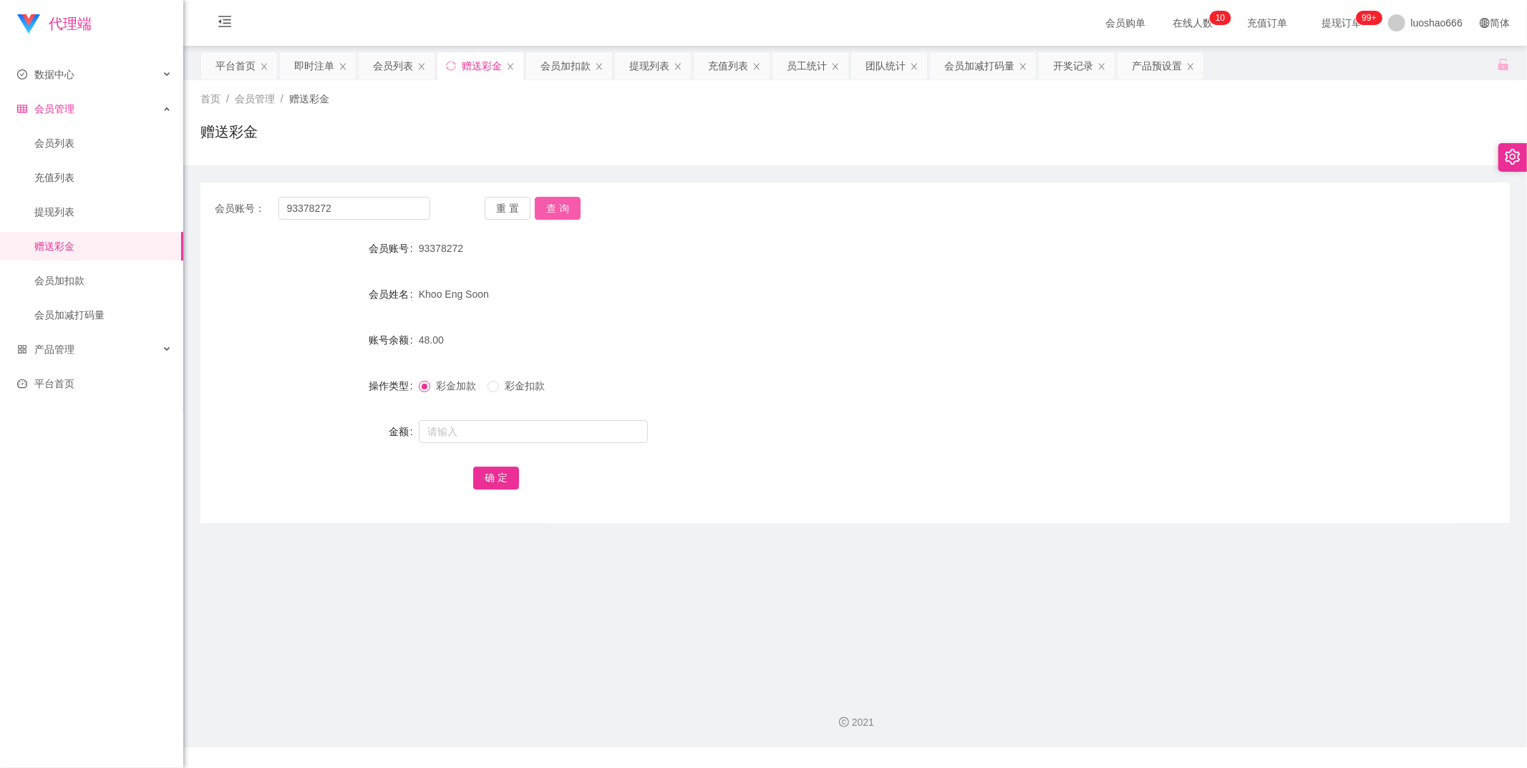
click at [563, 219] on button "查 询" at bounding box center [558, 208] width 46 height 23
click at [570, 202] on button "查 询" at bounding box center [558, 208] width 46 height 23
click at [545, 211] on button "查 询" at bounding box center [558, 208] width 46 height 23
